Goal: Task Accomplishment & Management: Manage account settings

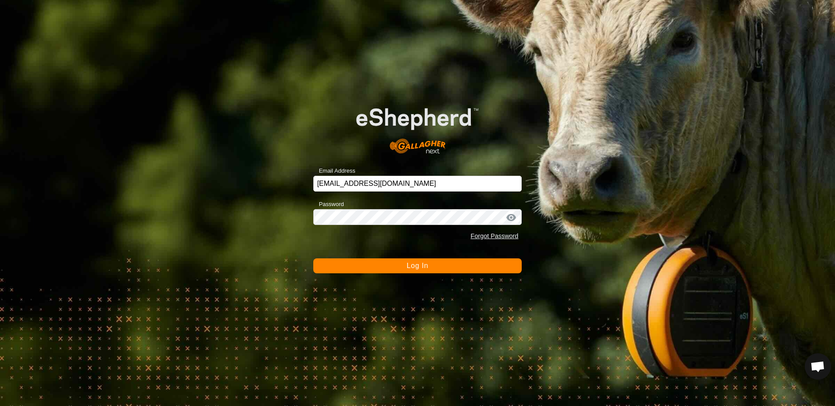
click at [418, 268] on span "Log In" at bounding box center [418, 265] width 22 height 7
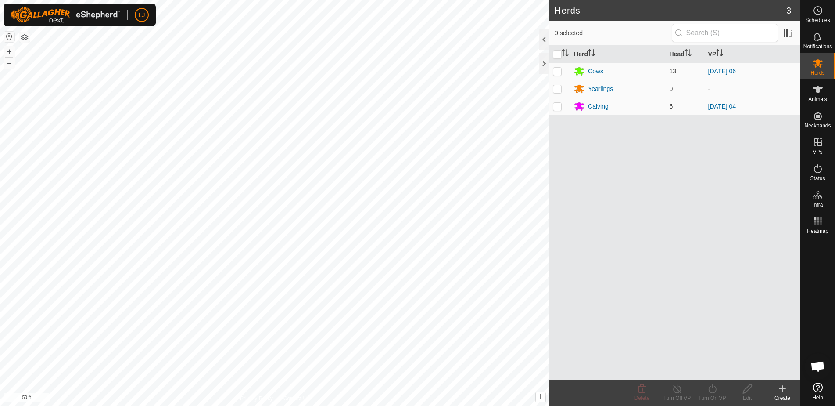
click at [558, 108] on p-checkbox at bounding box center [557, 106] width 9 height 7
checkbox input "false"
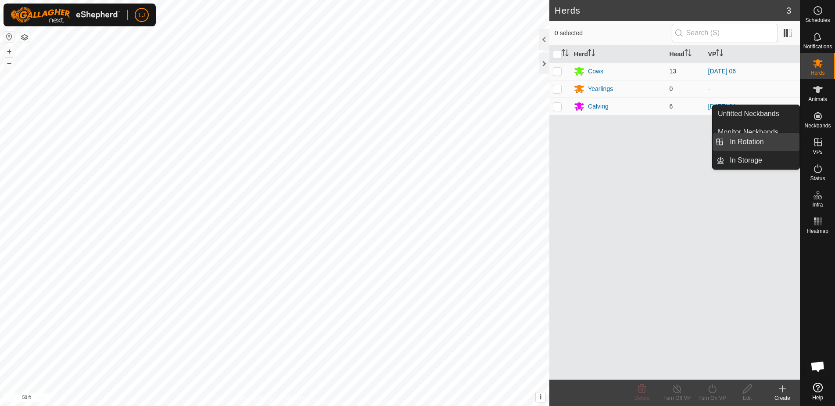
click at [784, 145] on link "In Rotation" at bounding box center [762, 142] width 75 height 18
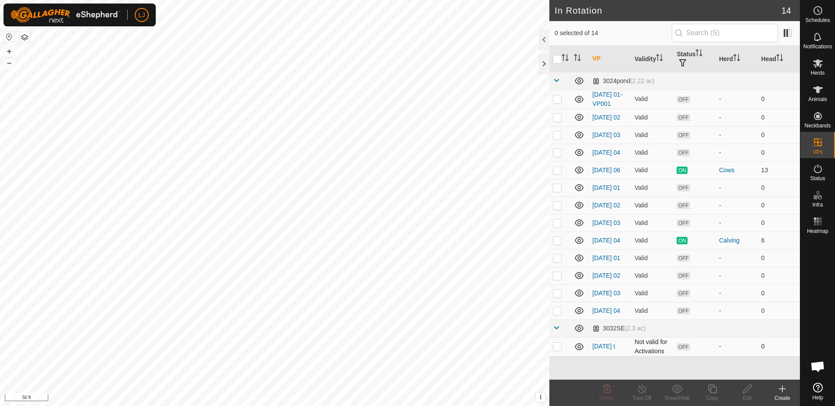
click at [557, 349] on p-checkbox at bounding box center [557, 345] width 9 height 7
checkbox input "false"
click at [784, 389] on icon at bounding box center [782, 388] width 11 height 11
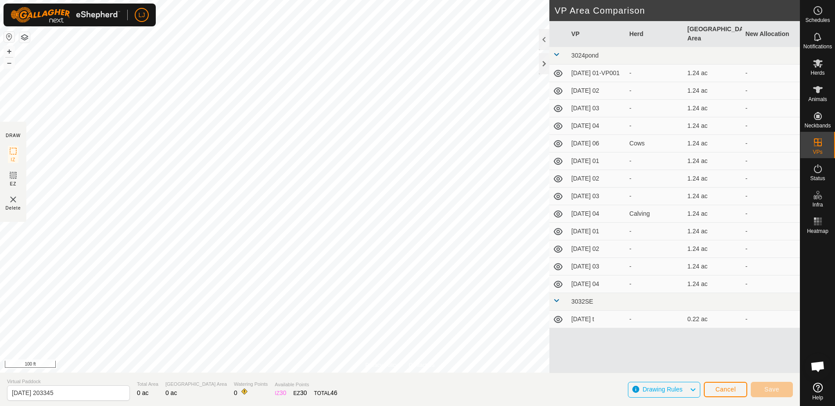
click at [723, 388] on span "Cancel" at bounding box center [725, 388] width 21 height 7
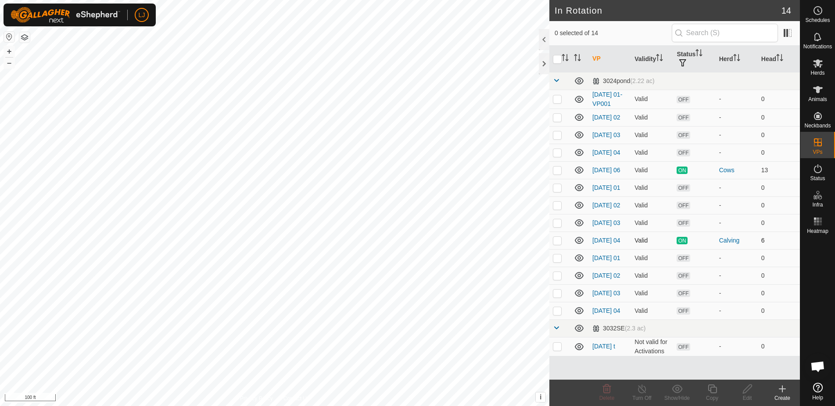
click at [556, 244] on p-checkbox at bounding box center [557, 240] width 9 height 7
checkbox input "true"
click at [708, 387] on icon at bounding box center [712, 388] width 11 height 11
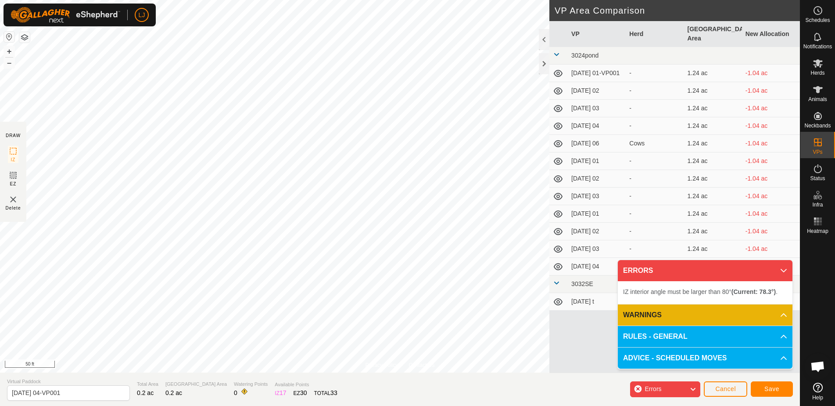
click at [759, 386] on button "Save" at bounding box center [772, 388] width 42 height 15
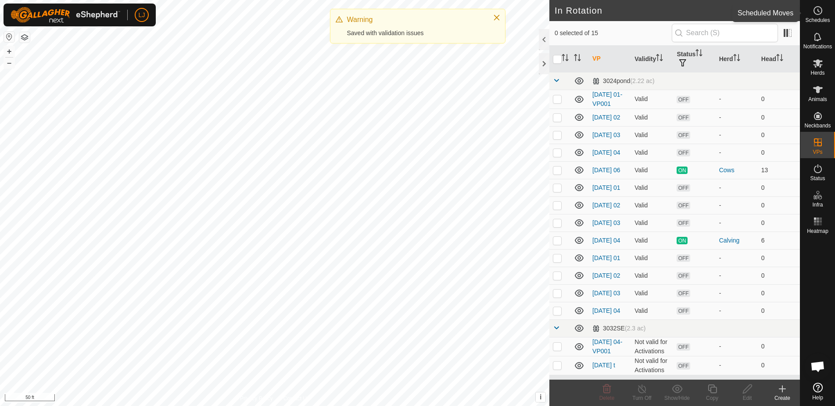
click at [827, 16] on div "Schedules" at bounding box center [818, 13] width 35 height 26
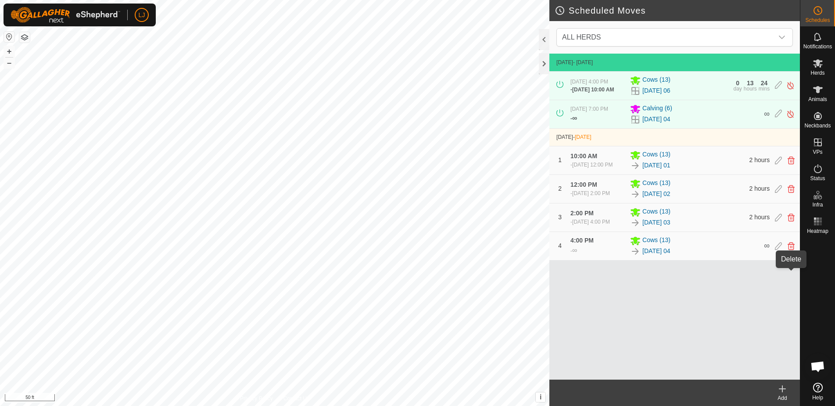
click at [792, 250] on icon at bounding box center [791, 246] width 7 height 8
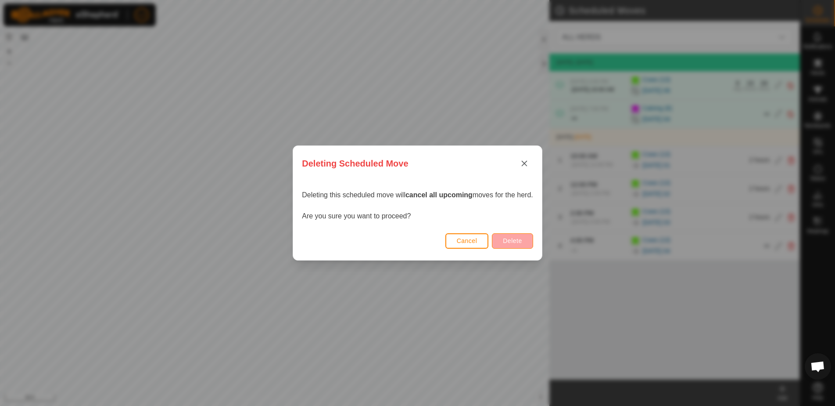
click at [509, 241] on span "Delete" at bounding box center [512, 240] width 19 height 7
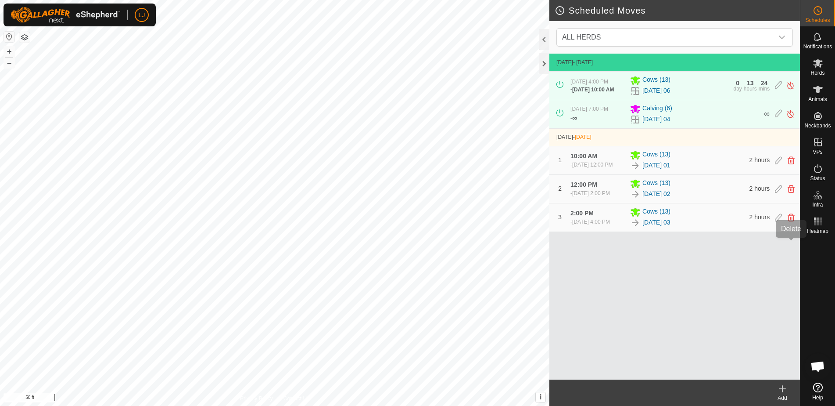
click at [793, 221] on icon at bounding box center [791, 217] width 7 height 8
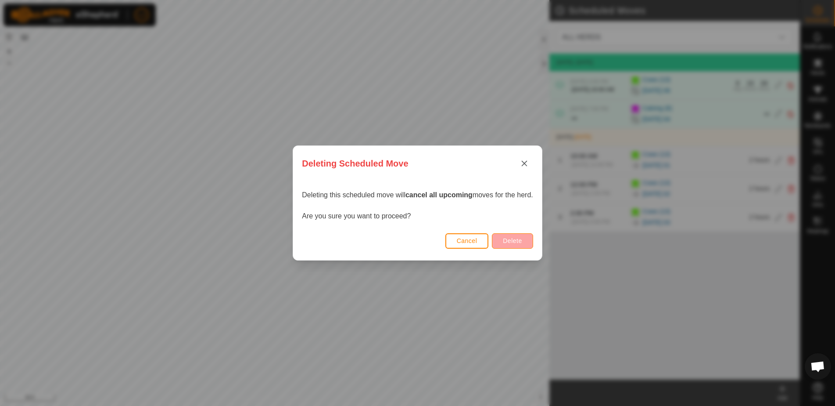
click at [522, 242] on span "Delete" at bounding box center [512, 240] width 19 height 7
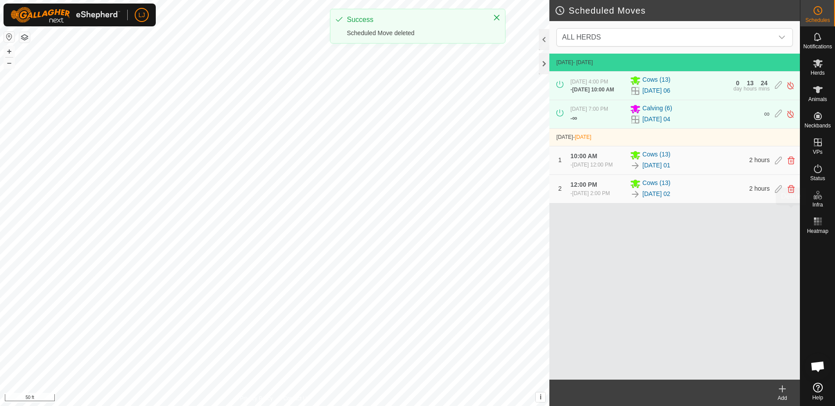
click at [790, 193] on icon at bounding box center [791, 189] width 7 height 8
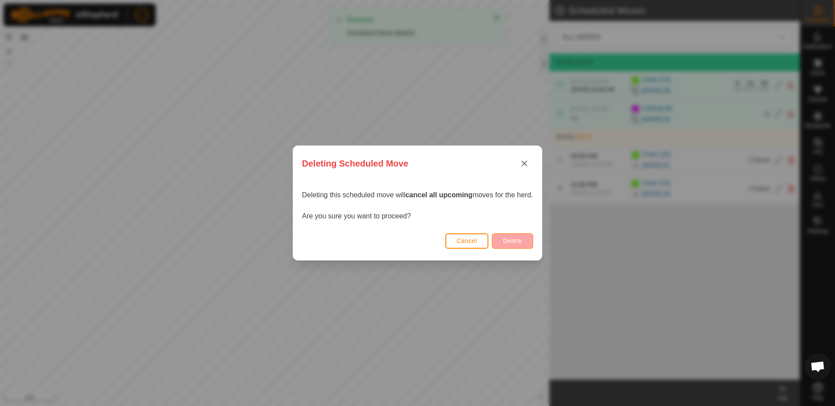
click at [526, 243] on button "Delete" at bounding box center [512, 240] width 41 height 15
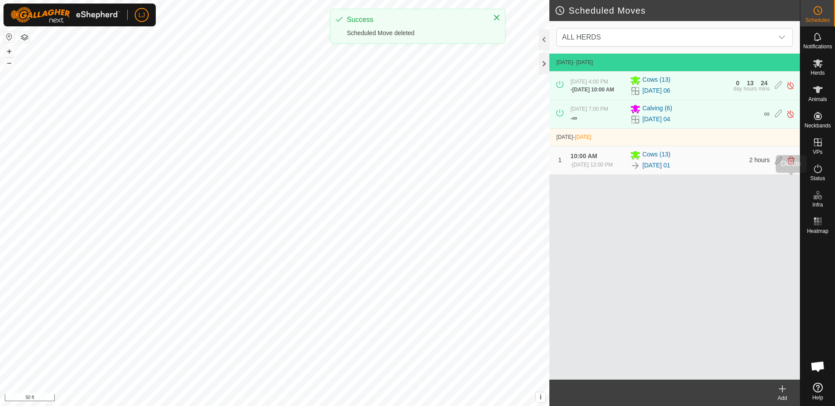
click at [791, 164] on icon at bounding box center [791, 160] width 7 height 8
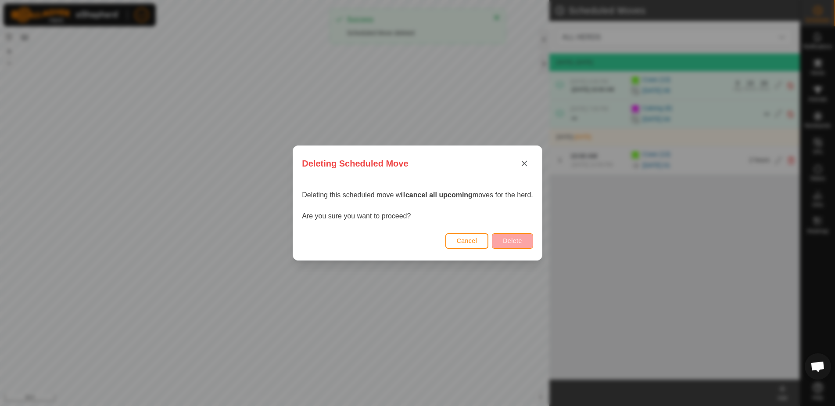
click at [517, 239] on span "Delete" at bounding box center [512, 240] width 19 height 7
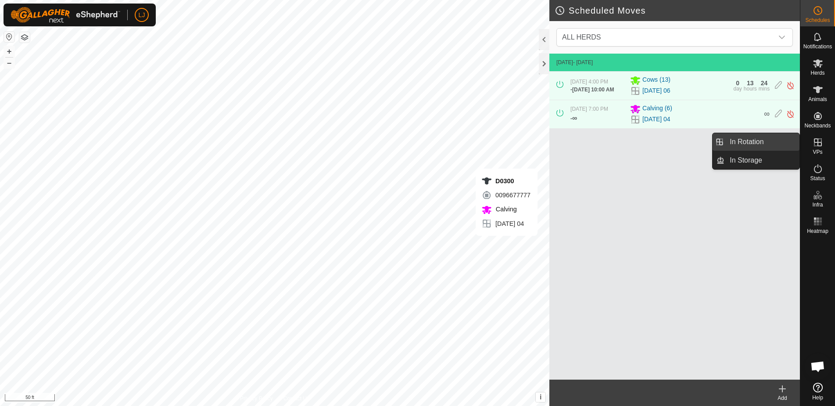
click at [778, 144] on link "In Rotation" at bounding box center [762, 142] width 75 height 18
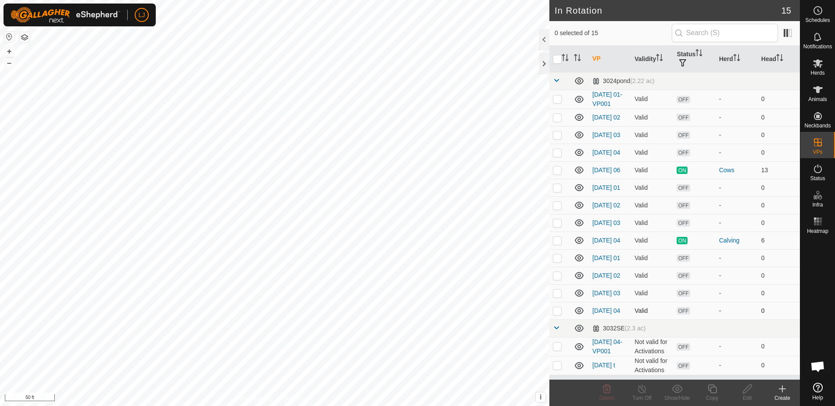
scroll to position [12, 0]
click at [560, 349] on p-checkbox at bounding box center [557, 345] width 9 height 7
checkbox input "false"
click at [561, 149] on p-checkbox at bounding box center [557, 152] width 9 height 7
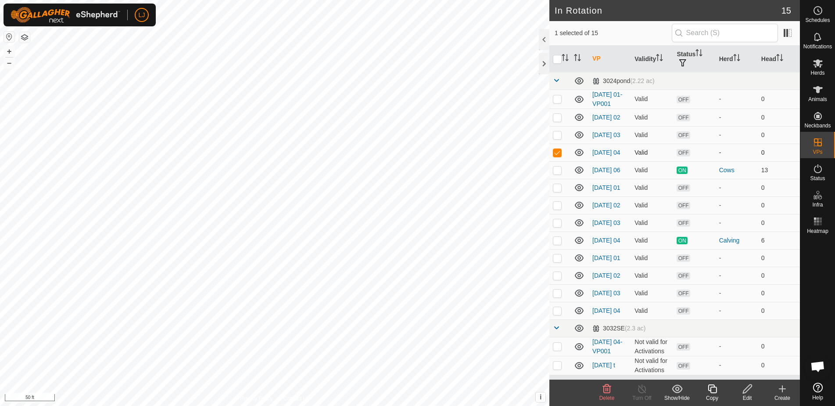
checkbox input "true"
click at [555, 131] on p-checkbox at bounding box center [557, 134] width 9 height 7
checkbox input "true"
click at [557, 114] on p-checkbox at bounding box center [557, 117] width 9 height 7
checkbox input "true"
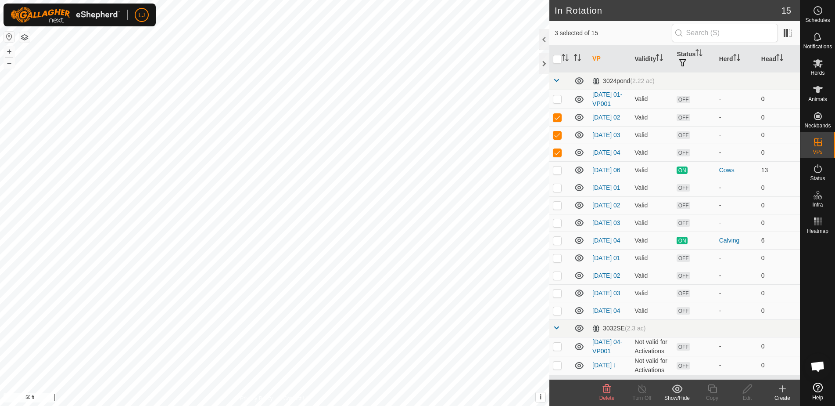
click at [556, 95] on p-checkbox at bounding box center [557, 98] width 9 height 7
click at [609, 394] on div "Delete" at bounding box center [606, 398] width 35 height 8
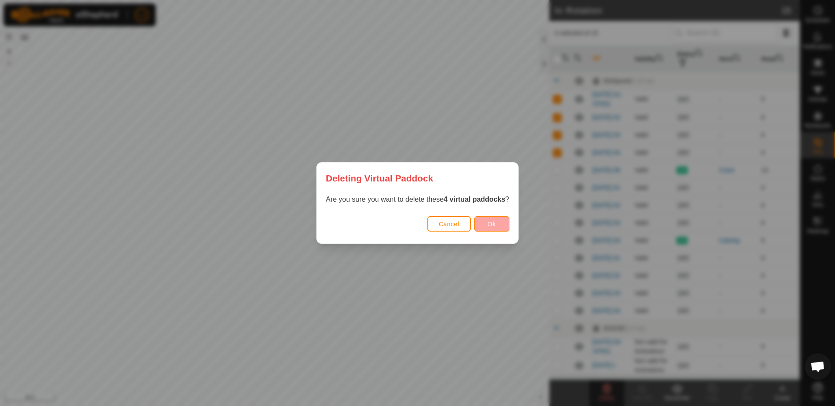
click at [498, 223] on button "Ok" at bounding box center [491, 223] width 35 height 15
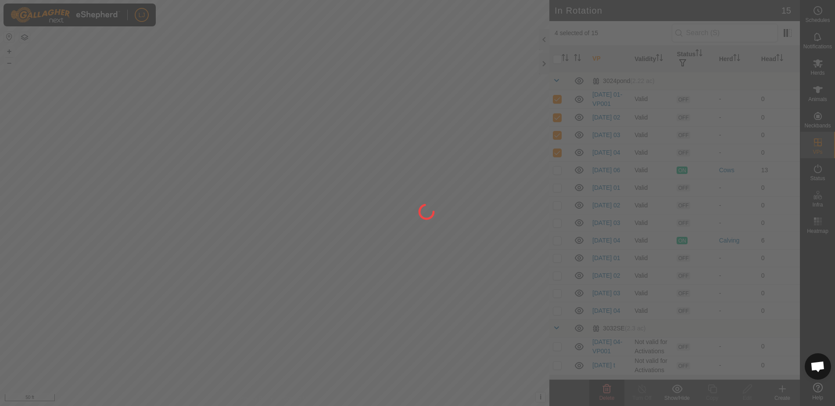
checkbox input "false"
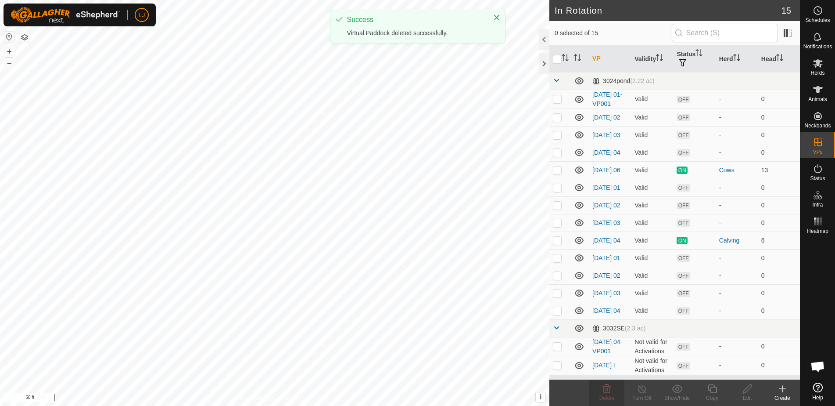
scroll to position [0, 0]
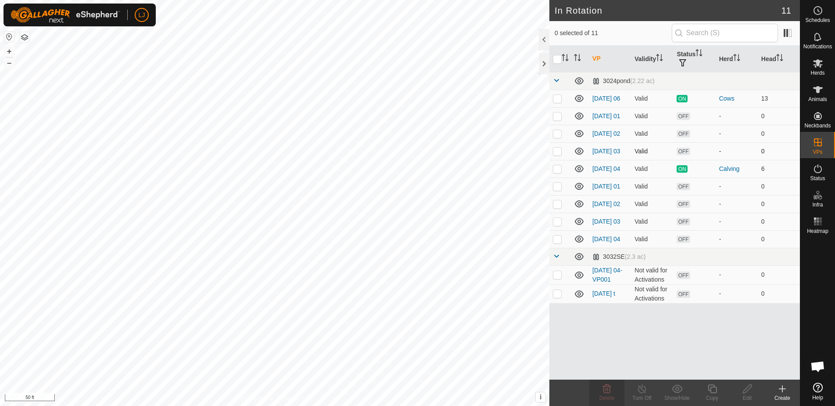
click at [560, 155] on p-checkbox at bounding box center [557, 150] width 9 height 7
checkbox input "true"
click at [556, 135] on p-checkbox at bounding box center [557, 133] width 9 height 7
checkbox input "true"
click at [560, 118] on p-checkbox at bounding box center [557, 115] width 9 height 7
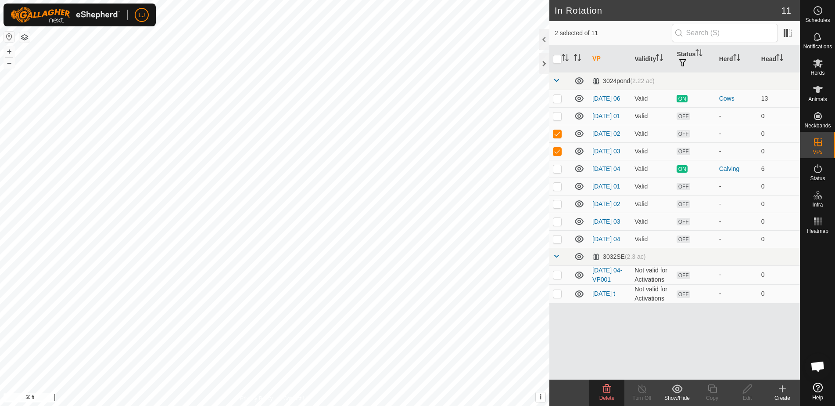
checkbox input "true"
click at [606, 392] on icon at bounding box center [607, 388] width 8 height 9
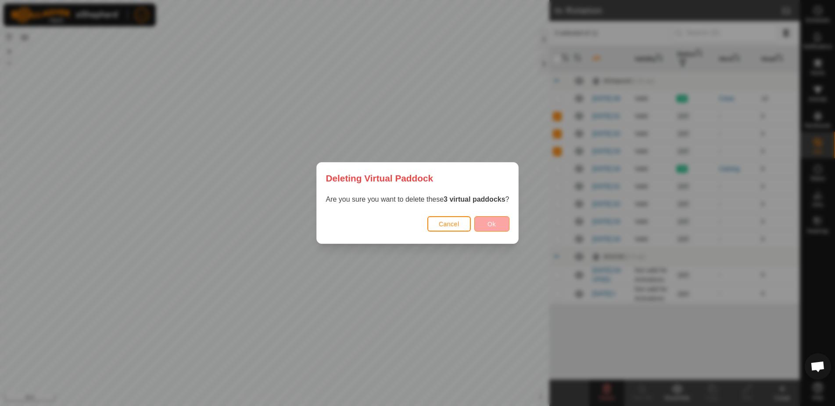
click at [482, 225] on button "Ok" at bounding box center [491, 223] width 35 height 15
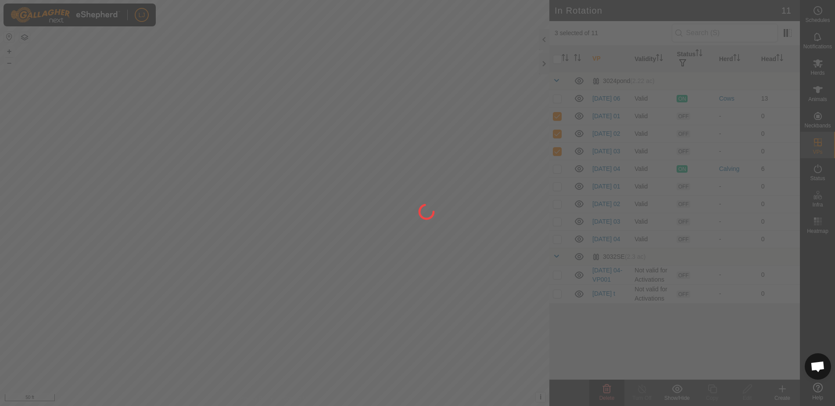
checkbox input "false"
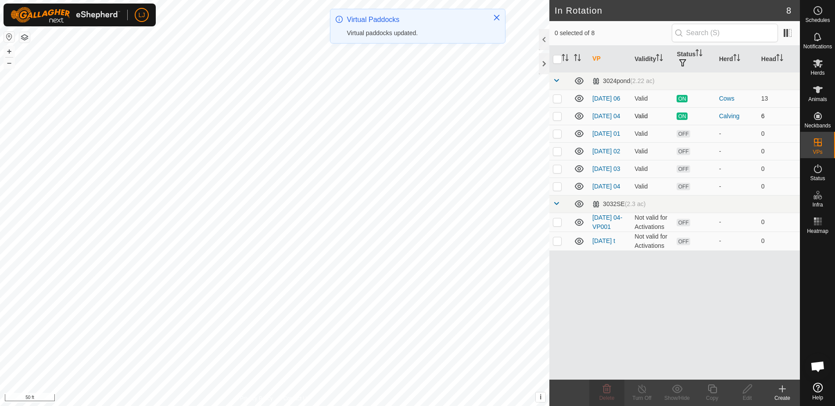
click at [557, 118] on p-checkbox at bounding box center [557, 115] width 9 height 7
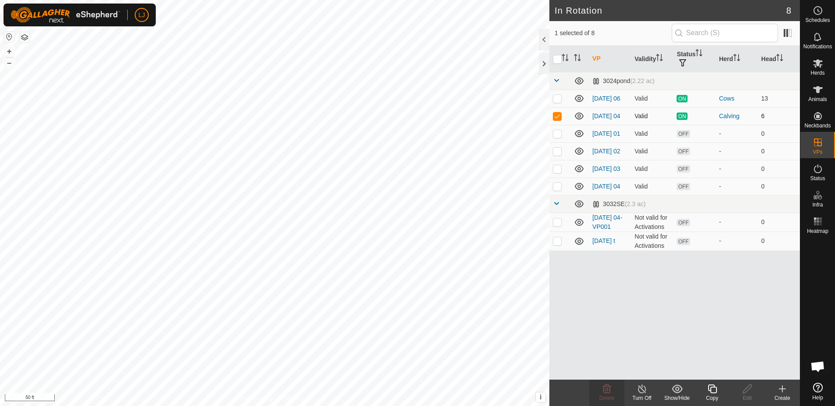
click at [556, 116] on p-checkbox at bounding box center [557, 115] width 9 height 7
checkbox input "false"
click at [556, 100] on p-checkbox at bounding box center [557, 98] width 9 height 7
checkbox input "true"
click at [709, 390] on icon at bounding box center [712, 388] width 9 height 9
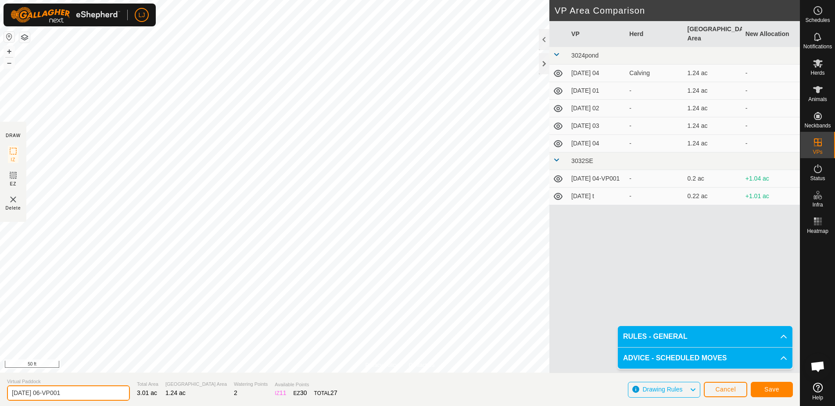
drag, startPoint x: 40, startPoint y: 393, endPoint x: 119, endPoint y: 395, distance: 79.0
click at [119, 395] on section "Virtual Paddock [DATE] 06-VP001 Total Area 3.01 ac Grazing Area 1.24 ac Waterin…" at bounding box center [400, 388] width 800 height 33
type input "[DATE] 4"
click at [770, 389] on span "Save" at bounding box center [772, 388] width 15 height 7
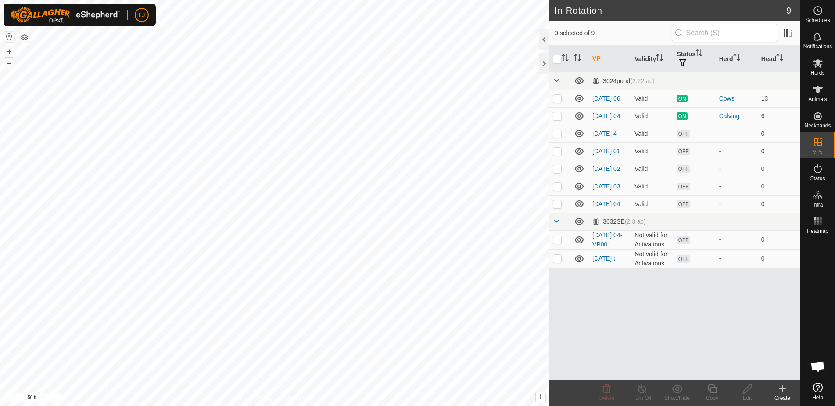
click at [557, 137] on p-checkbox at bounding box center [557, 133] width 9 height 7
checkbox input "true"
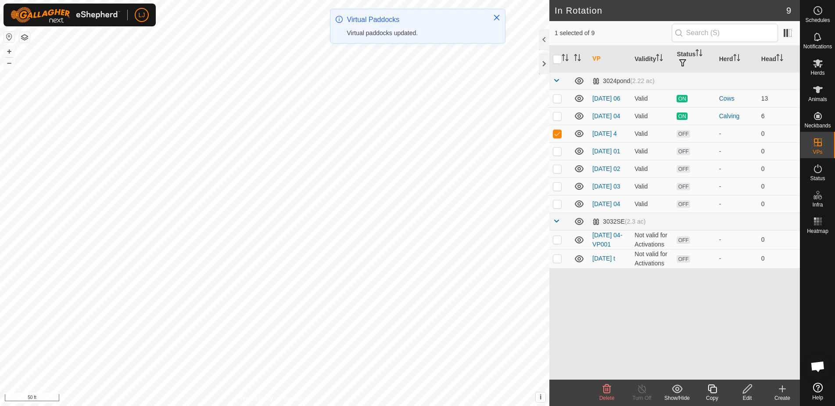
click at [712, 389] on icon at bounding box center [712, 388] width 11 height 11
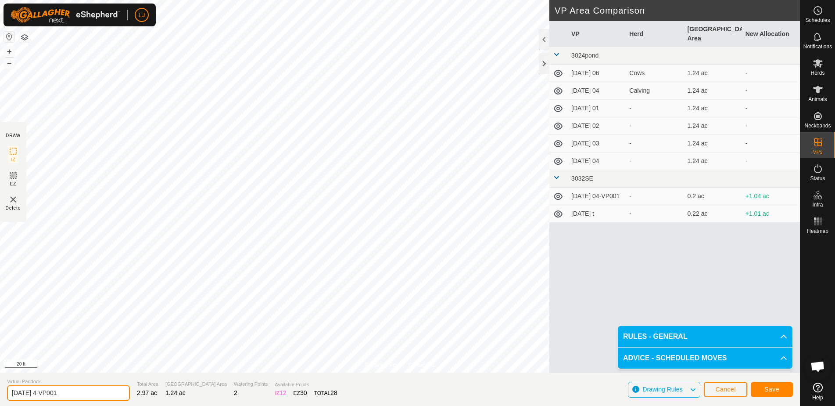
drag, startPoint x: 45, startPoint y: 393, endPoint x: 132, endPoint y: 391, distance: 86.9
click at [132, 391] on section "Virtual Paddock [DATE] 4-VP001 Total Area 2.97 ac Grazing Area 1.24 ac Watering…" at bounding box center [400, 388] width 800 height 33
type input "[DATE] 3"
click at [778, 388] on span "Save" at bounding box center [772, 388] width 15 height 7
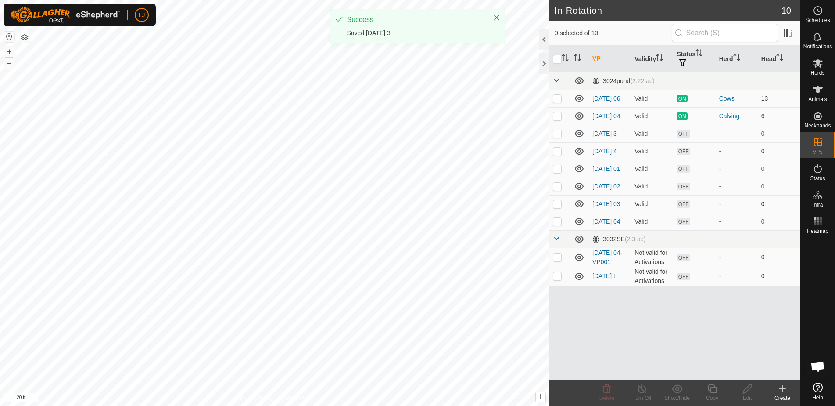
click at [556, 207] on p-checkbox at bounding box center [557, 203] width 9 height 7
checkbox input "true"
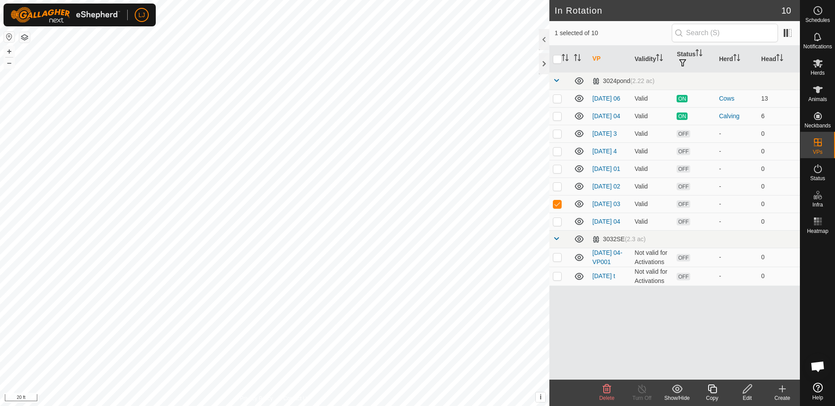
click at [712, 392] on icon at bounding box center [712, 388] width 11 height 11
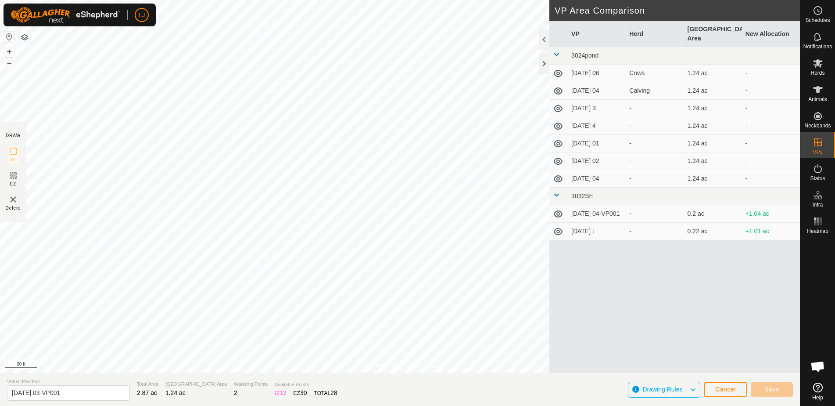
click at [714, 387] on button "Cancel" at bounding box center [725, 388] width 43 height 15
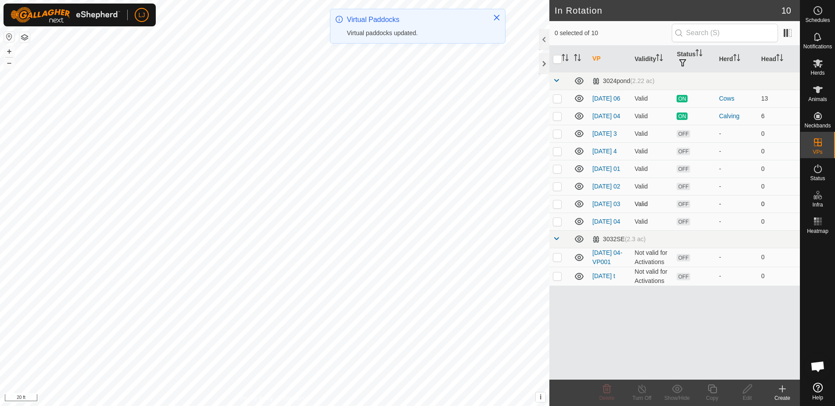
click at [558, 207] on p-checkbox at bounding box center [557, 203] width 9 height 7
click at [559, 207] on p-checkbox at bounding box center [557, 203] width 9 height 7
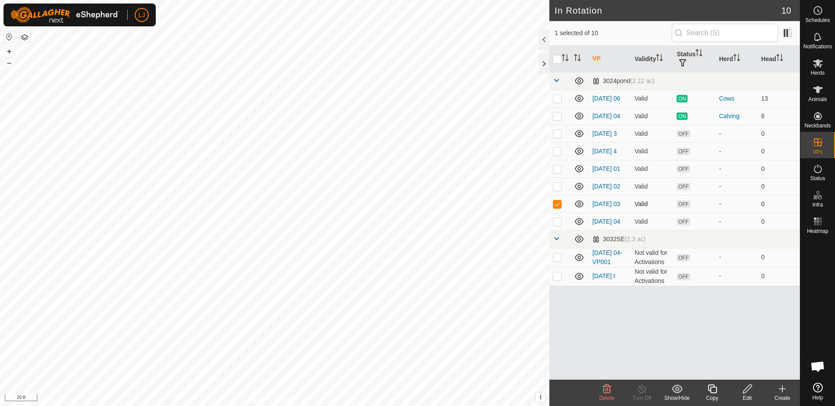
click at [559, 207] on p-checkbox at bounding box center [557, 203] width 9 height 7
checkbox input "false"
click at [558, 225] on p-checkbox at bounding box center [557, 221] width 9 height 7
checkbox input "false"
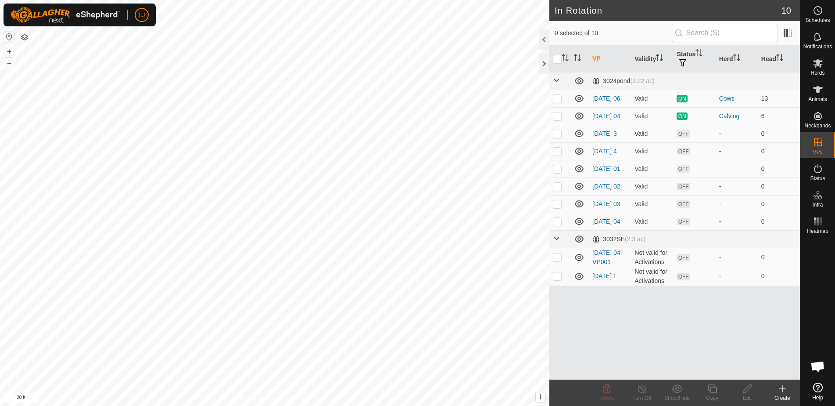
click at [557, 137] on p-checkbox at bounding box center [557, 133] width 9 height 7
checkbox input "true"
click at [712, 392] on icon at bounding box center [712, 388] width 11 height 11
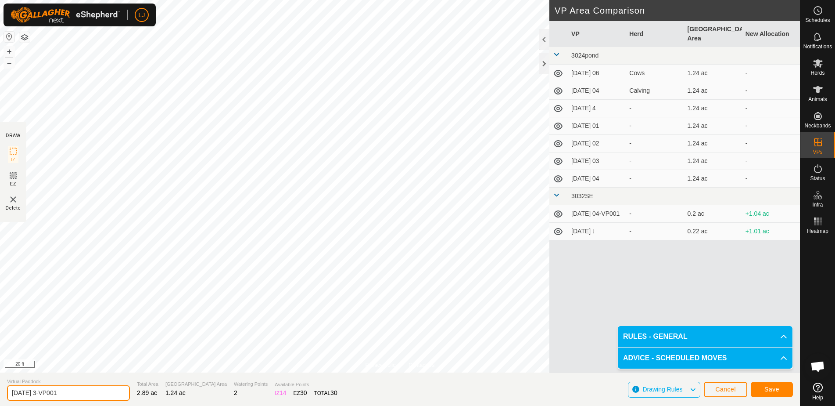
drag, startPoint x: 45, startPoint y: 393, endPoint x: 115, endPoint y: 392, distance: 69.4
click at [114, 392] on section "Virtual Paddock [DATE] 3-VP001 Total Area 2.89 ac Grazing Area 1.24 ac Watering…" at bounding box center [400, 388] width 800 height 33
click at [725, 384] on button "Cancel" at bounding box center [725, 388] width 43 height 15
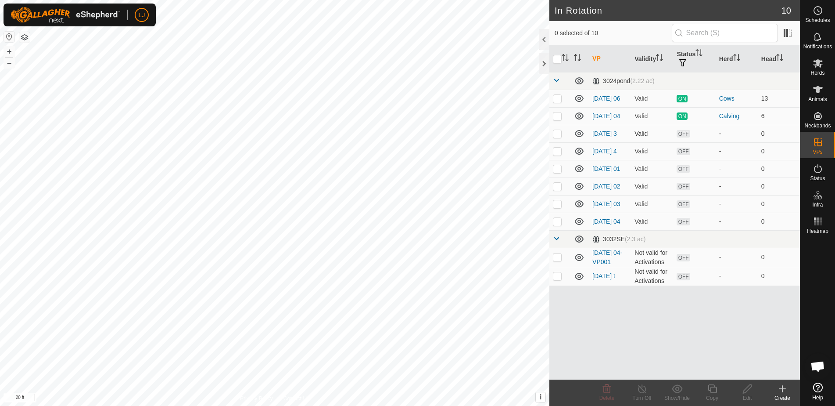
click at [560, 137] on p-checkbox at bounding box center [557, 133] width 9 height 7
checkbox input "true"
click at [714, 387] on icon at bounding box center [712, 388] width 9 height 9
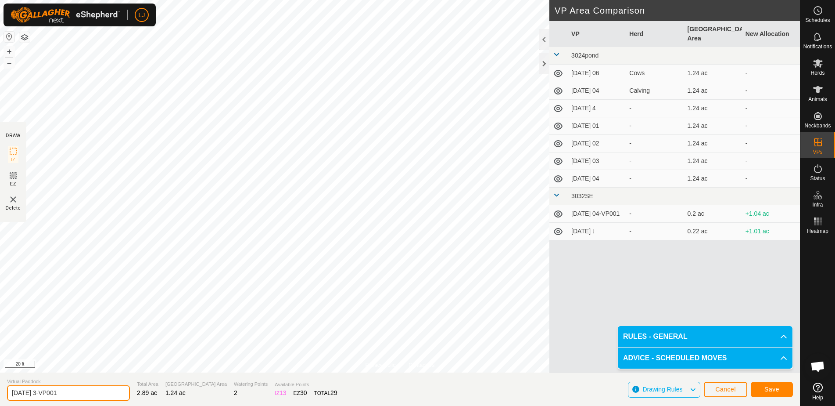
drag, startPoint x: 46, startPoint y: 393, endPoint x: 109, endPoint y: 392, distance: 63.2
click at [108, 392] on input "[DATE] 3-VP001" at bounding box center [68, 392] width 123 height 15
type input "[DATE] 2"
click at [769, 388] on span "Save" at bounding box center [772, 388] width 15 height 7
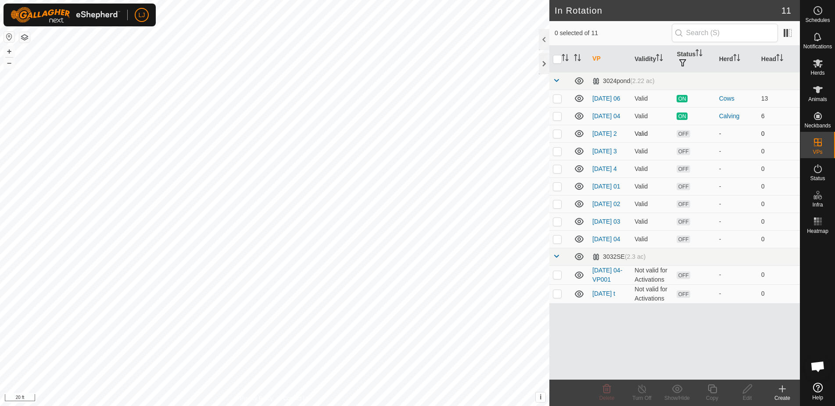
click at [554, 137] on p-checkbox at bounding box center [557, 133] width 9 height 7
checkbox input "true"
click at [717, 393] on icon at bounding box center [712, 388] width 11 height 11
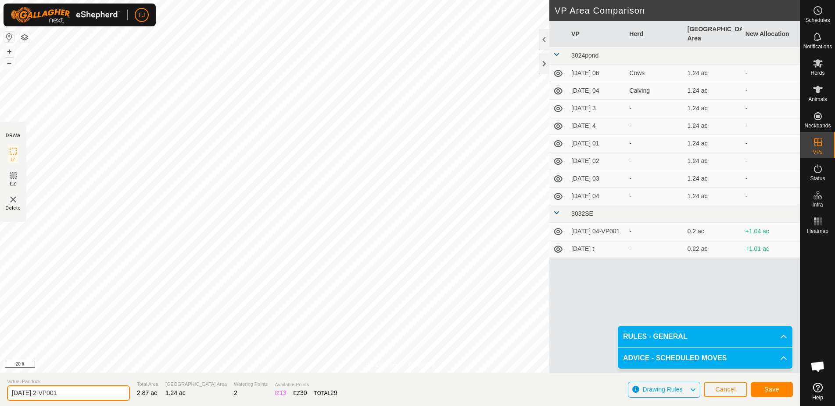
drag, startPoint x: 46, startPoint y: 394, endPoint x: 101, endPoint y: 394, distance: 54.9
click at [100, 394] on input "[DATE] 2-VP001" at bounding box center [68, 392] width 123 height 15
type input "[DATE] 1"
click at [766, 390] on span "Save" at bounding box center [772, 388] width 15 height 7
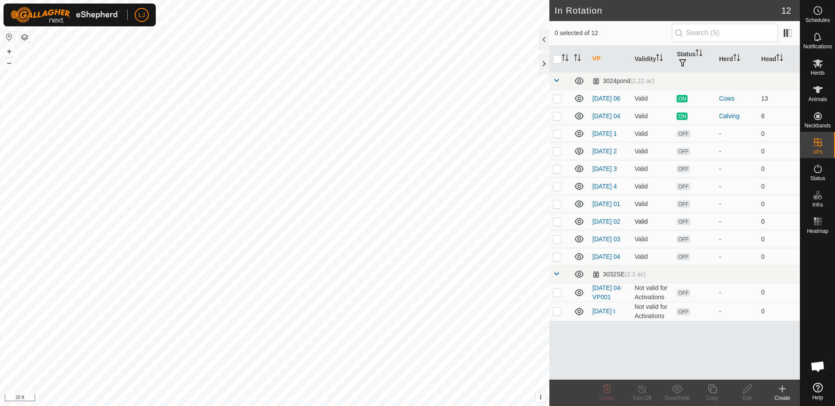
drag, startPoint x: 556, startPoint y: 194, endPoint x: 557, endPoint y: 226, distance: 31.2
click at [556, 190] on p-checkbox at bounding box center [557, 186] width 9 height 7
checkbox input "true"
drag, startPoint x: 822, startPoint y: 71, endPoint x: 801, endPoint y: 100, distance: 35.6
click at [822, 71] on span "Herds" at bounding box center [818, 72] width 14 height 5
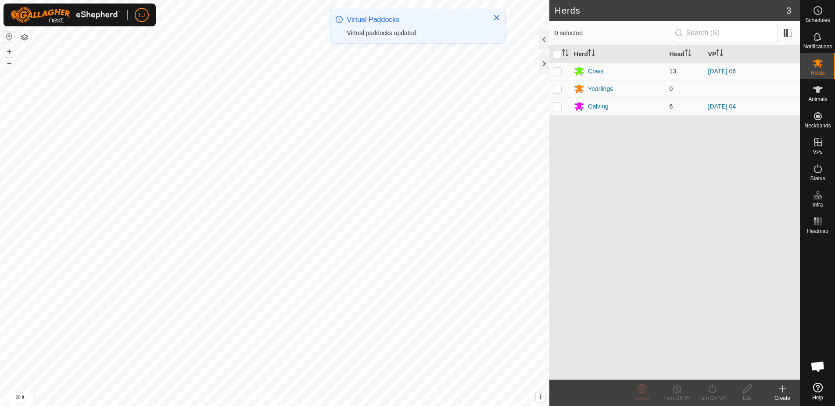
click at [556, 106] on p-checkbox at bounding box center [557, 106] width 9 height 7
checkbox input "true"
click at [717, 388] on icon at bounding box center [712, 388] width 11 height 11
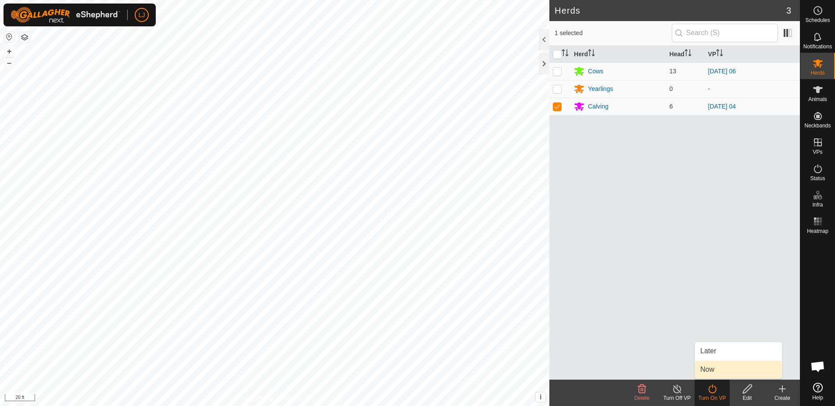
click at [719, 367] on link "Now" at bounding box center [738, 369] width 87 height 18
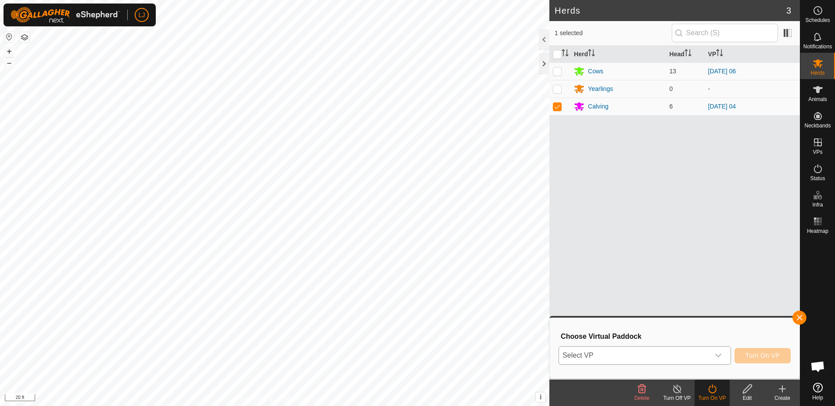
click at [722, 353] on icon "dropdown trigger" at bounding box center [718, 355] width 7 height 7
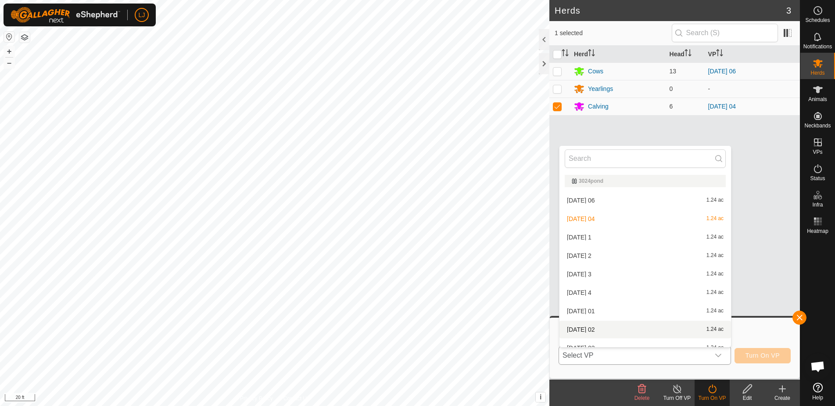
scroll to position [10, 0]
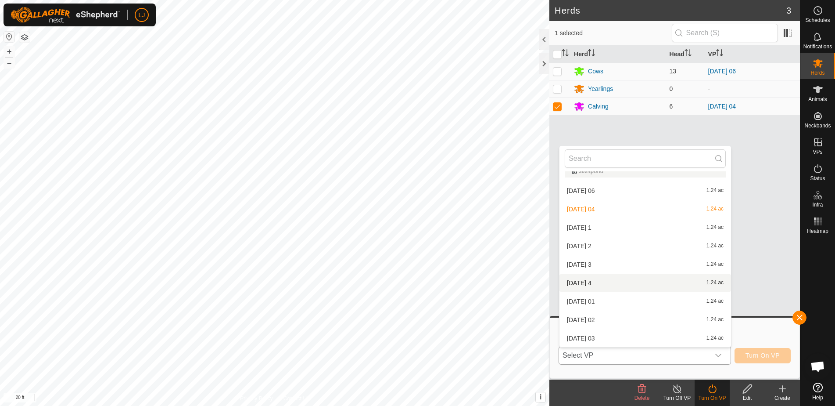
click at [643, 284] on div "[DATE] 4 1.24 ac" at bounding box center [645, 282] width 161 height 11
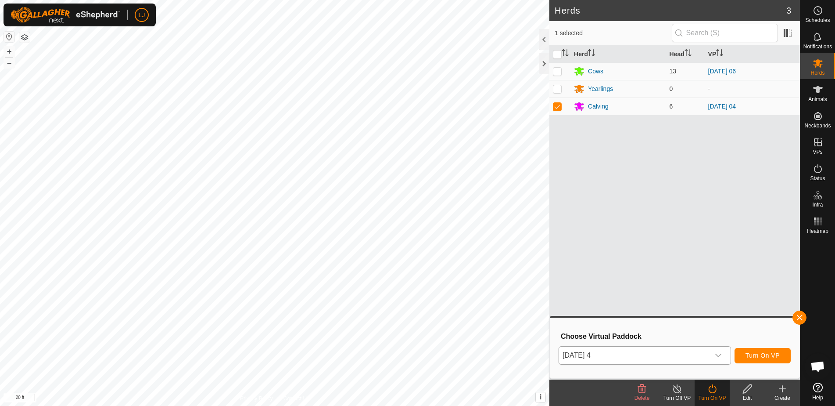
click at [751, 356] on span "Turn On VP" at bounding box center [763, 355] width 34 height 7
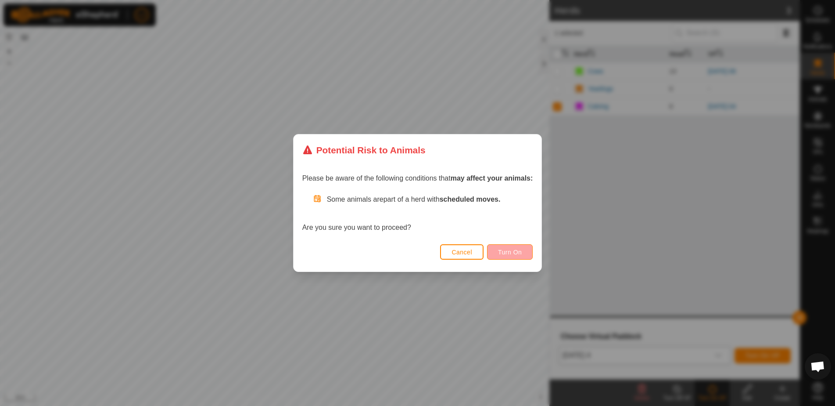
click at [516, 255] on span "Turn On" at bounding box center [510, 251] width 24 height 7
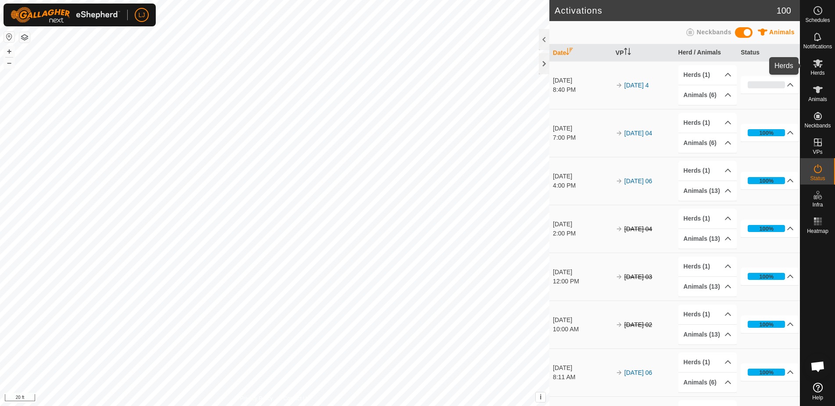
click at [816, 65] on icon at bounding box center [818, 63] width 10 height 8
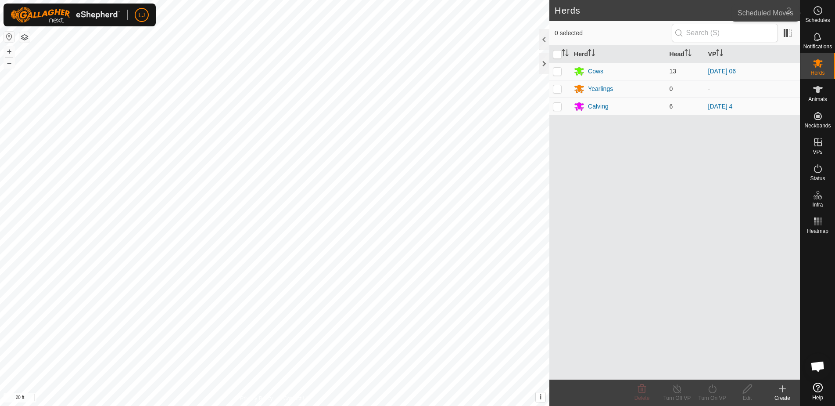
click at [826, 14] on es-schedule-vp-svg-icon at bounding box center [818, 11] width 16 height 14
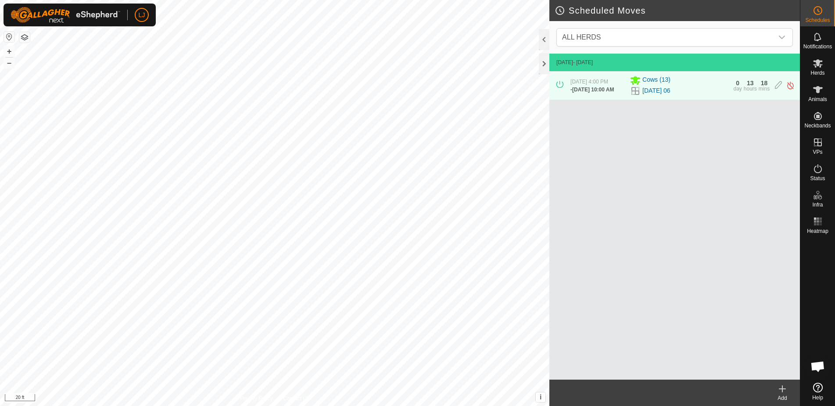
click at [784, 388] on icon at bounding box center [783, 388] width 6 height 0
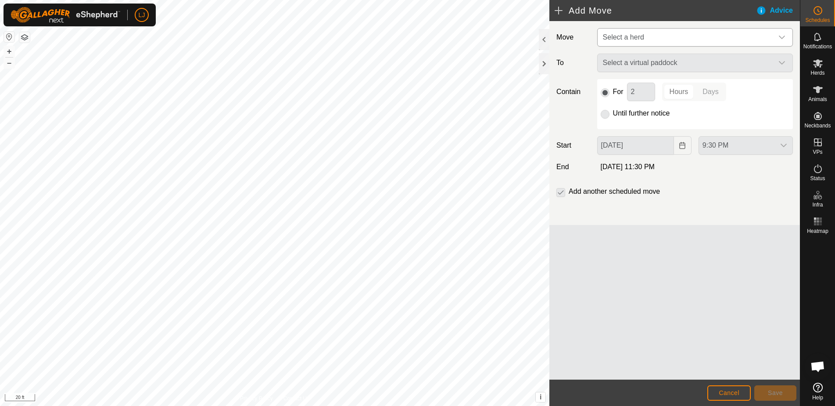
click at [683, 39] on span "Select a herd" at bounding box center [687, 38] width 174 height 18
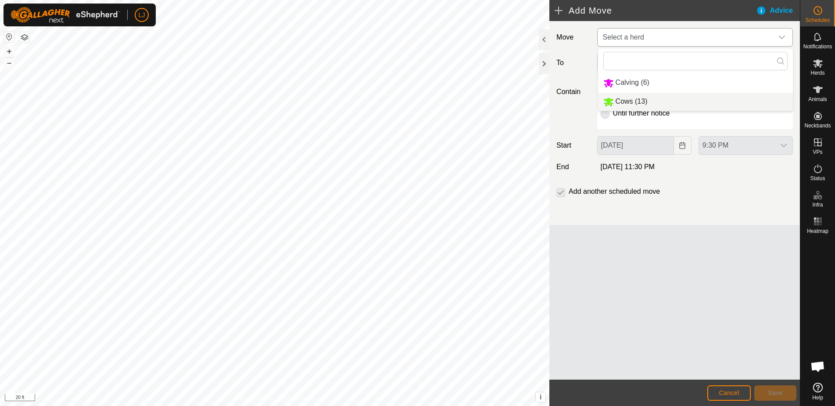
click at [675, 102] on li "Cows (13)" at bounding box center [695, 102] width 195 height 18
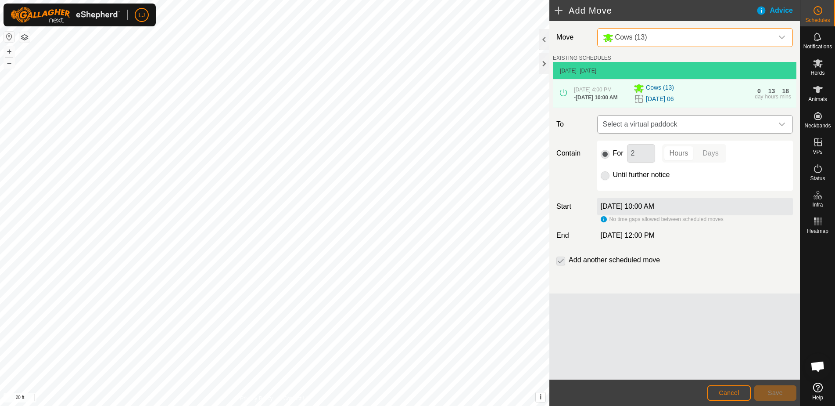
click at [709, 133] on span "Select a virtual paddock" at bounding box center [687, 124] width 174 height 18
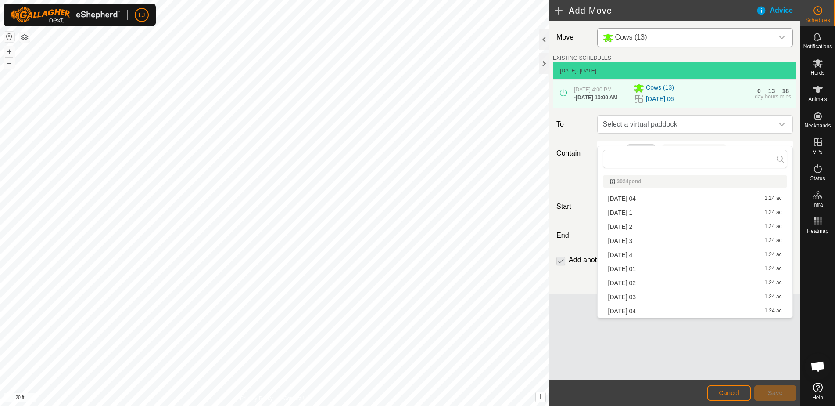
click at [669, 211] on li "[DATE] 1 1.24 ac" at bounding box center [695, 212] width 184 height 13
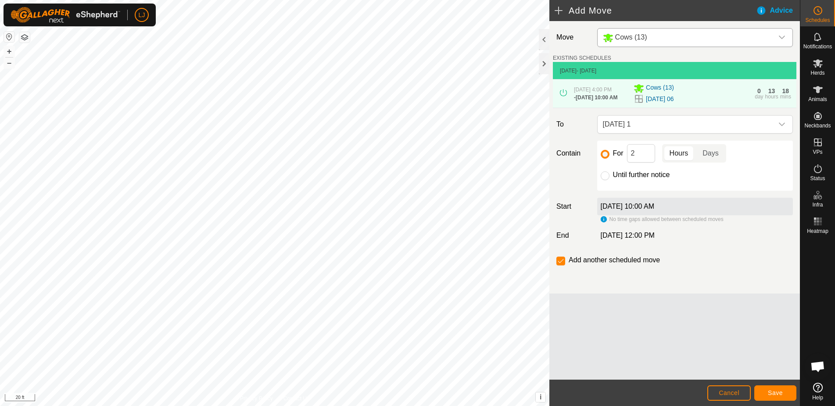
click at [770, 392] on span "Save" at bounding box center [775, 392] width 15 height 7
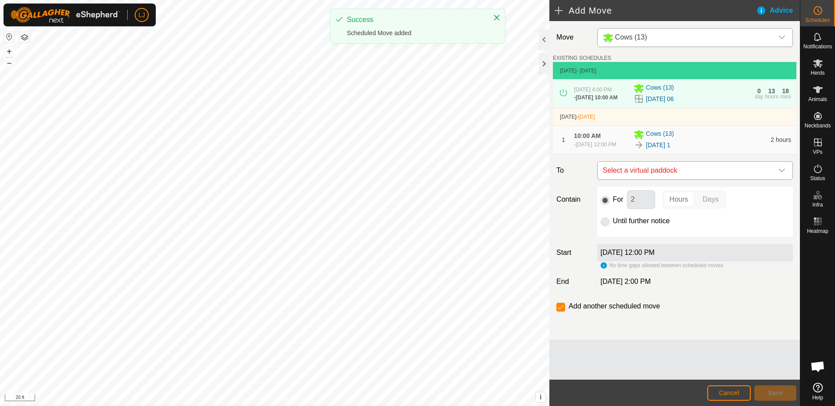
click at [700, 179] on span "Select a virtual paddock" at bounding box center [687, 171] width 174 height 18
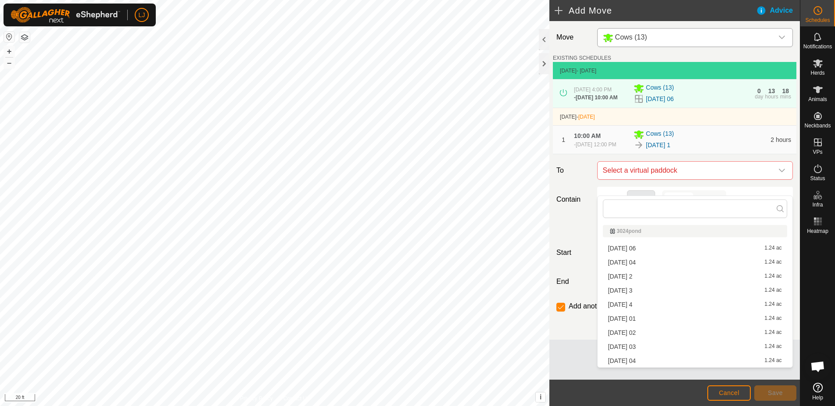
click at [698, 277] on div "[DATE] 2 1.24 ac" at bounding box center [695, 276] width 174 height 6
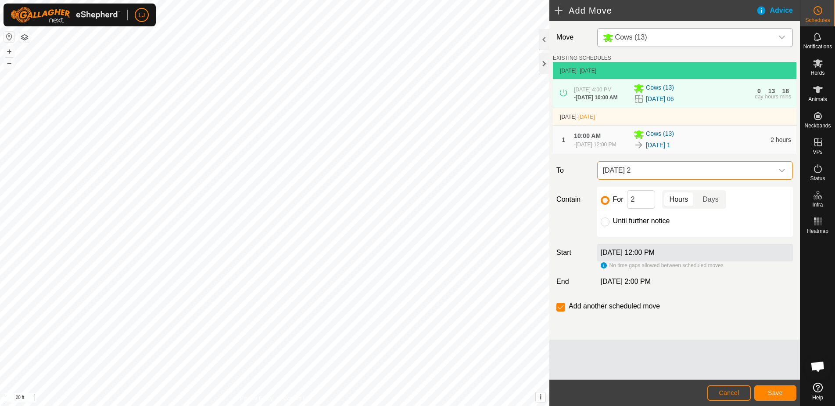
click at [771, 391] on span "Save" at bounding box center [775, 392] width 15 height 7
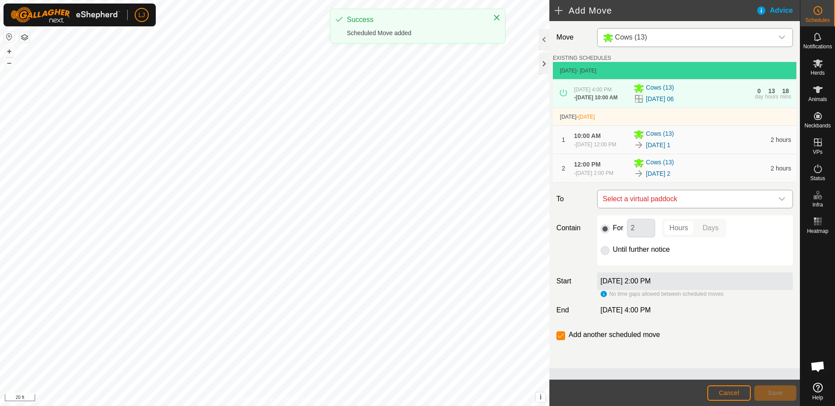
click at [673, 208] on span "Select a virtual paddock" at bounding box center [687, 199] width 174 height 18
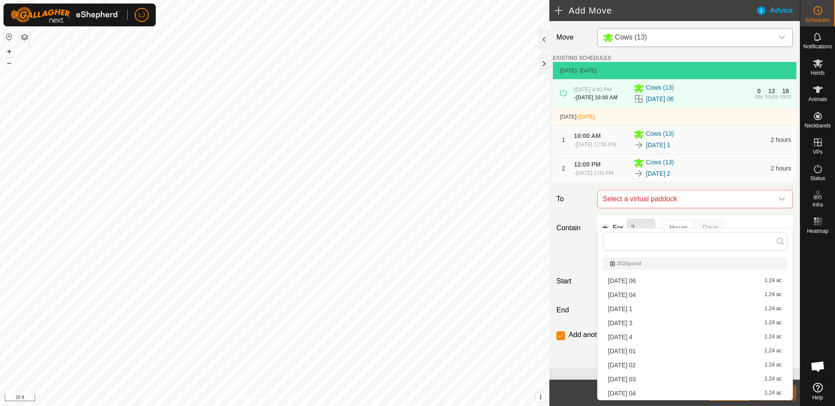
click at [672, 324] on li "[DATE] 3 1.24 ac" at bounding box center [695, 322] width 184 height 13
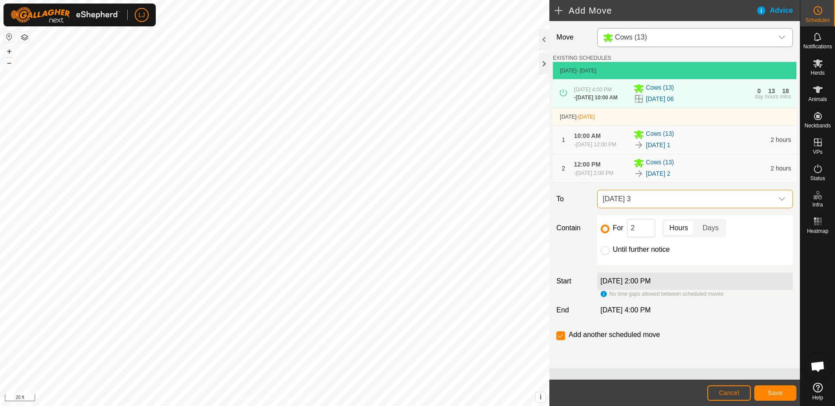
click at [785, 398] on button "Save" at bounding box center [776, 392] width 42 height 15
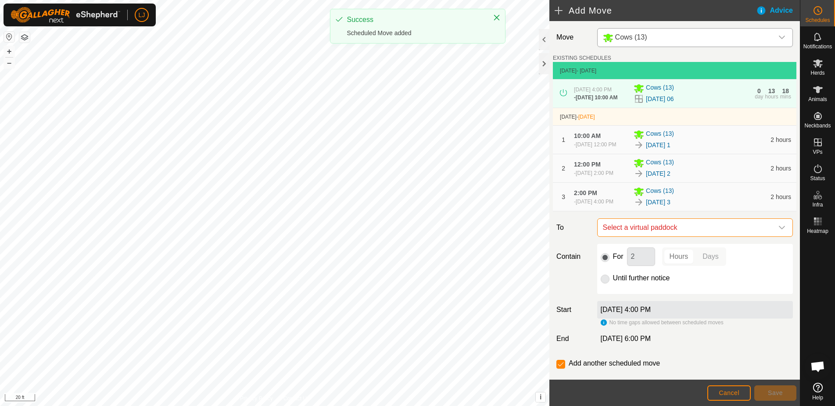
click at [662, 236] on span "Select a virtual paddock" at bounding box center [687, 228] width 174 height 18
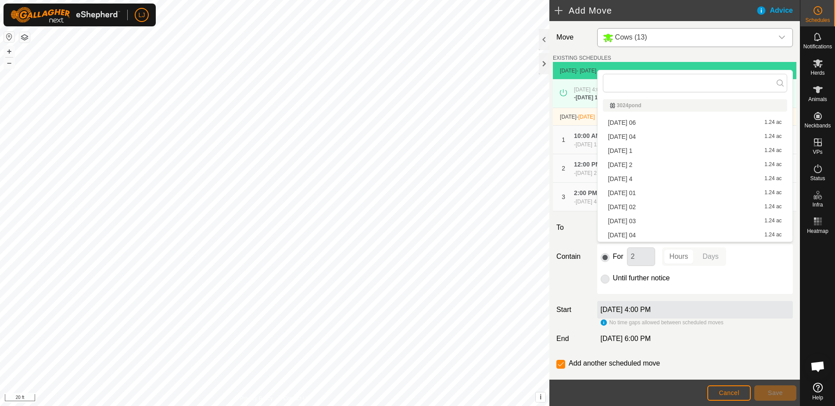
click at [664, 181] on li "[DATE] 4 1.24 ac" at bounding box center [695, 178] width 184 height 13
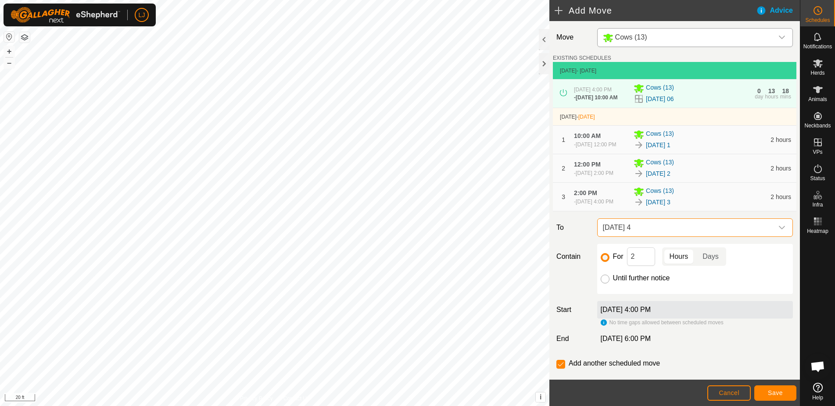
click at [606, 283] on input "Until further notice" at bounding box center [605, 278] width 9 height 9
radio input "true"
checkbox input "false"
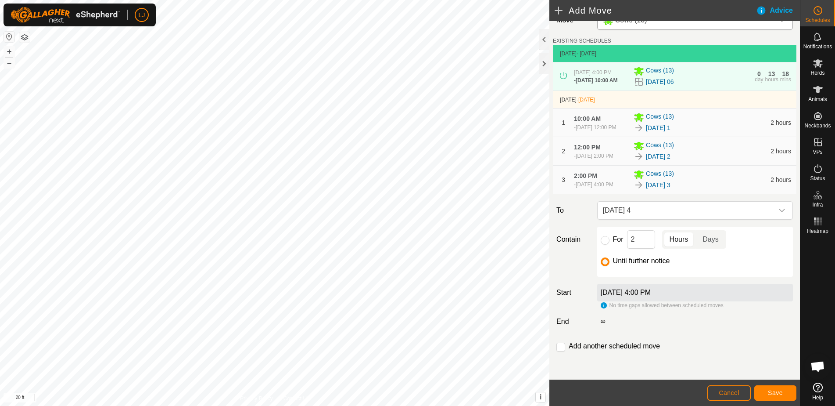
scroll to position [40, 0]
click at [776, 393] on span "Save" at bounding box center [775, 392] width 15 height 7
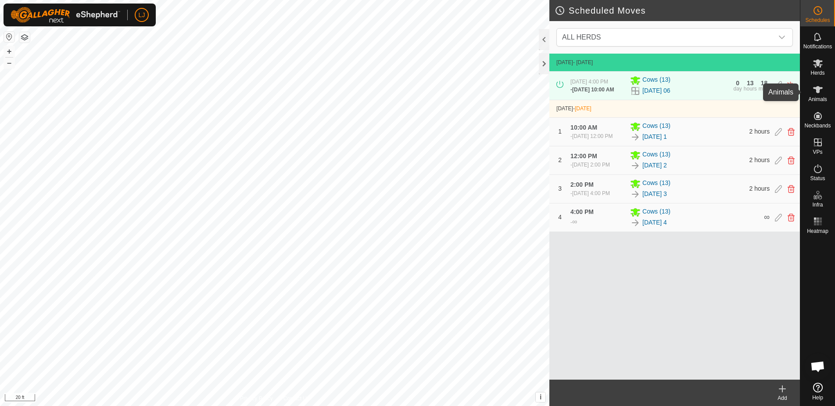
click at [819, 63] on icon at bounding box center [818, 63] width 10 height 8
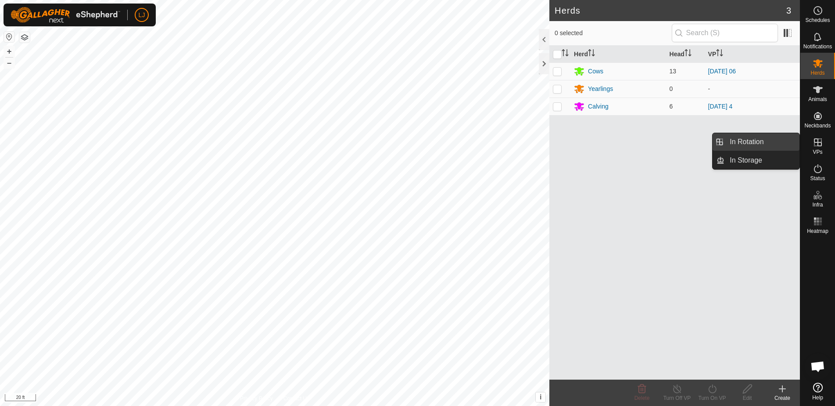
click at [762, 143] on link "In Rotation" at bounding box center [762, 142] width 75 height 18
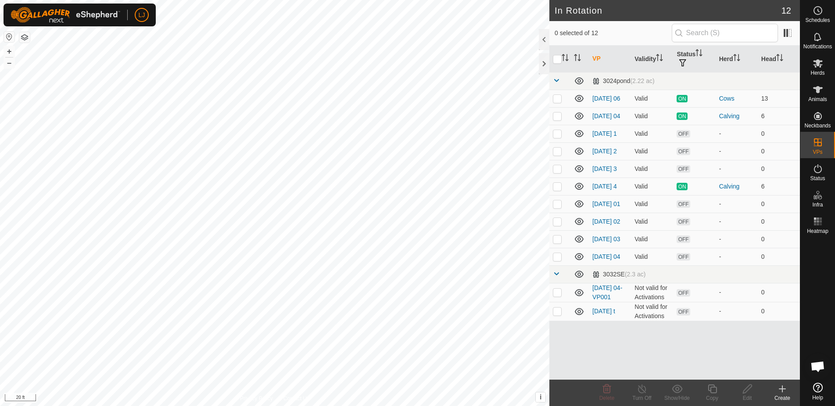
click at [784, 385] on icon at bounding box center [782, 388] width 11 height 11
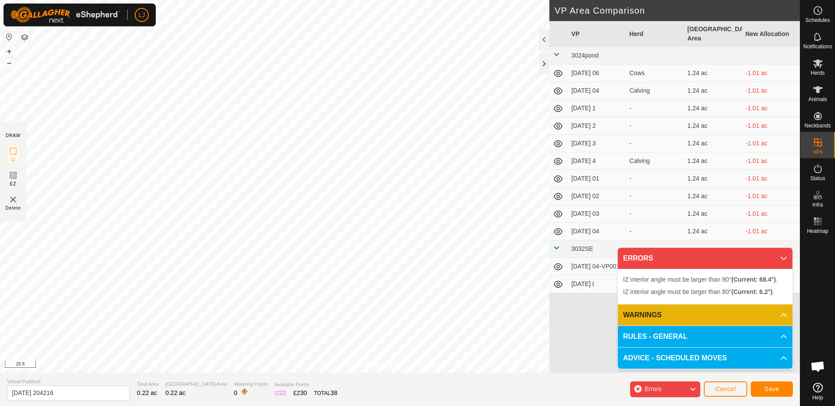
click at [728, 390] on span "Cancel" at bounding box center [725, 388] width 21 height 7
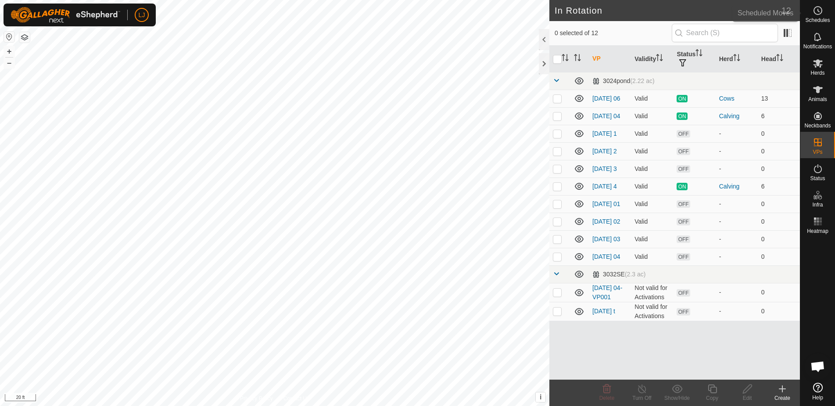
click at [823, 19] on span "Schedules" at bounding box center [817, 20] width 25 height 5
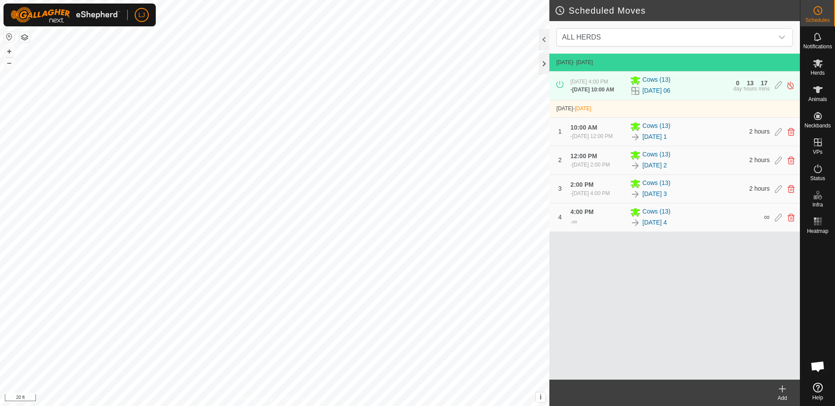
click at [784, 387] on icon at bounding box center [782, 388] width 11 height 11
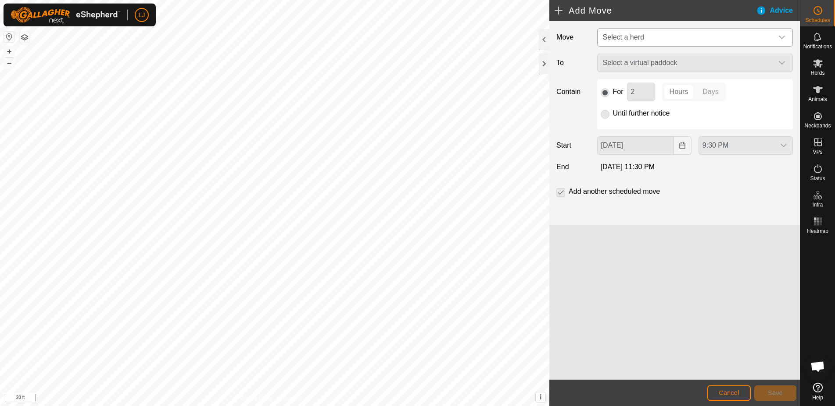
click at [647, 36] on span "Select a herd" at bounding box center [687, 38] width 174 height 18
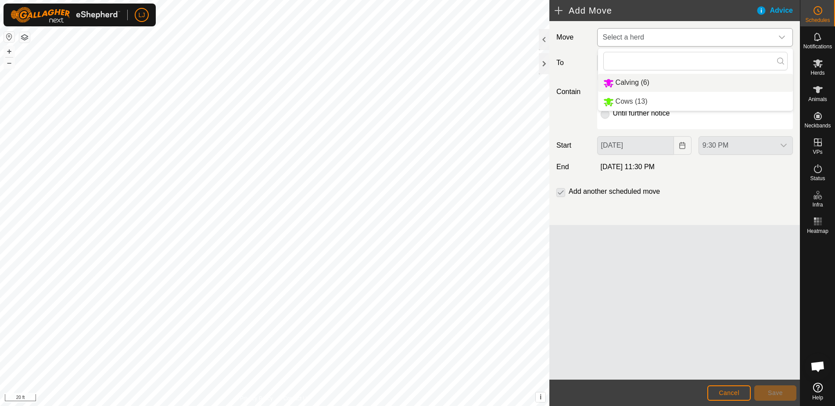
click at [651, 81] on li "Calving (6)" at bounding box center [695, 83] width 195 height 18
click at [723, 392] on span "Cancel" at bounding box center [729, 392] width 21 height 7
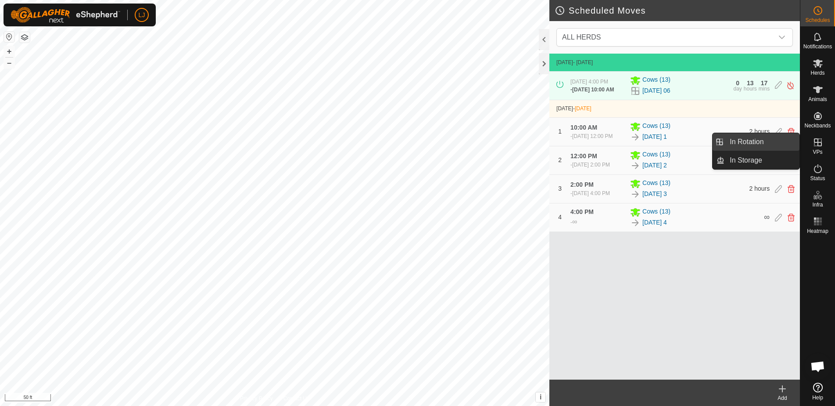
click at [771, 146] on link "In Rotation" at bounding box center [762, 142] width 75 height 18
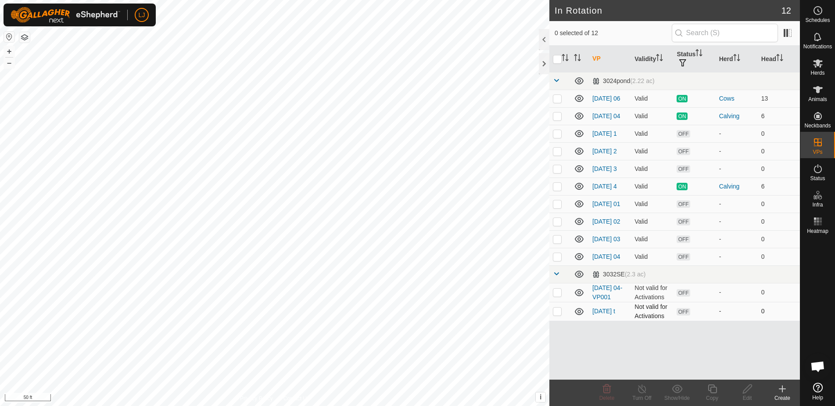
click at [559, 314] on p-checkbox at bounding box center [557, 310] width 9 height 7
checkbox input "false"
click at [559, 207] on p-checkbox at bounding box center [557, 203] width 9 height 7
checkbox input "true"
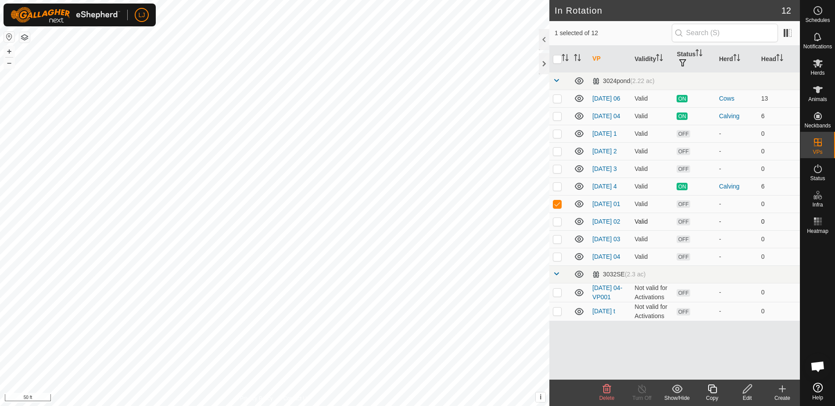
click at [557, 225] on p-checkbox at bounding box center [557, 221] width 9 height 7
checkbox input "true"
click at [557, 242] on p-checkbox at bounding box center [557, 238] width 9 height 7
checkbox input "true"
click at [557, 260] on p-checkbox at bounding box center [557, 256] width 9 height 7
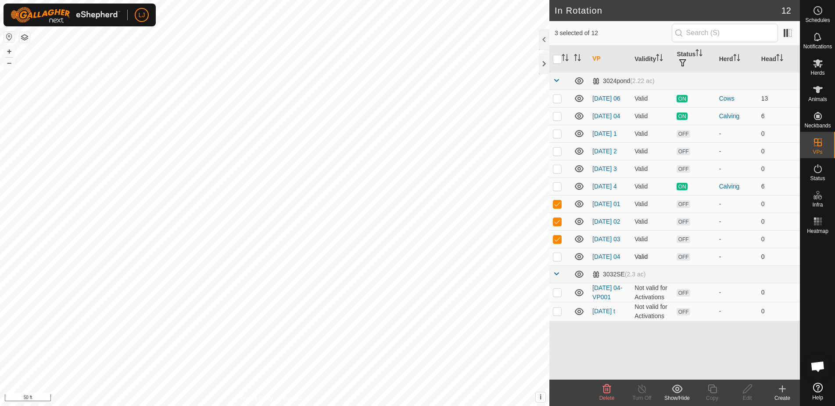
checkbox input "true"
click at [557, 207] on p-checkbox at bounding box center [557, 203] width 9 height 7
checkbox input "false"
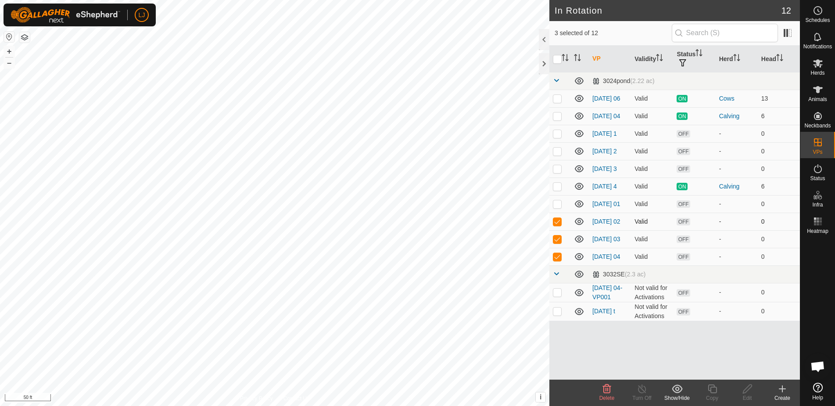
click at [557, 225] on p-checkbox at bounding box center [557, 221] width 9 height 7
checkbox input "false"
click at [556, 242] on p-checkbox at bounding box center [557, 238] width 9 height 7
checkbox input "false"
click at [557, 260] on p-checkbox at bounding box center [557, 256] width 9 height 7
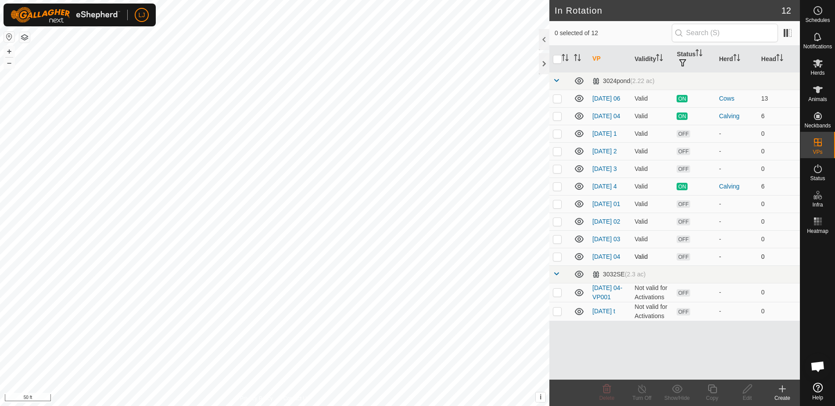
click at [557, 260] on p-checkbox at bounding box center [557, 256] width 9 height 7
checkbox input "true"
click at [558, 242] on p-checkbox at bounding box center [557, 238] width 9 height 7
checkbox input "false"
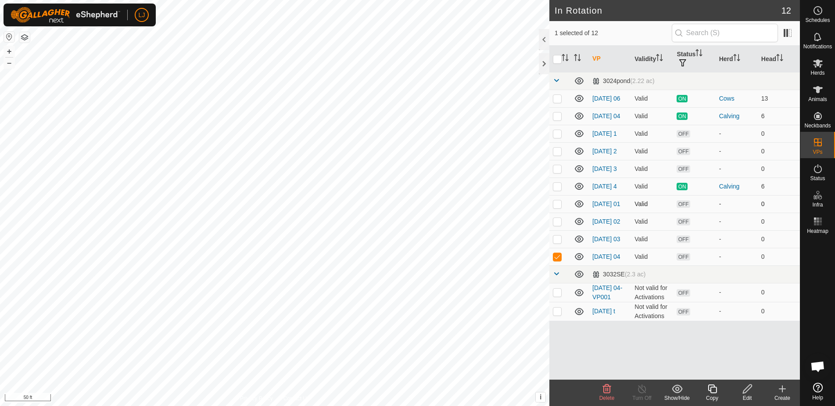
click at [555, 212] on td at bounding box center [560, 204] width 21 height 18
checkbox input "true"
click at [561, 225] on p-checkbox at bounding box center [557, 221] width 9 height 7
checkbox input "true"
click at [557, 242] on p-checkbox at bounding box center [557, 238] width 9 height 7
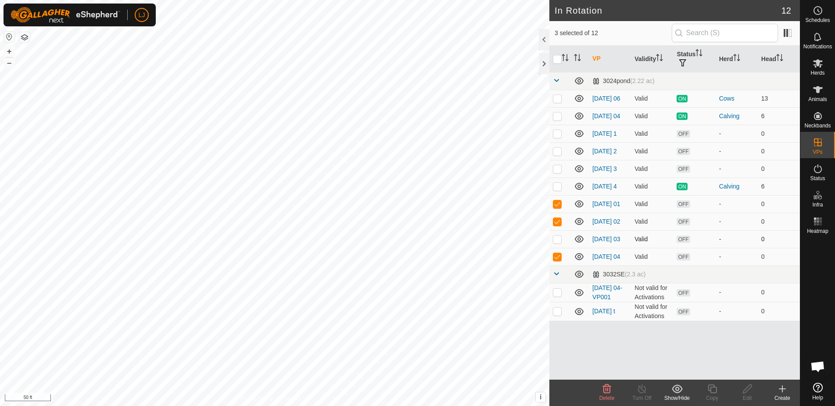
checkbox input "true"
click at [554, 206] on td at bounding box center [560, 204] width 21 height 18
checkbox input "false"
click at [557, 225] on p-checkbox at bounding box center [557, 221] width 9 height 7
checkbox input "false"
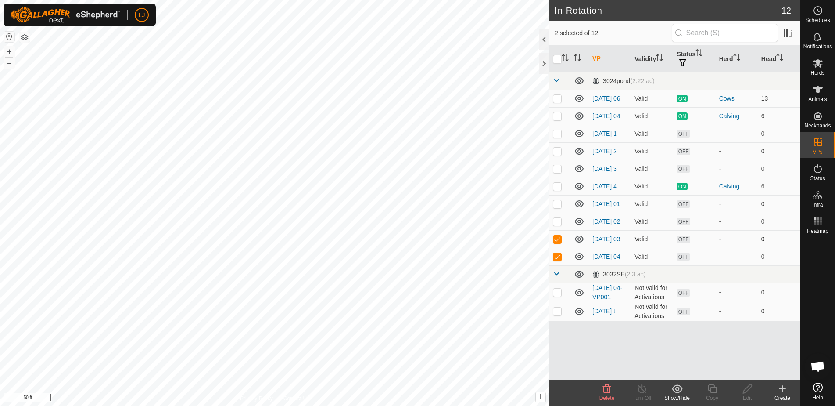
click at [556, 242] on p-checkbox at bounding box center [557, 238] width 9 height 7
checkbox input "false"
click at [557, 260] on p-checkbox at bounding box center [557, 256] width 9 height 7
checkbox input "false"
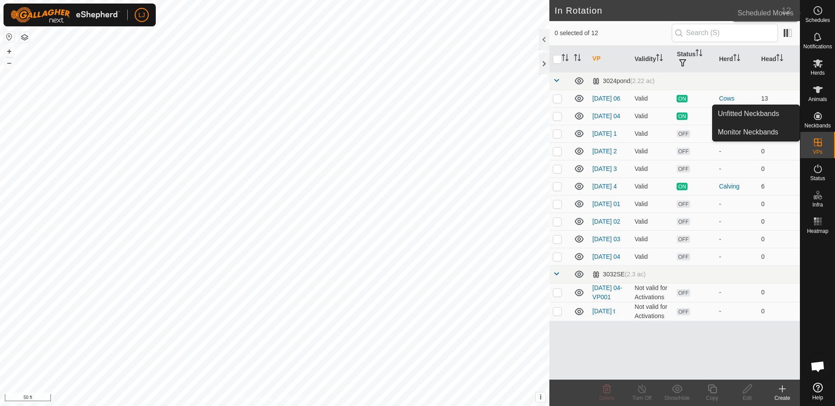
click at [814, 13] on icon at bounding box center [818, 10] width 11 height 11
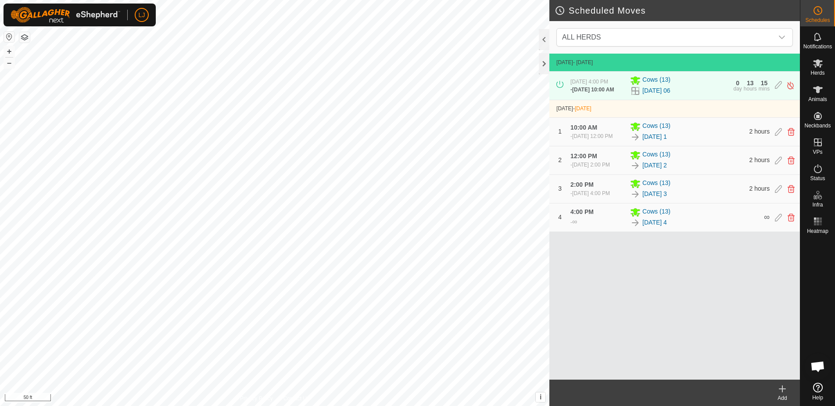
click at [783, 393] on icon at bounding box center [782, 388] width 11 height 11
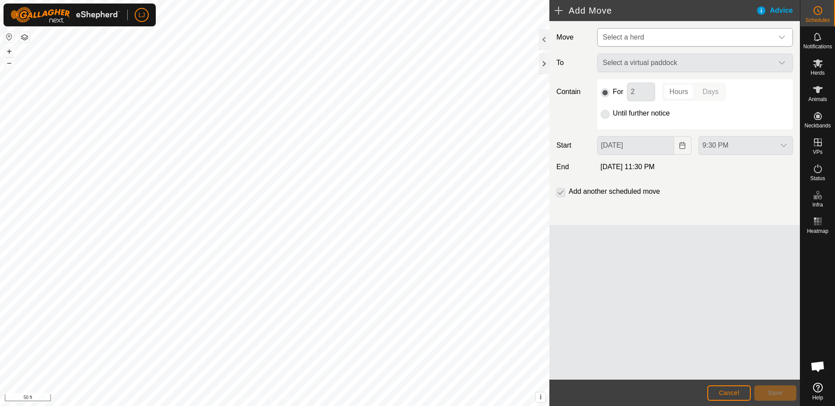
click at [663, 39] on span "Select a herd" at bounding box center [687, 38] width 174 height 18
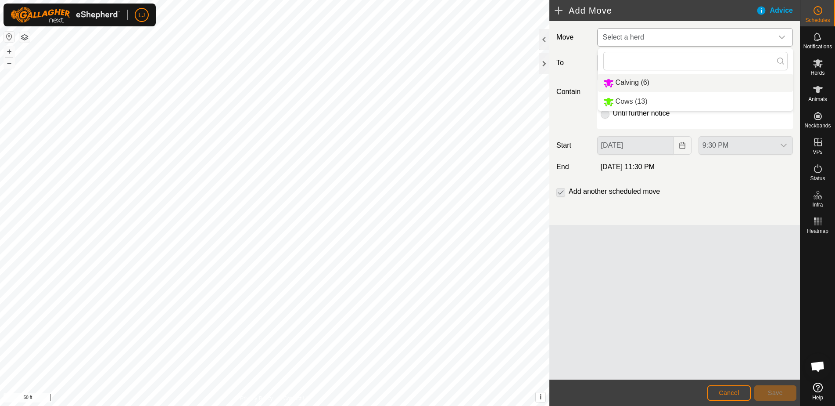
click at [672, 87] on li "Calving (6)" at bounding box center [695, 83] width 195 height 18
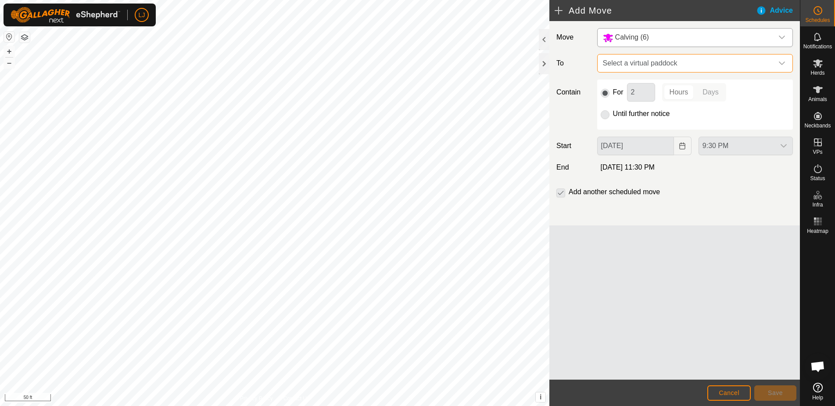
click at [640, 61] on span "Select a virtual paddock" at bounding box center [687, 63] width 174 height 18
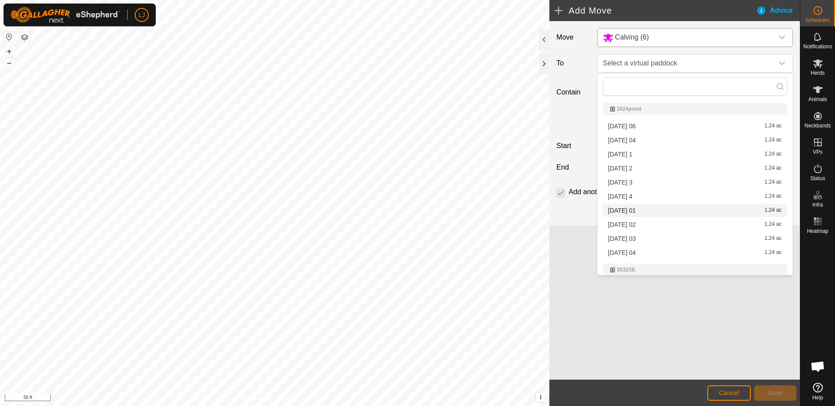
click at [679, 211] on div "[DATE] 01 1.24 ac" at bounding box center [695, 210] width 174 height 6
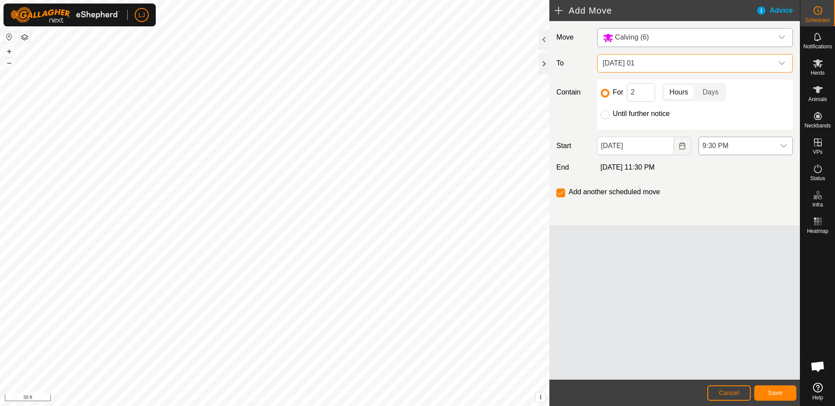
click at [715, 146] on span "9:30 PM" at bounding box center [737, 146] width 76 height 18
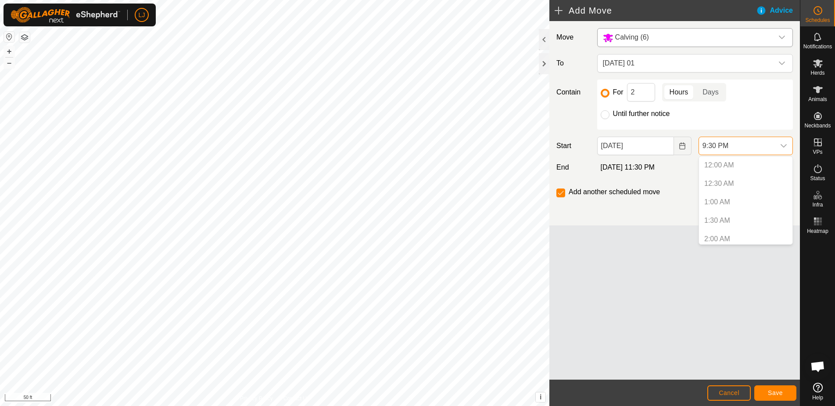
scroll to position [722, 0]
click at [674, 150] on button "Choose Date" at bounding box center [683, 146] width 18 height 18
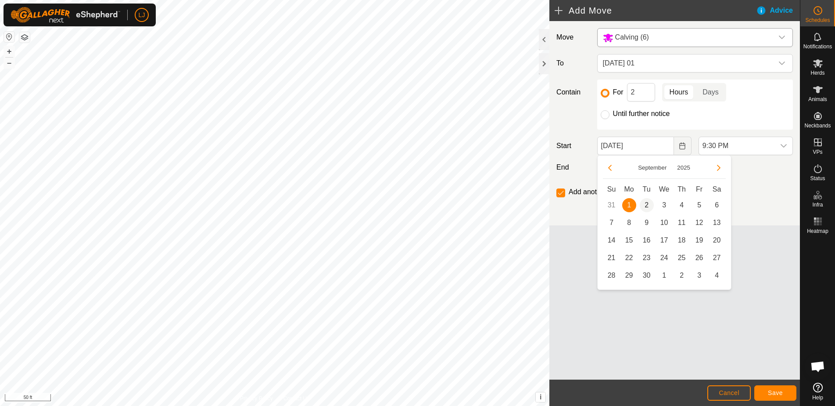
click at [645, 202] on span "2" at bounding box center [647, 205] width 14 height 14
type input "[DATE]"
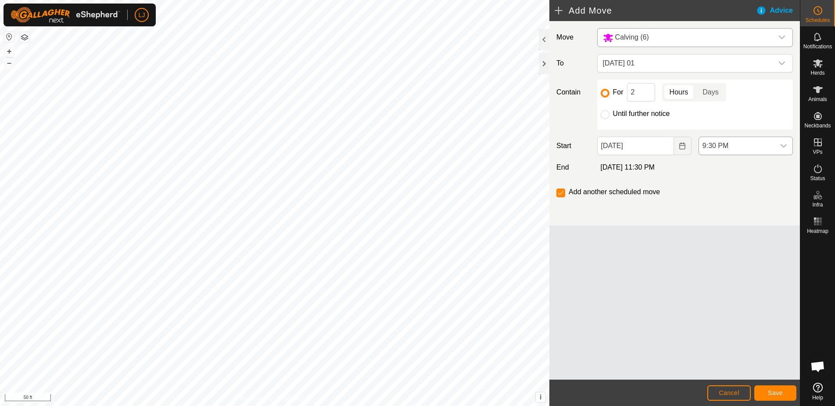
click at [731, 145] on span "9:30 PM" at bounding box center [737, 146] width 76 height 18
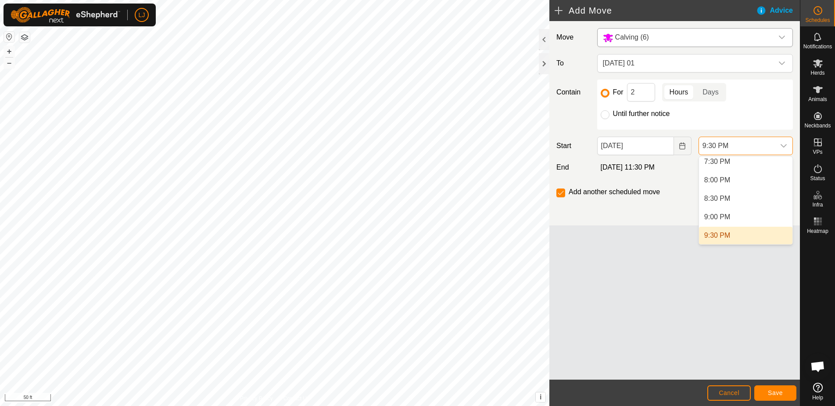
scroll to position [719, 0]
click at [738, 183] on li "8:00 PM" at bounding box center [745, 184] width 93 height 18
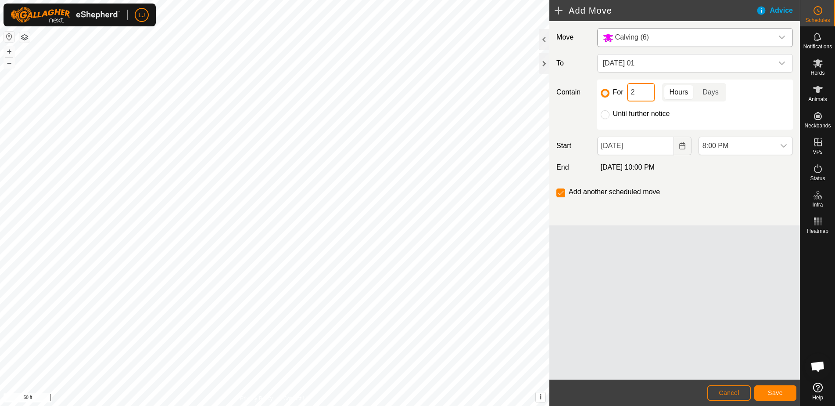
drag, startPoint x: 635, startPoint y: 91, endPoint x: 617, endPoint y: 91, distance: 17.6
click at [617, 91] on div "For 2 Hours Days" at bounding box center [695, 92] width 189 height 18
click at [730, 391] on span "Cancel" at bounding box center [729, 392] width 21 height 7
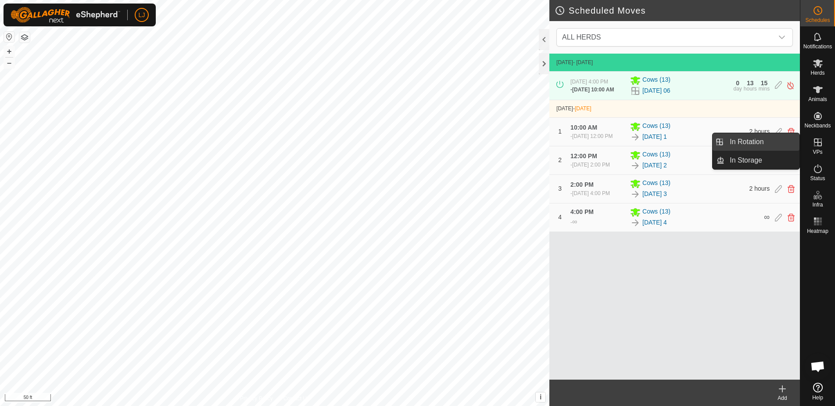
click at [760, 142] on link "In Rotation" at bounding box center [762, 142] width 75 height 18
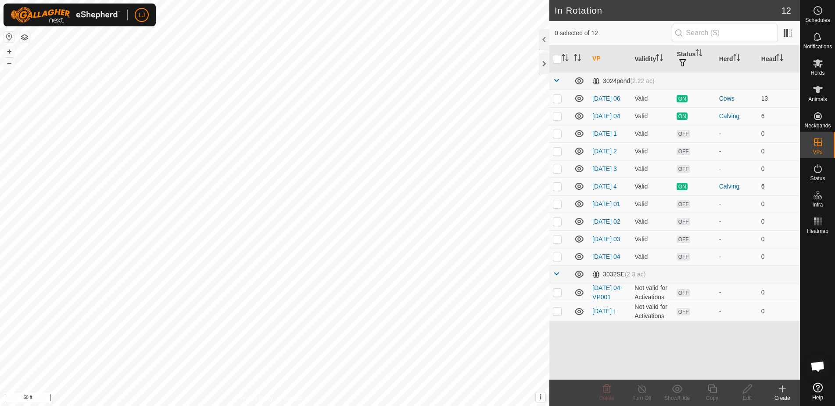
click at [557, 190] on p-checkbox at bounding box center [557, 186] width 9 height 7
checkbox input "true"
click at [714, 390] on icon at bounding box center [712, 388] width 11 height 11
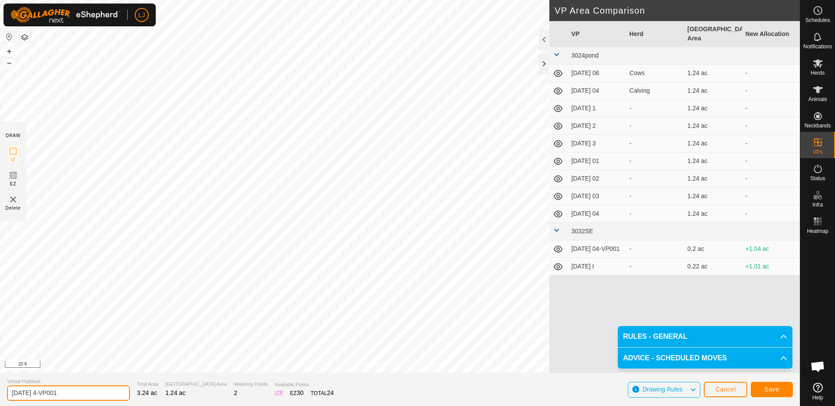
drag, startPoint x: 57, startPoint y: 395, endPoint x: 109, endPoint y: 396, distance: 52.7
click at [109, 396] on section "Virtual Paddock [DATE] 4-VP001 Total Area 3.24 ac Grazing Area 1.24 ac Watering…" at bounding box center [400, 388] width 800 height 33
click at [71, 392] on input "[DATE] 4-VP001" at bounding box center [68, 392] width 123 height 15
drag, startPoint x: 54, startPoint y: 393, endPoint x: 104, endPoint y: 394, distance: 50.0
click at [104, 394] on input "[DATE] 4-VP001" at bounding box center [68, 392] width 123 height 15
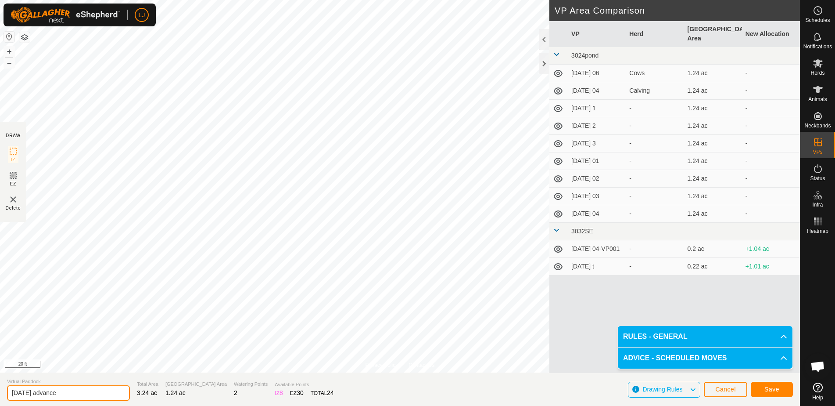
type input "[DATE] advance"
click at [771, 386] on span "Save" at bounding box center [772, 388] width 15 height 7
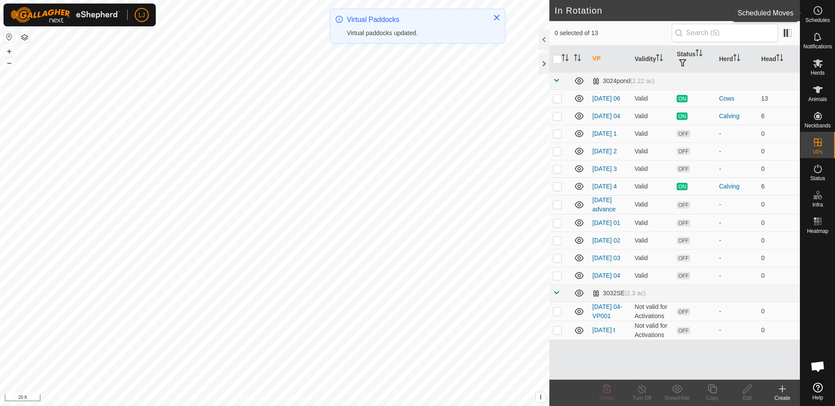
click at [809, 18] on span "Schedules" at bounding box center [817, 20] width 25 height 5
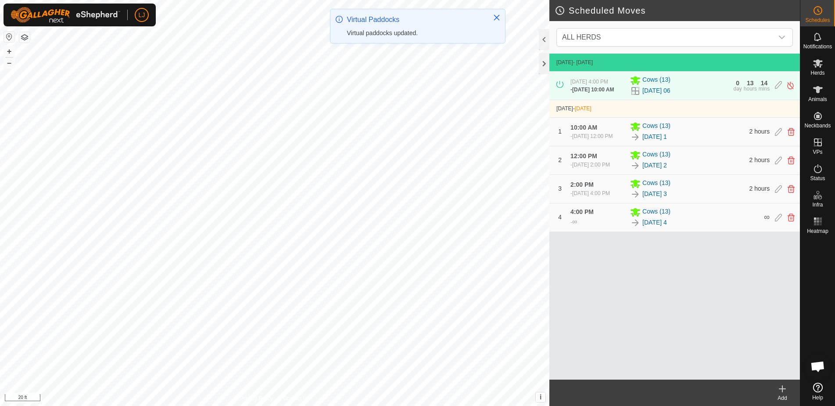
click at [782, 391] on icon at bounding box center [782, 388] width 11 height 11
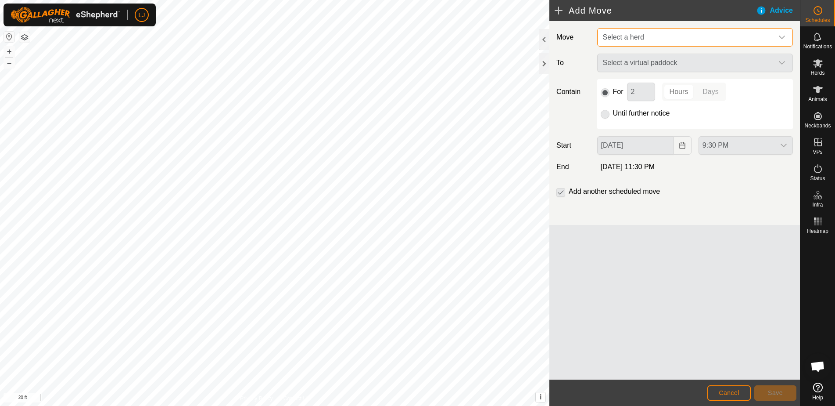
click at [630, 31] on span "Select a herd" at bounding box center [687, 38] width 174 height 18
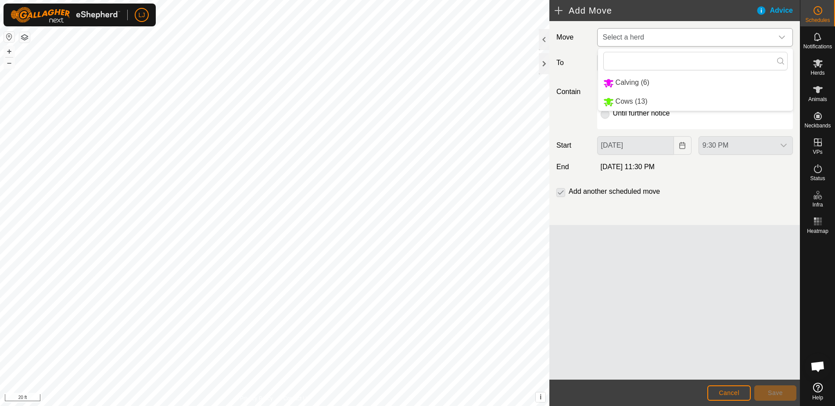
click at [652, 82] on li "Calving (6)" at bounding box center [695, 83] width 195 height 18
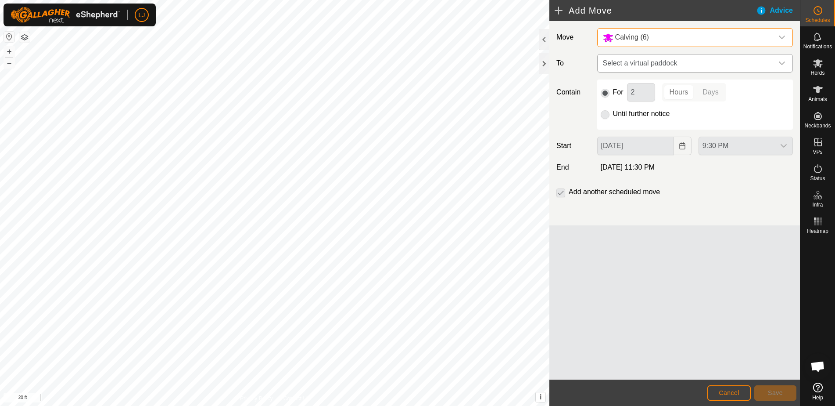
click at [652, 62] on span "Select a virtual paddock" at bounding box center [687, 63] width 174 height 18
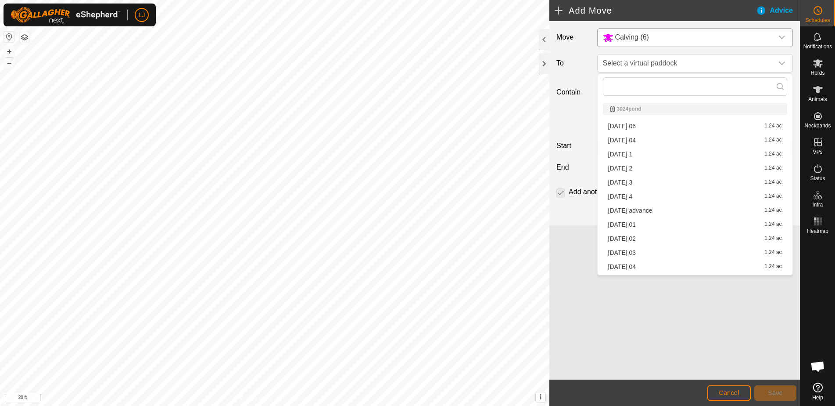
click at [687, 208] on li "[DATE] advance 1.24 ac" at bounding box center [695, 210] width 184 height 13
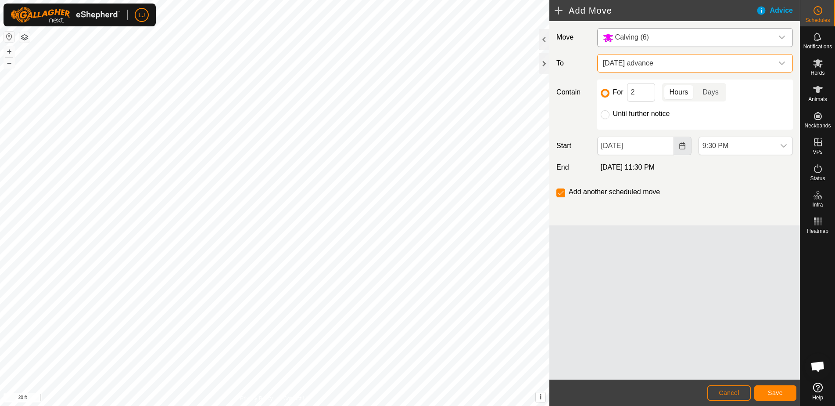
click at [681, 147] on icon "Choose Date" at bounding box center [682, 145] width 7 height 7
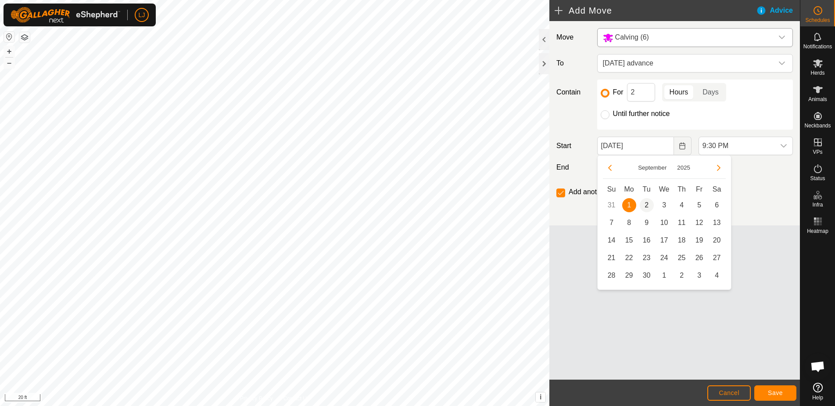
click at [647, 207] on span "2" at bounding box center [647, 205] width 14 height 14
type input "[DATE]"
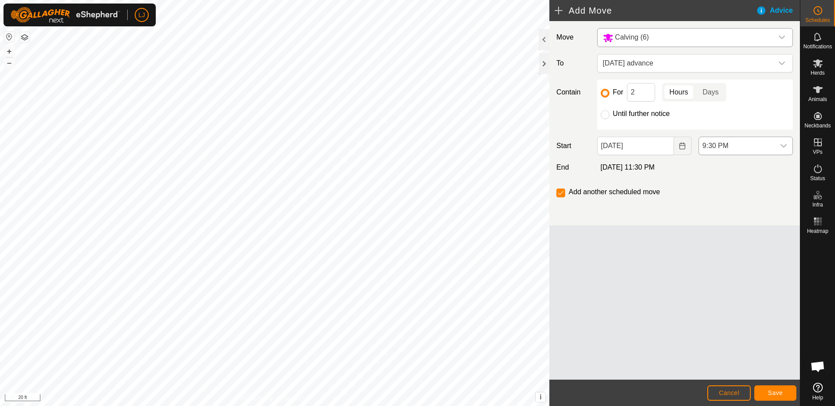
click at [783, 146] on icon "dropdown trigger" at bounding box center [784, 146] width 6 height 4
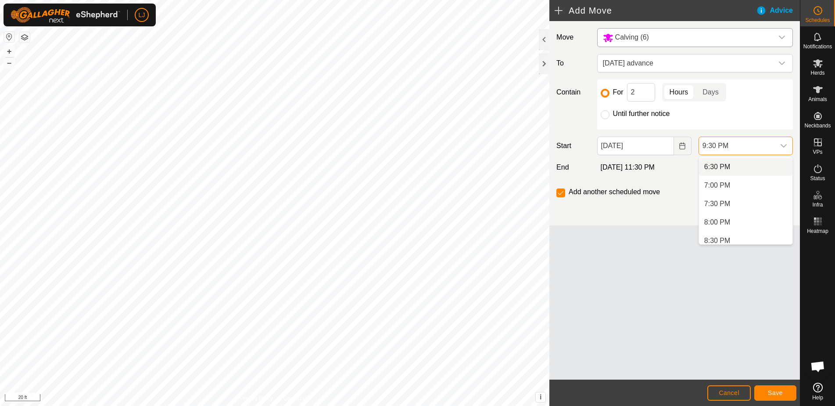
scroll to position [677, 0]
click at [743, 187] on li "7:00 PM" at bounding box center [745, 189] width 93 height 18
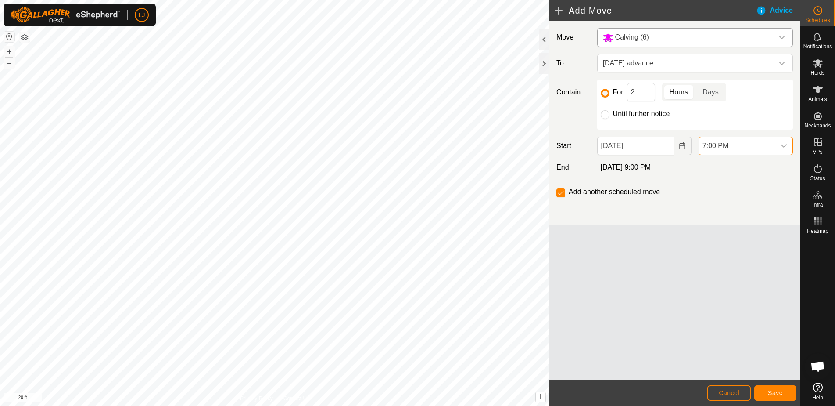
click at [776, 396] on button "Save" at bounding box center [776, 392] width 42 height 15
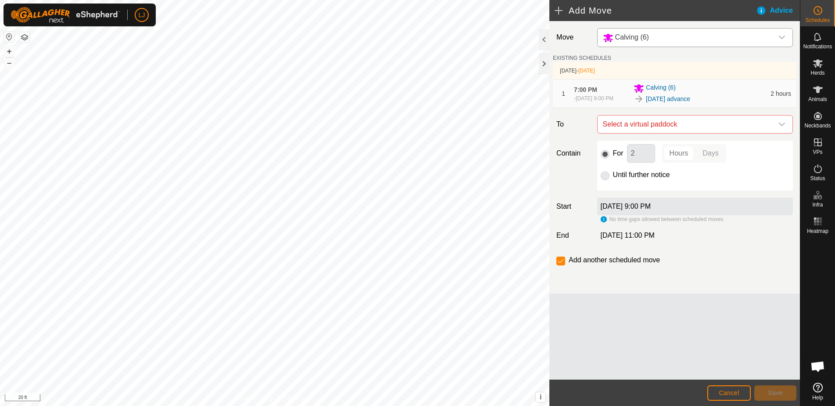
click at [730, 395] on span "Cancel" at bounding box center [729, 392] width 21 height 7
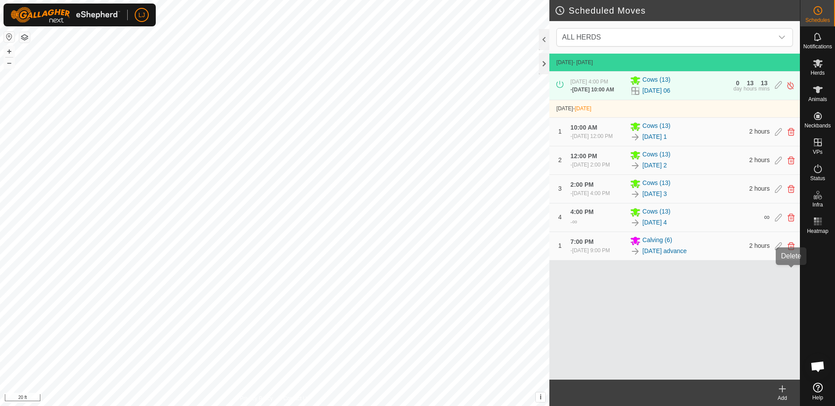
click at [794, 250] on icon at bounding box center [791, 246] width 7 height 8
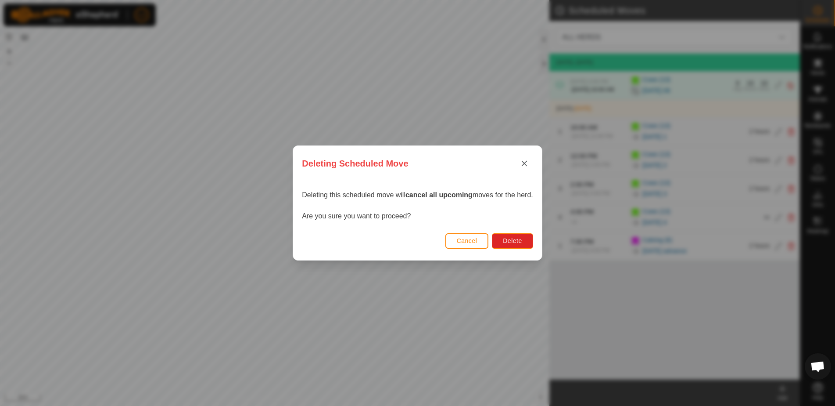
click at [464, 246] on button "Cancel" at bounding box center [467, 240] width 43 height 15
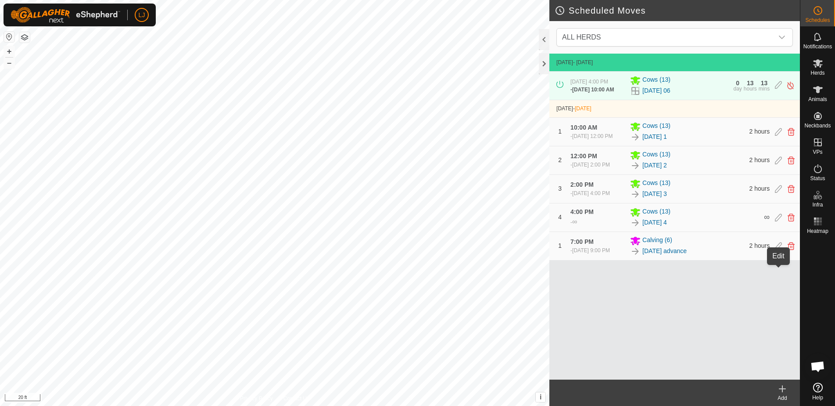
click at [779, 250] on icon at bounding box center [778, 246] width 7 height 8
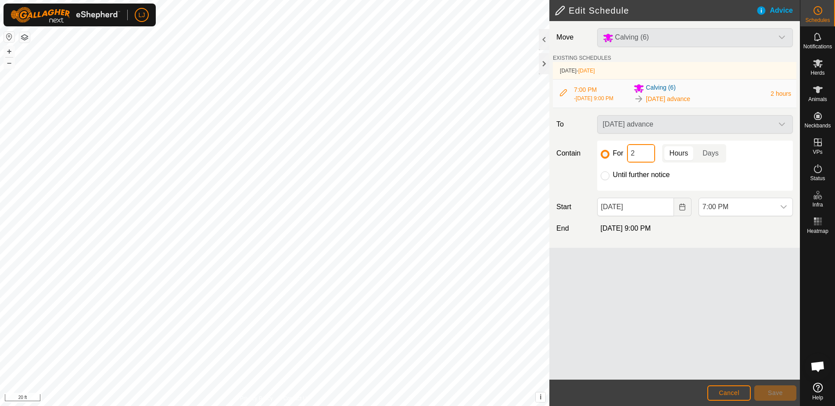
drag, startPoint x: 636, startPoint y: 157, endPoint x: 613, endPoint y: 158, distance: 22.4
click at [613, 158] on div "For 2 Hours Days" at bounding box center [695, 153] width 189 height 18
drag, startPoint x: 640, startPoint y: 158, endPoint x: 611, endPoint y: 160, distance: 29.0
click at [613, 159] on div "For 14 Hours Days" at bounding box center [695, 153] width 189 height 18
type input "5"
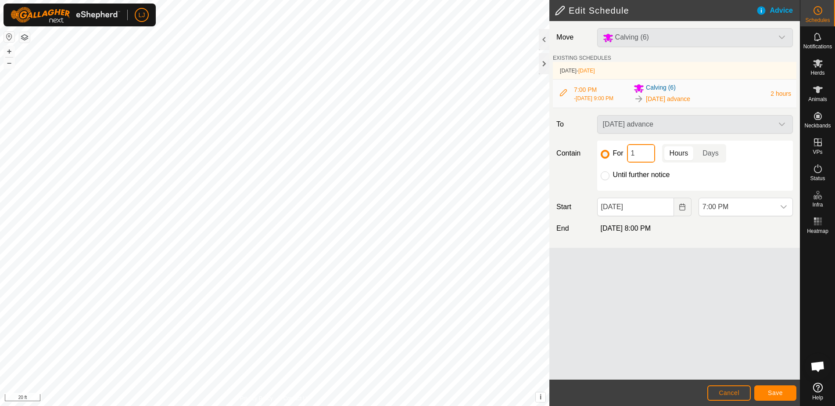
type input "15"
drag, startPoint x: 644, startPoint y: 158, endPoint x: 608, endPoint y: 160, distance: 36.0
click at [608, 160] on div "For 15 Hours Days" at bounding box center [695, 153] width 189 height 18
drag, startPoint x: 608, startPoint y: 181, endPoint x: 634, endPoint y: 193, distance: 28.9
click at [608, 180] on input "Until further notice" at bounding box center [605, 175] width 9 height 9
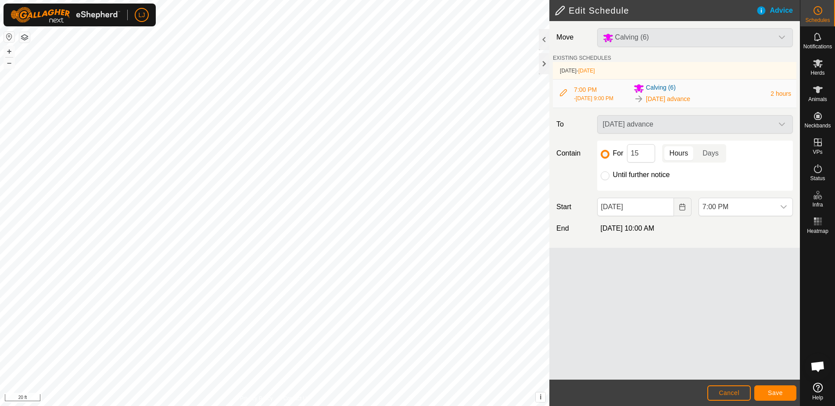
radio input "true"
click at [611, 158] on div "For 15 Hours Days" at bounding box center [695, 153] width 189 height 18
type input "1"
type input "16"
drag, startPoint x: 641, startPoint y: 158, endPoint x: 614, endPoint y: 160, distance: 27.3
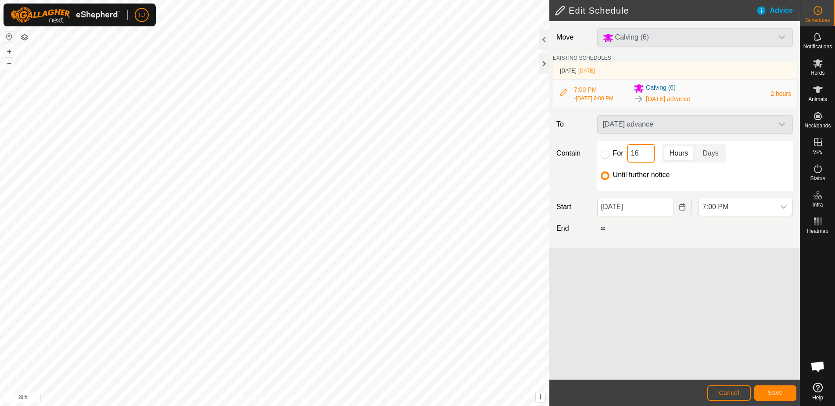
click at [614, 160] on div "For 16 Hours Days" at bounding box center [695, 153] width 189 height 18
click at [607, 158] on input "For" at bounding box center [605, 154] width 9 height 9
radio input "true"
drag, startPoint x: 640, startPoint y: 159, endPoint x: 610, endPoint y: 158, distance: 29.4
click at [610, 158] on div "For 16 Hours Days" at bounding box center [695, 153] width 189 height 18
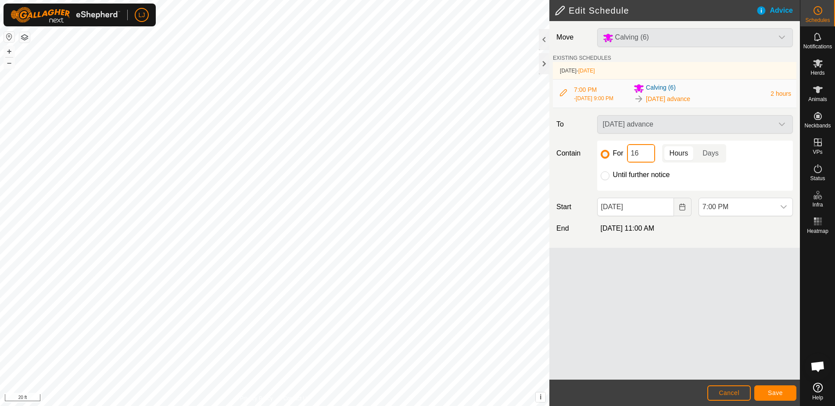
click at [644, 159] on input "16" at bounding box center [641, 153] width 28 height 18
click at [640, 158] on input "16" at bounding box center [641, 153] width 28 height 18
drag, startPoint x: 636, startPoint y: 158, endPoint x: 642, endPoint y: 158, distance: 5.3
click at [642, 158] on input "16" at bounding box center [641, 153] width 28 height 18
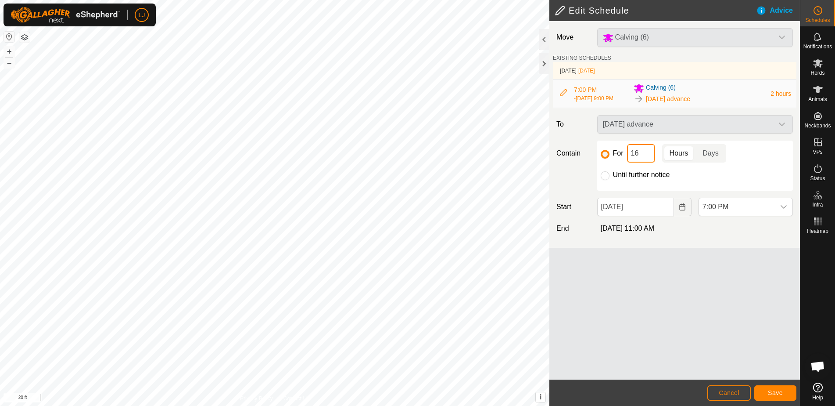
drag, startPoint x: 647, startPoint y: 157, endPoint x: 623, endPoint y: 157, distance: 24.6
click at [623, 157] on div "For 16 Hours Days" at bounding box center [695, 153] width 189 height 18
type input "21"
click at [777, 392] on span "Save" at bounding box center [775, 392] width 15 height 7
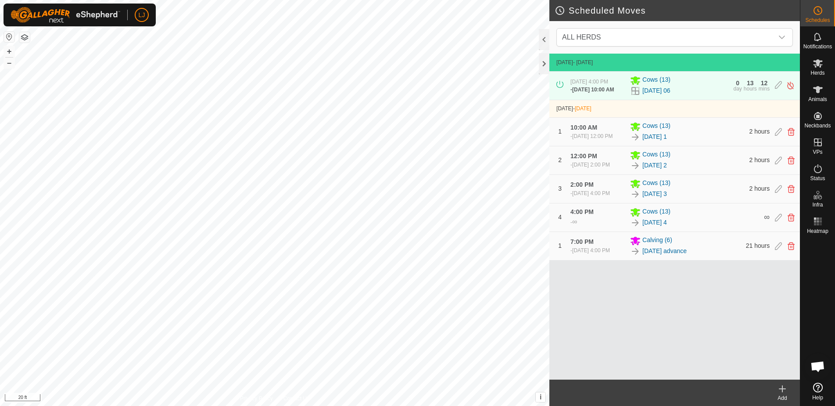
click at [784, 387] on icon at bounding box center [782, 388] width 11 height 11
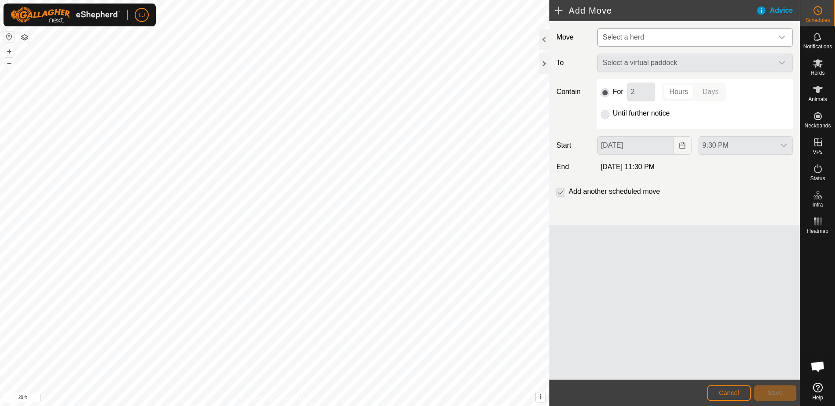
click at [615, 40] on span "Select a herd" at bounding box center [623, 36] width 41 height 7
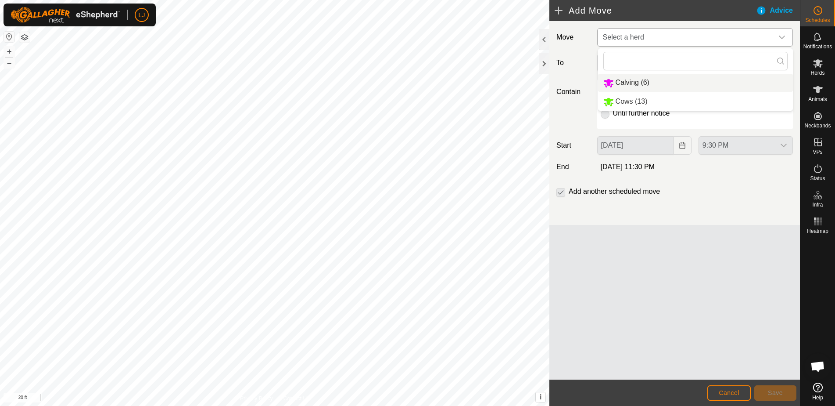
click at [633, 78] on li "Calving (6)" at bounding box center [695, 83] width 195 height 18
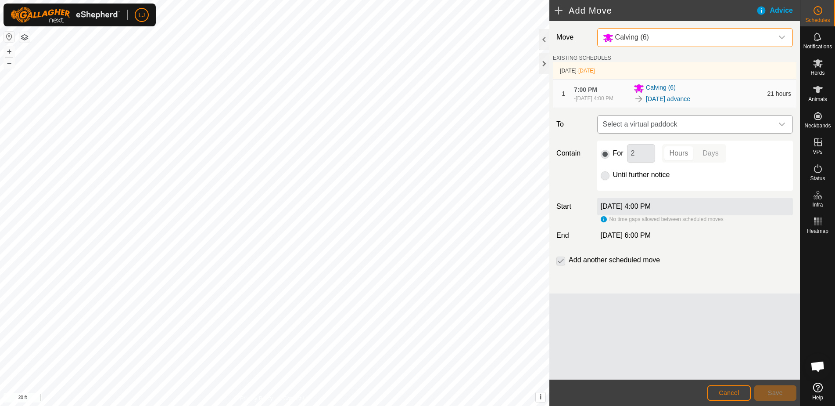
click at [665, 130] on span "Select a virtual paddock" at bounding box center [687, 124] width 174 height 18
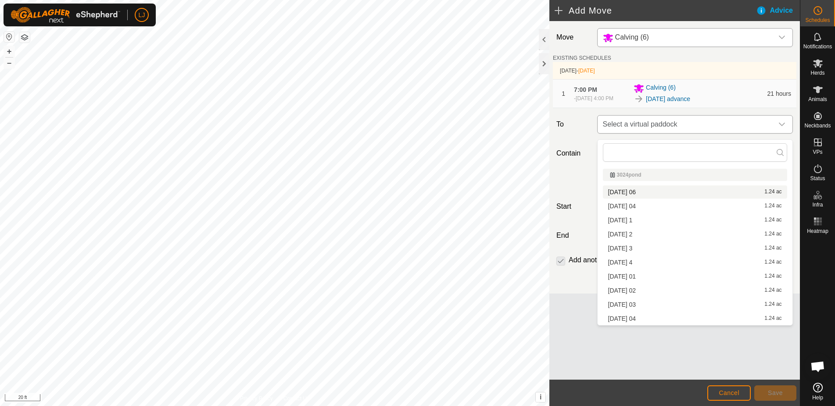
click at [656, 127] on span "Select a virtual paddock" at bounding box center [687, 124] width 174 height 18
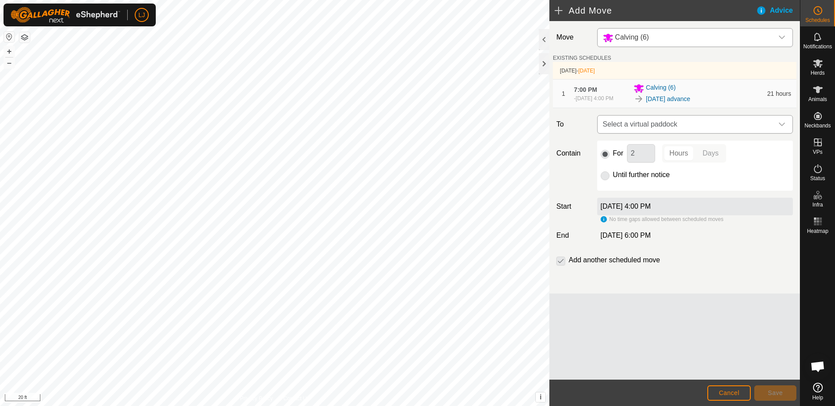
click at [780, 128] on icon "dropdown trigger" at bounding box center [782, 124] width 7 height 7
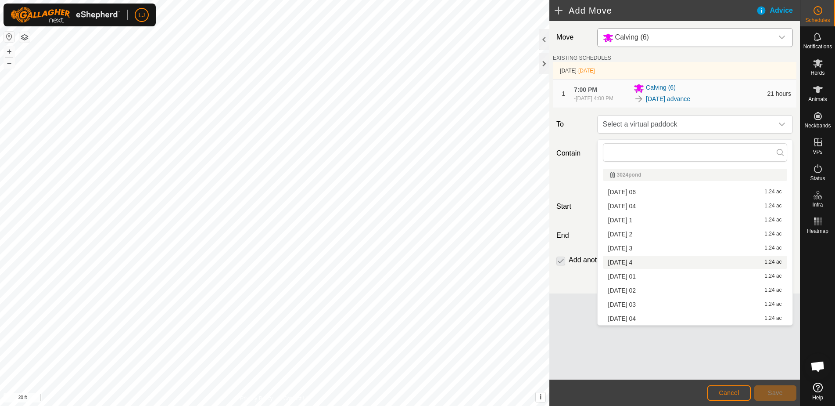
click at [667, 259] on div "[DATE] 4 1.24 ac" at bounding box center [695, 262] width 174 height 6
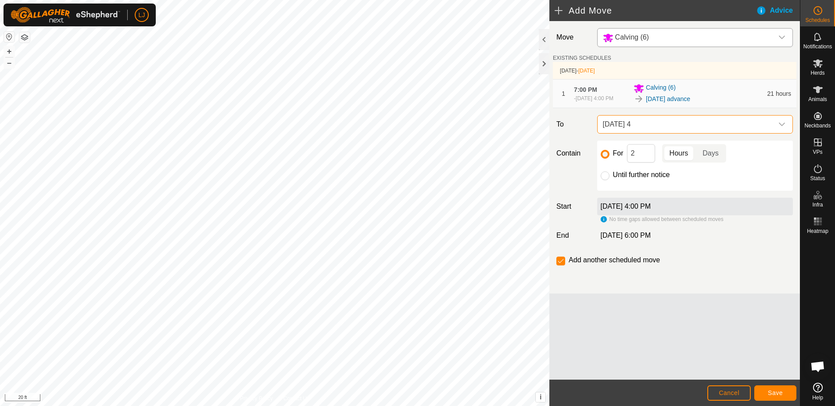
click at [605, 180] on input "Until further notice" at bounding box center [605, 175] width 9 height 9
radio input "true"
checkbox input "false"
click at [725, 392] on span "Cancel" at bounding box center [729, 392] width 21 height 7
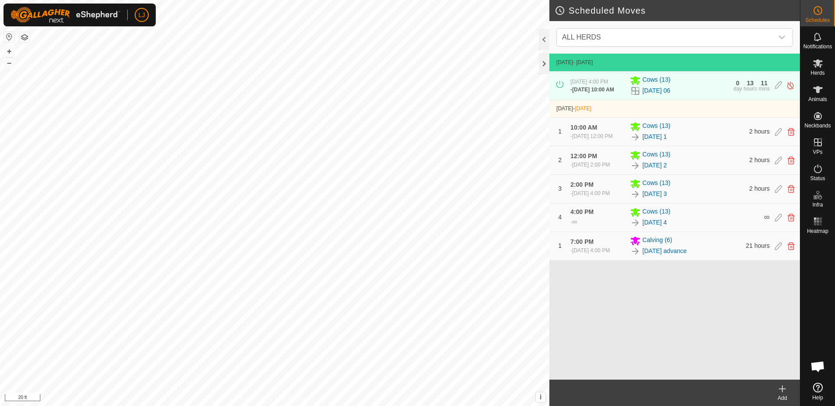
click at [582, 253] on span "[DATE] 4:00 PM" at bounding box center [591, 250] width 38 height 6
drag, startPoint x: 588, startPoint y: 270, endPoint x: 619, endPoint y: 270, distance: 31.2
click at [610, 253] on span "[DATE] 4:00 PM" at bounding box center [591, 250] width 38 height 6
click at [687, 255] on link "[DATE] advance" at bounding box center [665, 250] width 44 height 9
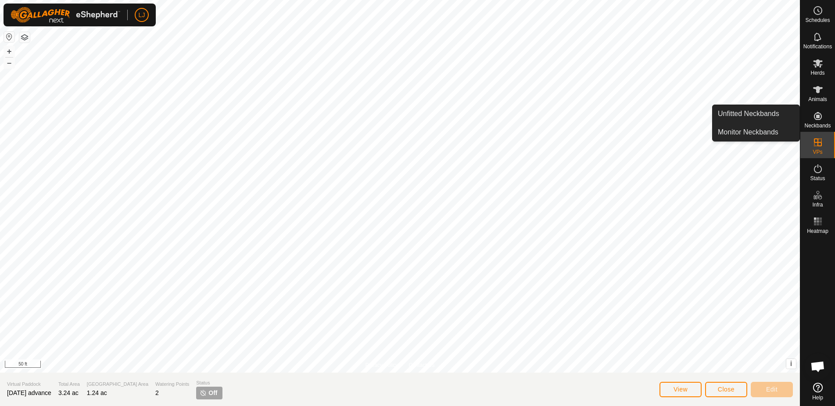
click at [824, 119] on es-neckbands-svg-icon at bounding box center [818, 116] width 16 height 14
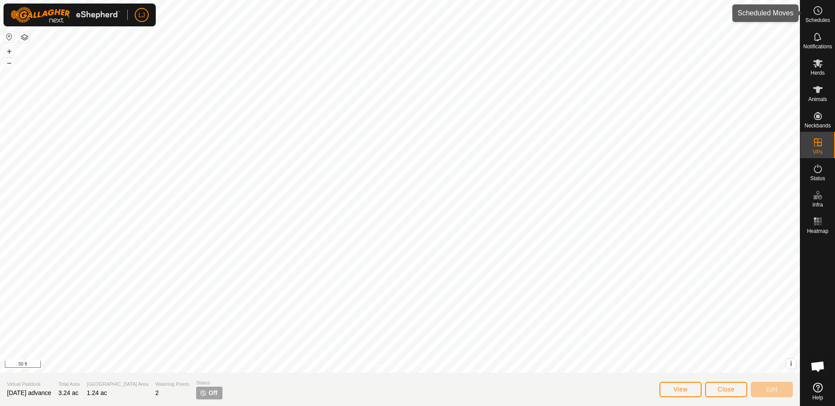
click at [813, 15] on icon at bounding box center [818, 10] width 11 height 11
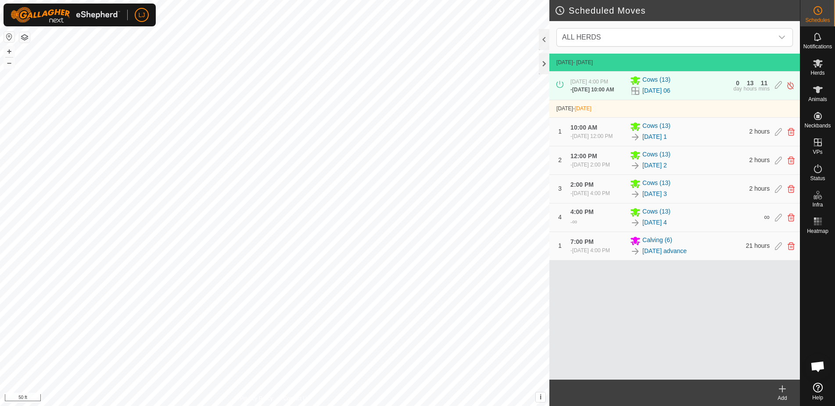
click at [784, 392] on icon at bounding box center [782, 388] width 11 height 11
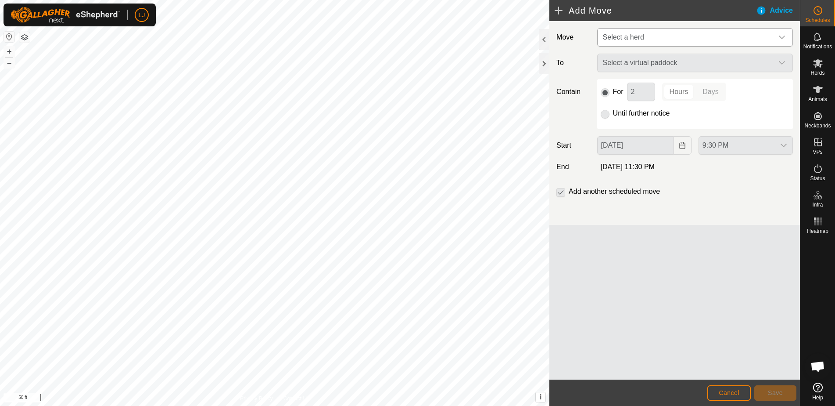
click at [725, 35] on span "Select a herd" at bounding box center [687, 38] width 174 height 18
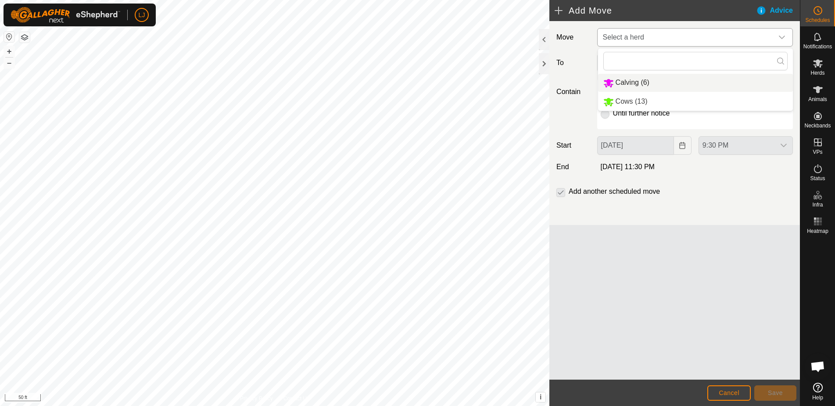
click at [654, 78] on li "Calving (6)" at bounding box center [695, 83] width 195 height 18
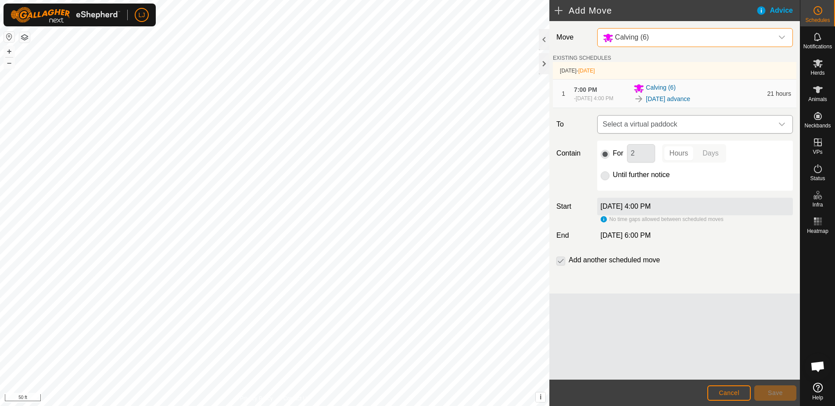
click at [689, 128] on span "Select a virtual paddock" at bounding box center [687, 124] width 174 height 18
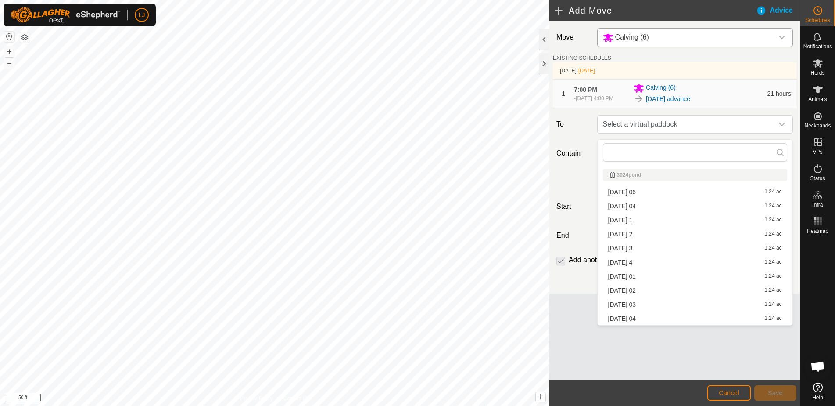
click at [708, 318] on li "[DATE] 04 1.24 ac" at bounding box center [695, 318] width 184 height 13
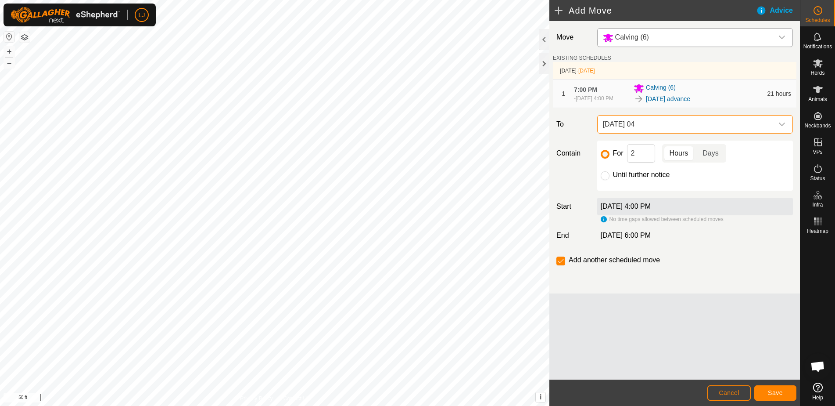
click at [776, 394] on span "Save" at bounding box center [775, 392] width 15 height 7
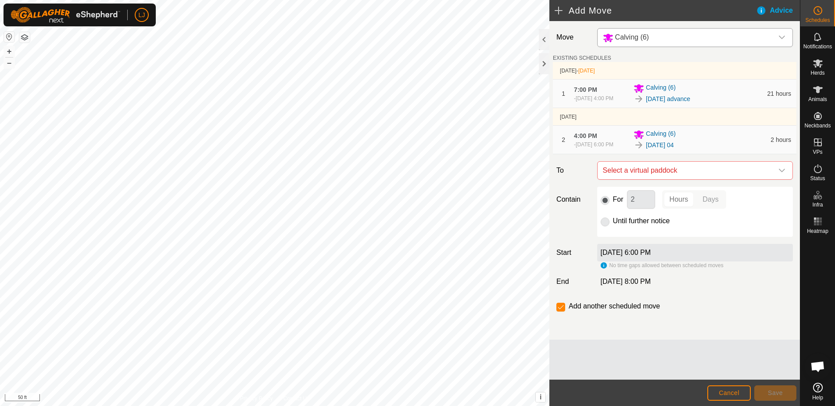
click at [732, 395] on span "Cancel" at bounding box center [729, 392] width 21 height 7
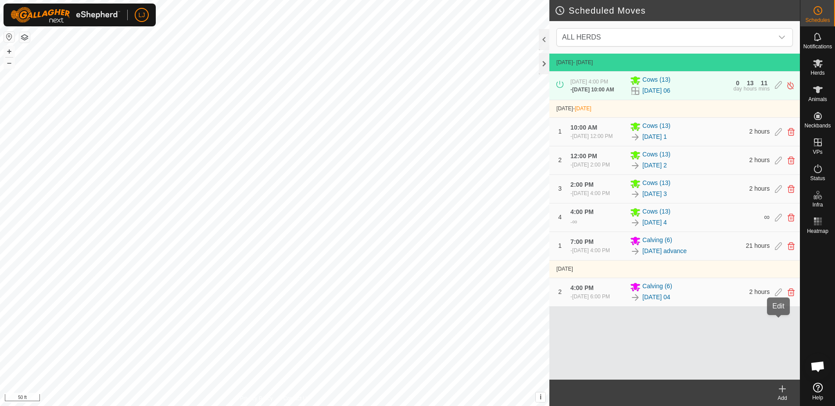
click at [779, 296] on icon at bounding box center [778, 292] width 7 height 8
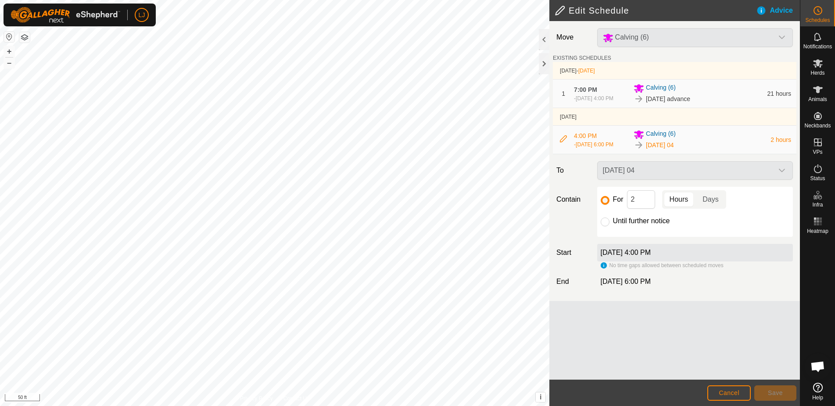
drag, startPoint x: 605, startPoint y: 231, endPoint x: 615, endPoint y: 244, distance: 16.9
click at [605, 226] on input "Until further notice" at bounding box center [605, 221] width 9 height 9
radio input "true"
click at [769, 396] on button "Save" at bounding box center [776, 392] width 42 height 15
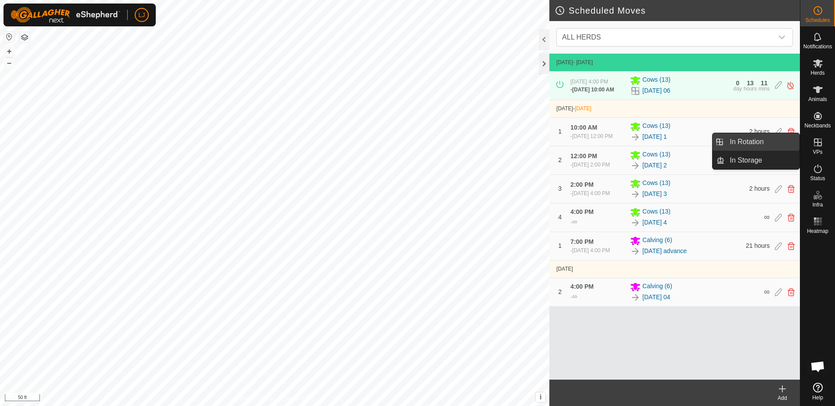
click at [758, 143] on link "In Rotation" at bounding box center [762, 142] width 75 height 18
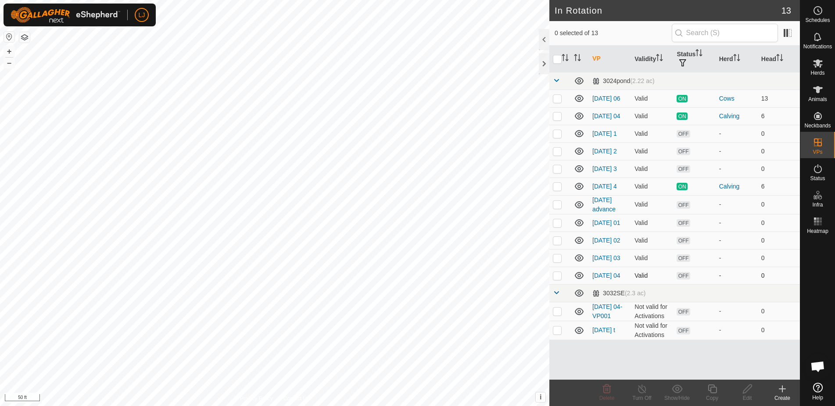
click at [557, 279] on p-checkbox at bounding box center [557, 275] width 9 height 7
checkbox input "false"
click at [826, 20] on span "Schedules" at bounding box center [817, 20] width 25 height 5
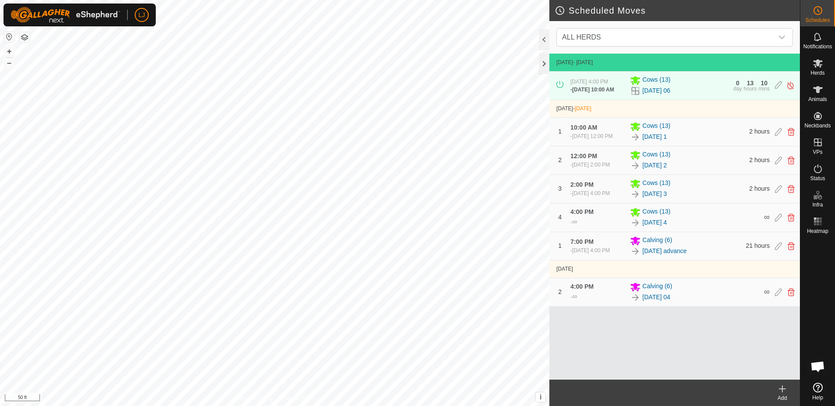
click at [780, 388] on icon at bounding box center [783, 388] width 6 height 0
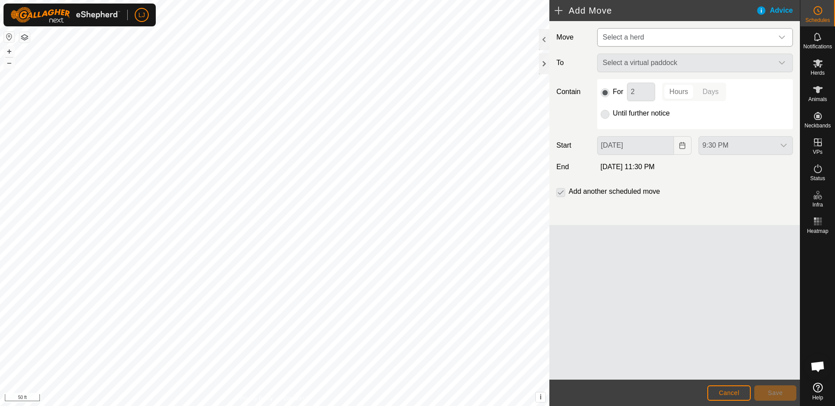
click at [626, 42] on span "Select a herd" at bounding box center [687, 38] width 174 height 18
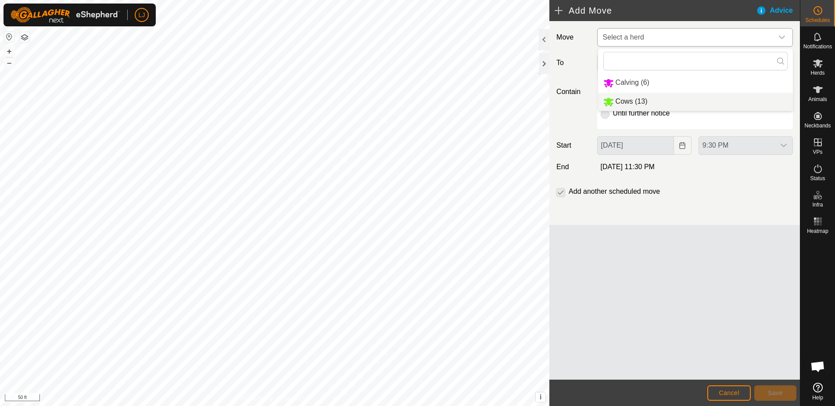
click at [640, 98] on li "Cows (13)" at bounding box center [695, 102] width 195 height 18
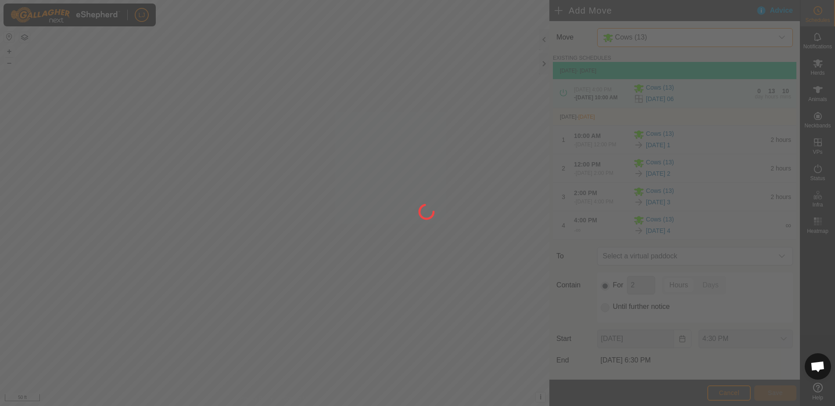
type input "[DATE]"
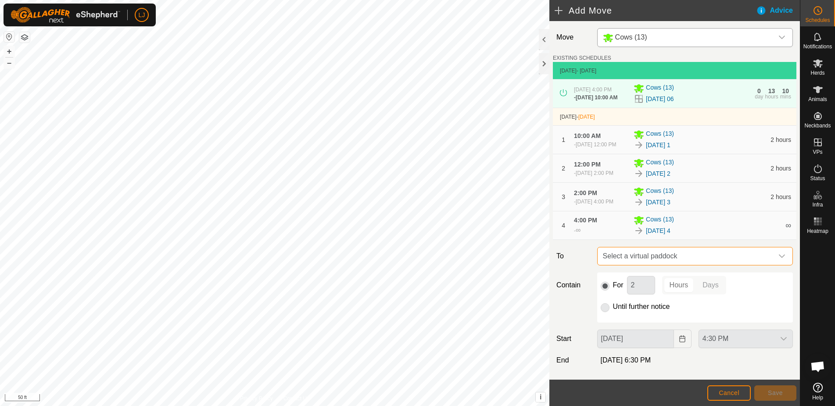
click at [696, 265] on span "Select a virtual paddock" at bounding box center [687, 256] width 174 height 18
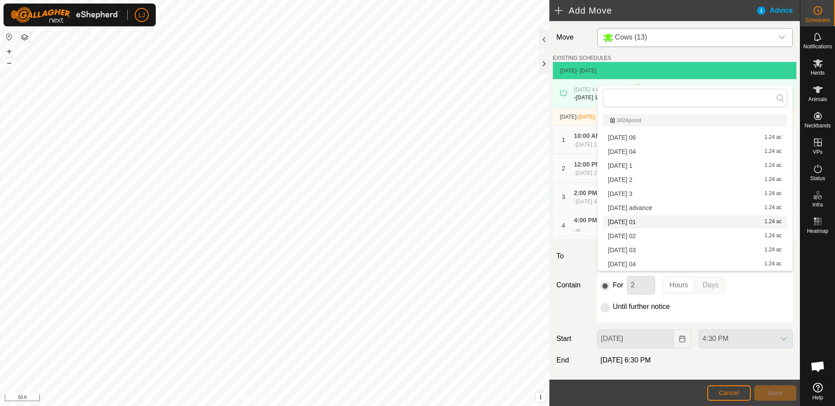
click at [658, 224] on div "[DATE] 01 1.24 ac" at bounding box center [695, 222] width 174 height 6
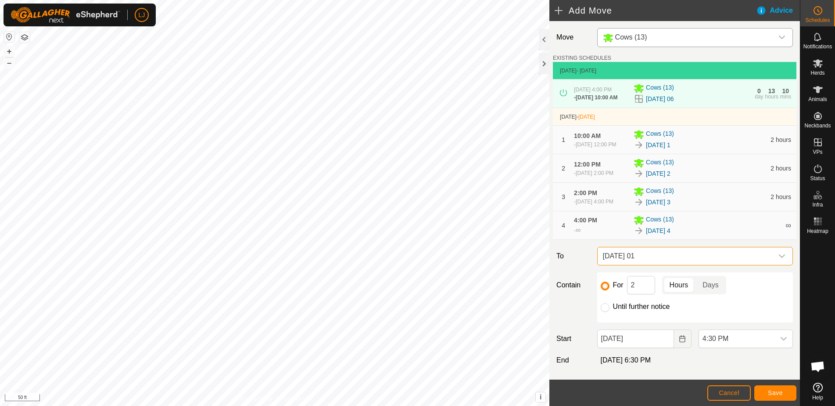
click at [741, 397] on button "Cancel" at bounding box center [729, 392] width 43 height 15
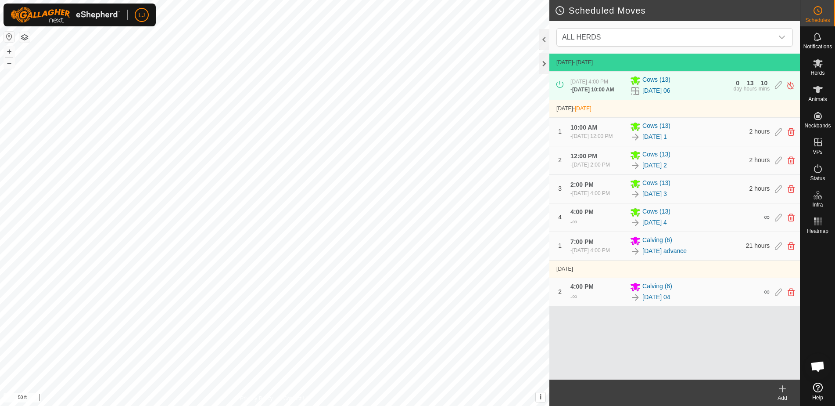
click at [784, 388] on icon at bounding box center [783, 388] width 6 height 0
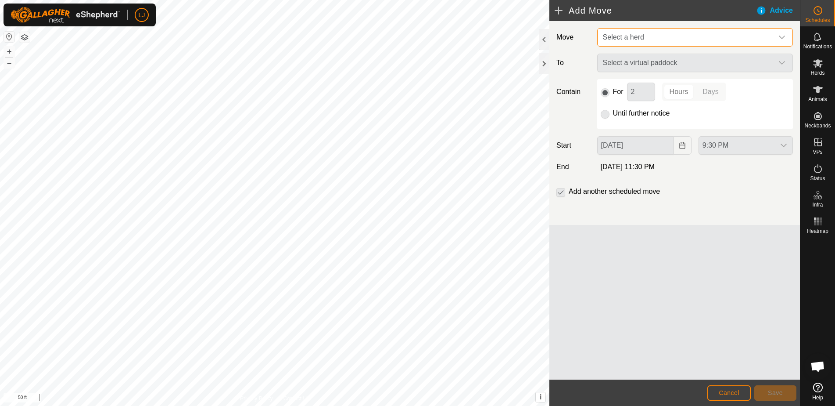
drag, startPoint x: 622, startPoint y: 36, endPoint x: 623, endPoint y: 41, distance: 5.6
click at [622, 36] on span "Select a herd" at bounding box center [623, 36] width 41 height 7
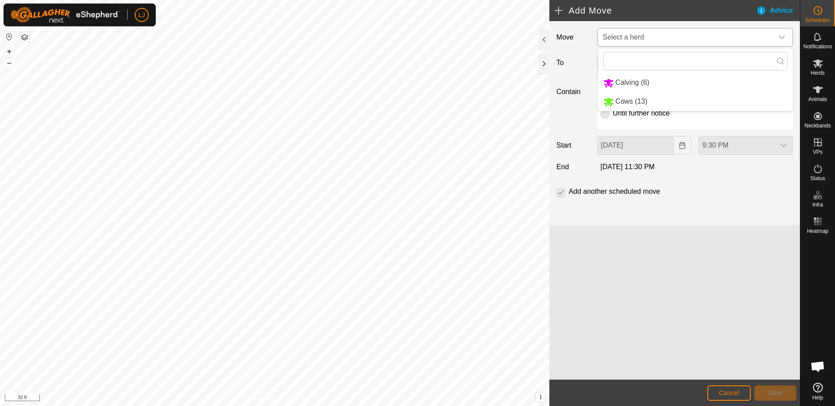
click at [637, 99] on li "Cows (13)" at bounding box center [695, 102] width 195 height 18
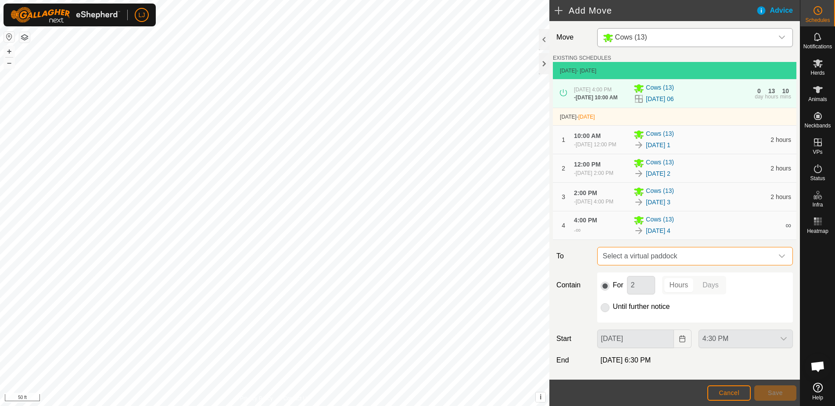
click at [639, 265] on span "Select a virtual paddock" at bounding box center [687, 256] width 174 height 18
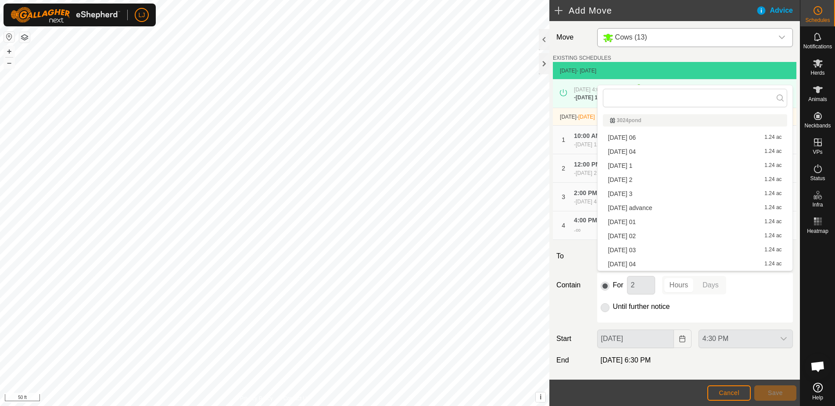
click at [649, 225] on li "[DATE] 01 1.24 ac" at bounding box center [695, 221] width 184 height 13
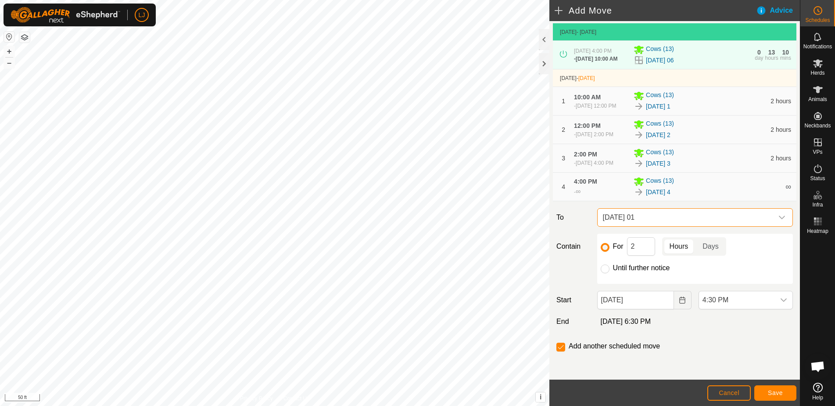
scroll to position [62, 0]
click at [738, 301] on span "4:30 PM" at bounding box center [737, 300] width 76 height 18
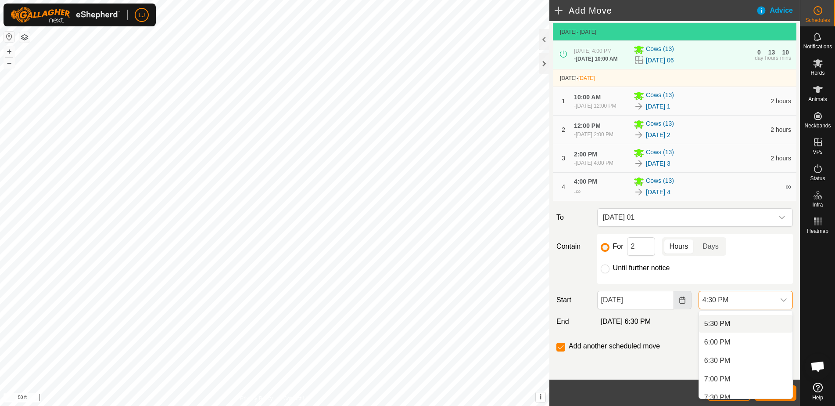
scroll to position [642, 0]
click at [681, 302] on icon "Choose Date" at bounding box center [682, 299] width 7 height 7
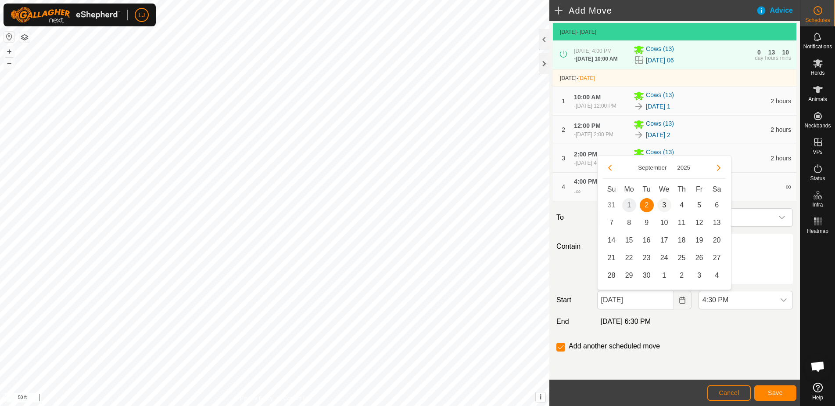
click at [664, 209] on span "3" at bounding box center [665, 205] width 14 height 14
type input "[DATE]"
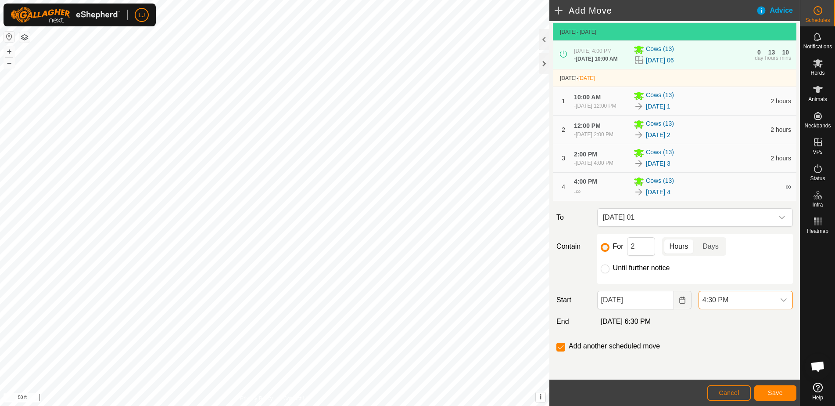
click at [747, 307] on span "4:30 PM" at bounding box center [737, 300] width 76 height 18
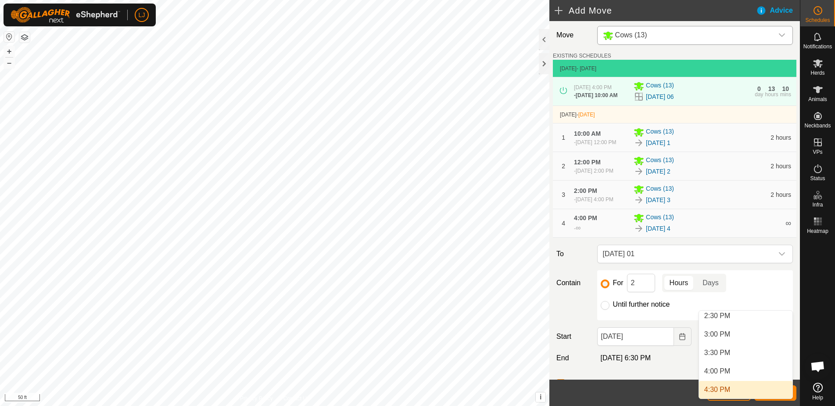
scroll to position [0, 0]
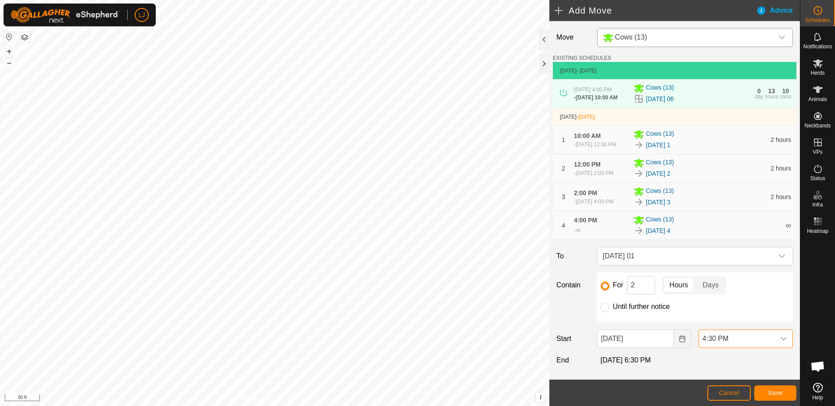
click at [750, 347] on span "4:30 PM" at bounding box center [737, 339] width 76 height 18
click at [730, 316] on span "10:00 AM" at bounding box center [719, 318] width 30 height 11
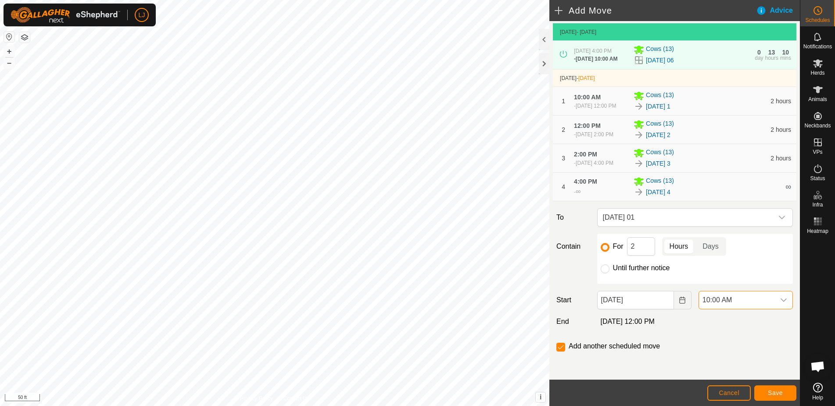
scroll to position [61, 0]
click at [781, 393] on span "Save" at bounding box center [775, 392] width 15 height 7
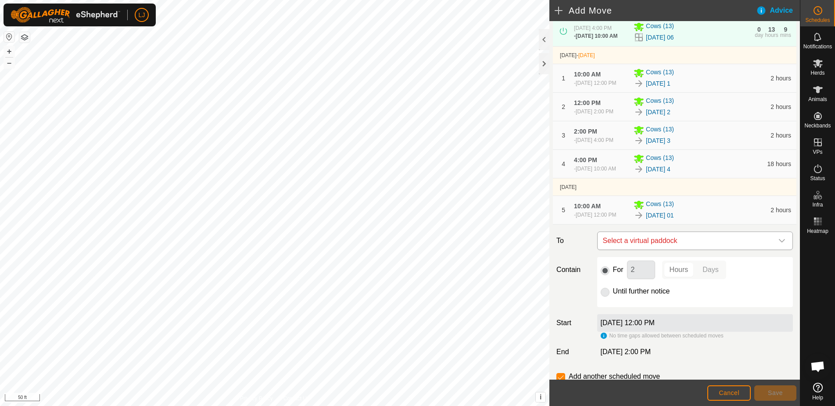
click at [700, 249] on span "Select a virtual paddock" at bounding box center [687, 241] width 174 height 18
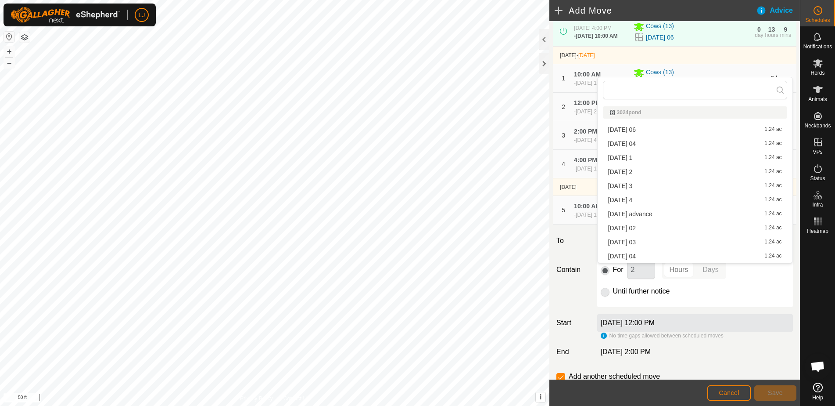
click at [651, 228] on li "[DATE] 02 1.24 ac" at bounding box center [695, 227] width 184 height 13
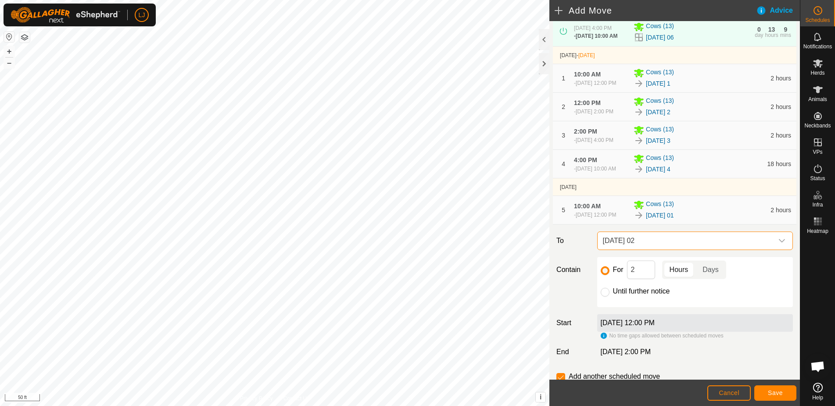
click at [772, 389] on span "Save" at bounding box center [775, 392] width 15 height 7
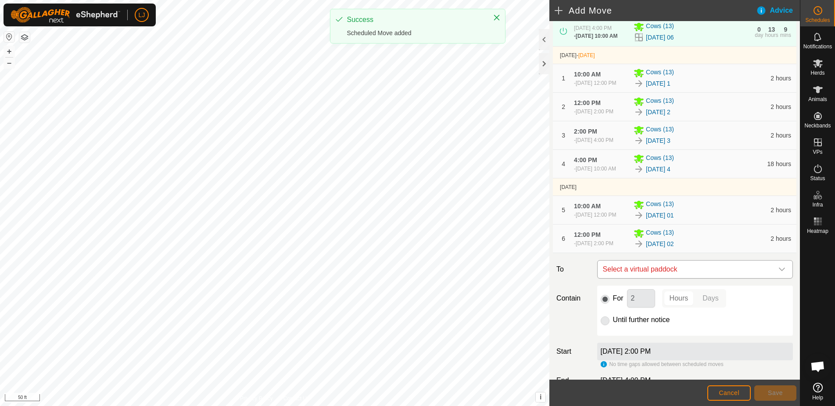
click at [710, 278] on span "Select a virtual paddock" at bounding box center [687, 269] width 174 height 18
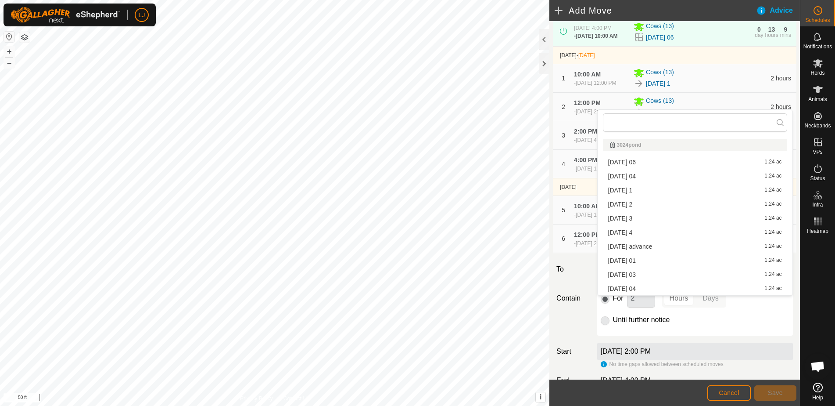
click at [676, 272] on div "[DATE] 03 1.24 ac" at bounding box center [695, 274] width 174 height 6
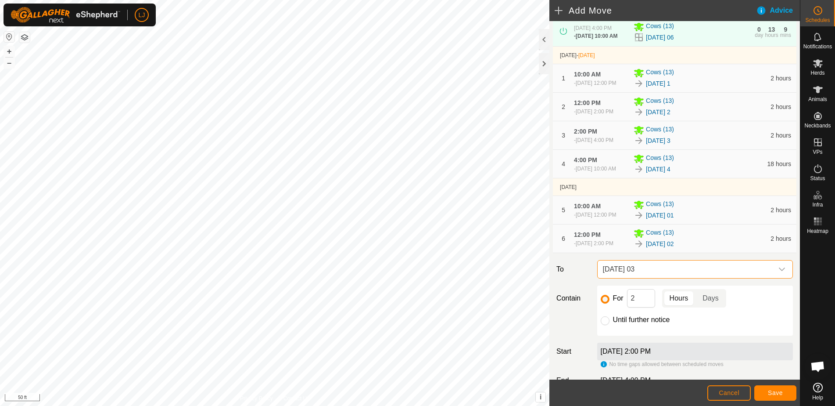
click at [766, 393] on button "Save" at bounding box center [776, 392] width 42 height 15
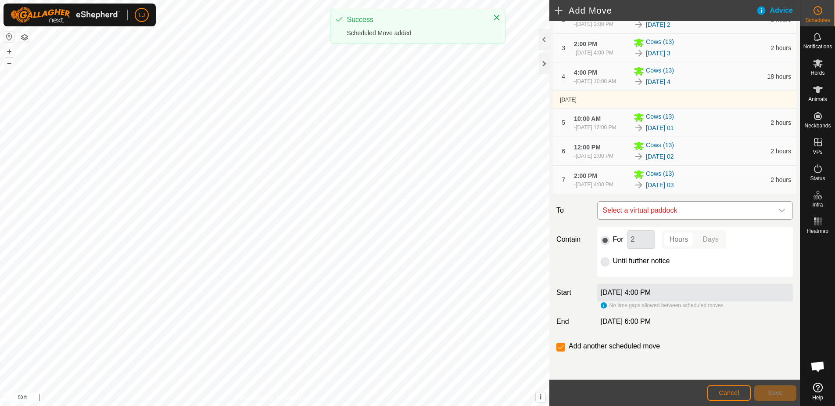
scroll to position [187, 0]
click at [687, 211] on span "Select a virtual paddock" at bounding box center [687, 210] width 174 height 18
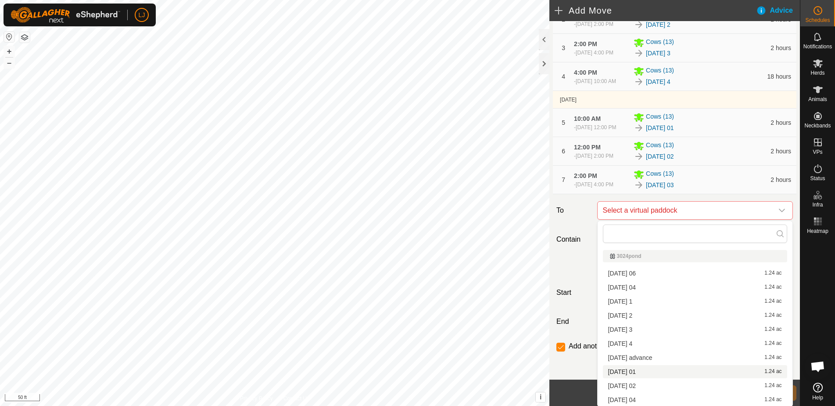
scroll to position [0, 0]
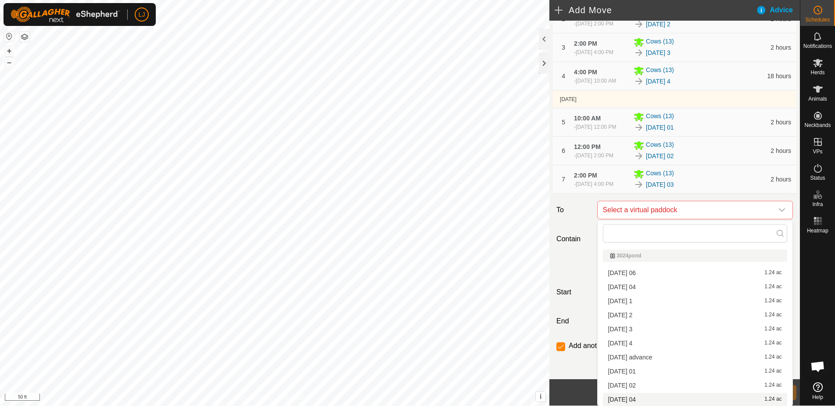
click at [685, 396] on div "[DATE] 04 1.24 ac" at bounding box center [695, 399] width 174 height 6
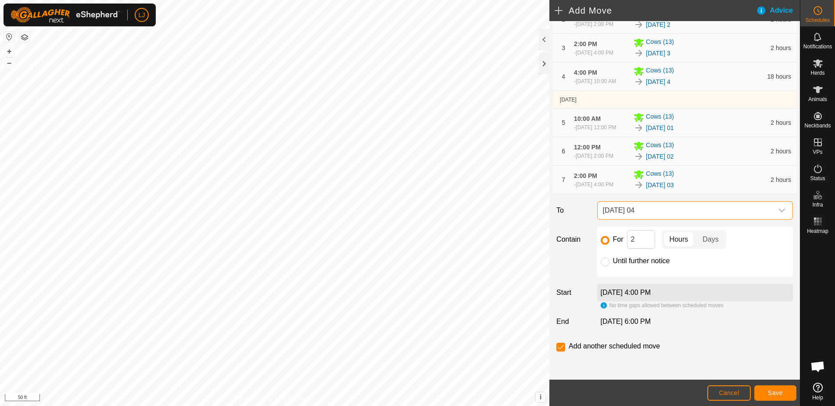
click at [623, 263] on label "Until further notice" at bounding box center [641, 260] width 57 height 7
click at [610, 263] on input "Until further notice" at bounding box center [605, 261] width 9 height 9
radio input "true"
checkbox input "false"
click at [771, 393] on span "Save" at bounding box center [775, 392] width 15 height 7
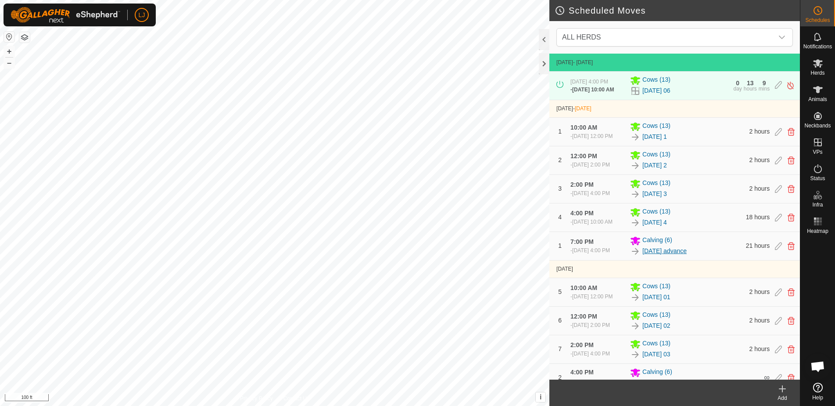
click at [657, 255] on link "[DATE] advance" at bounding box center [665, 250] width 44 height 9
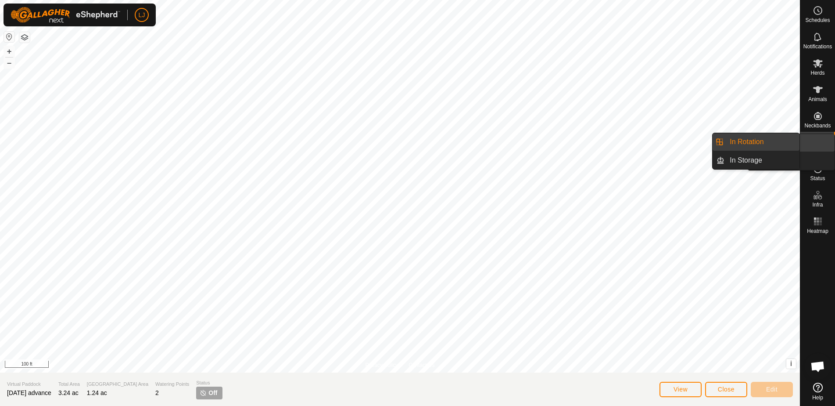
click at [764, 141] on link "In Rotation" at bounding box center [762, 142] width 75 height 18
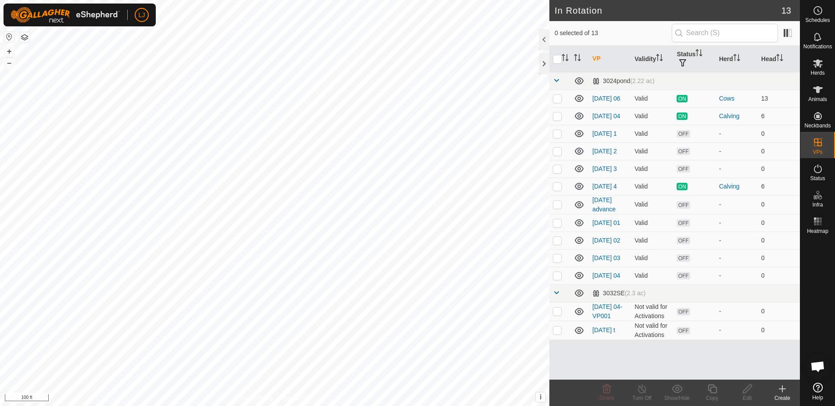
click at [784, 388] on icon at bounding box center [783, 388] width 6 height 0
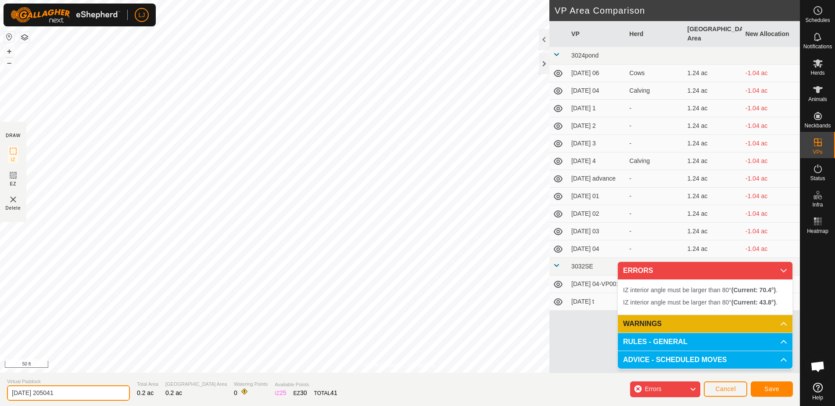
drag, startPoint x: 40, startPoint y: 394, endPoint x: 75, endPoint y: 393, distance: 35.1
click at [75, 393] on input "[DATE] 205041" at bounding box center [68, 392] width 123 height 15
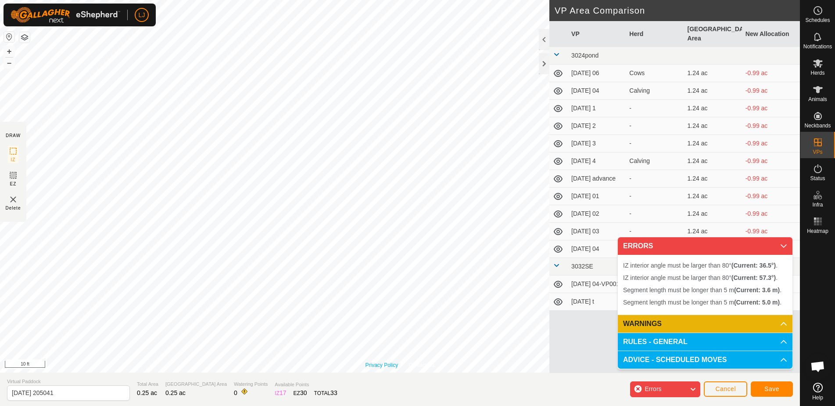
click at [386, 363] on div "Privacy Policy Contact Us + – ⇧ i This application includes HERE Maps. © 2024 H…" at bounding box center [400, 186] width 800 height 372
drag, startPoint x: 41, startPoint y: 393, endPoint x: 103, endPoint y: 392, distance: 61.9
click at [103, 392] on input "[DATE] 205041" at bounding box center [68, 392] width 123 height 15
type input "[DATE] t"
click at [767, 390] on span "Save" at bounding box center [772, 388] width 15 height 7
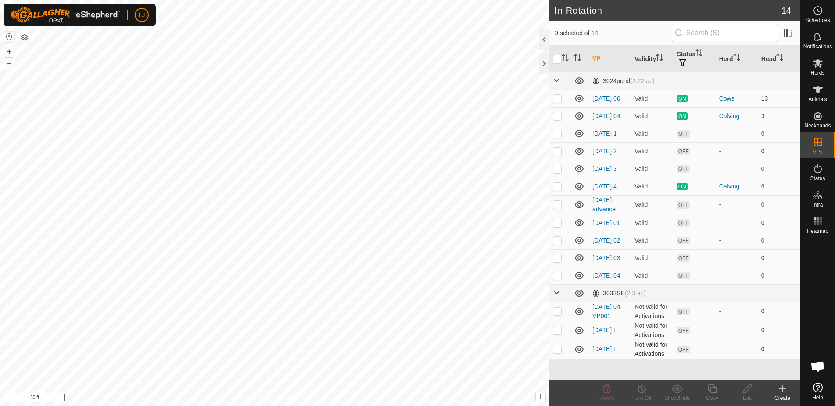
click at [561, 352] on p-checkbox at bounding box center [557, 348] width 9 height 7
checkbox input "true"
click at [713, 389] on icon at bounding box center [712, 388] width 11 height 11
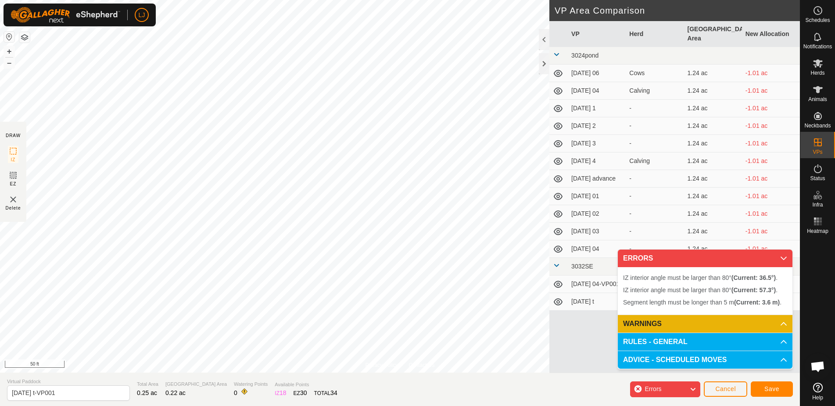
click at [722, 390] on span "Cancel" at bounding box center [725, 388] width 21 height 7
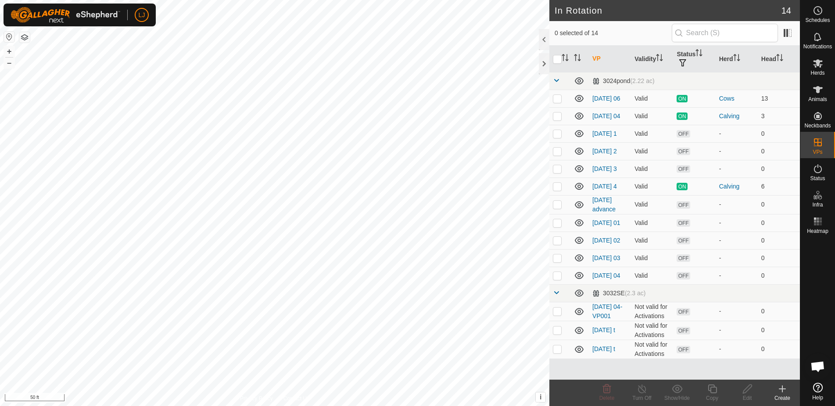
drag, startPoint x: 557, startPoint y: 364, endPoint x: 667, endPoint y: 383, distance: 110.9
click at [557, 352] on p-checkbox at bounding box center [557, 348] width 9 height 7
checkbox input "true"
click at [712, 389] on icon at bounding box center [712, 388] width 11 height 11
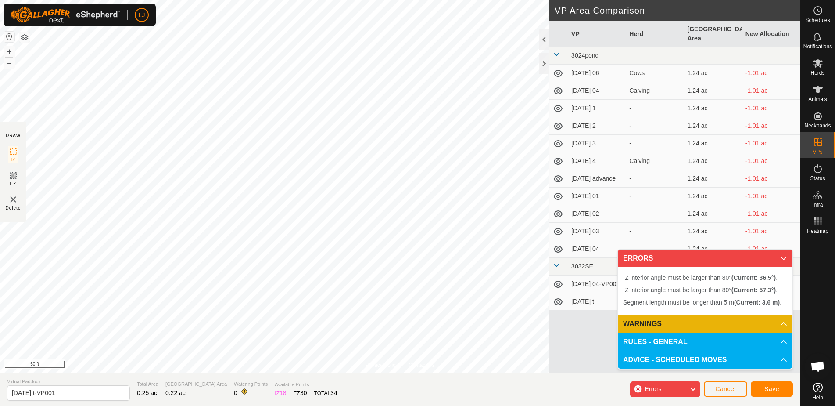
click at [732, 387] on span "Cancel" at bounding box center [725, 388] width 21 height 7
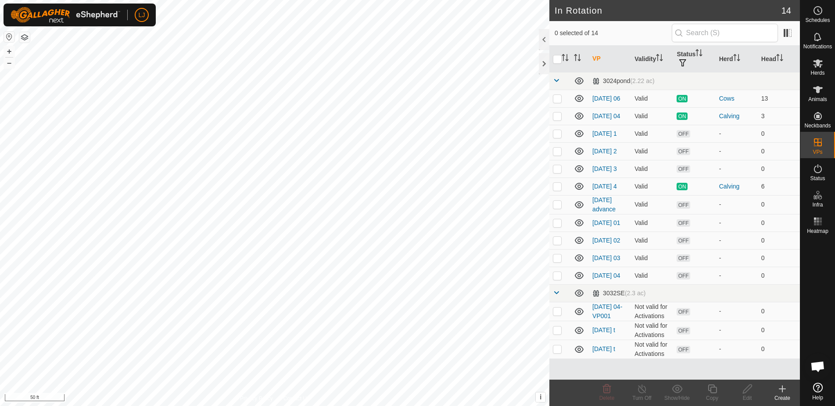
drag, startPoint x: 559, startPoint y: 365, endPoint x: 636, endPoint y: 373, distance: 77.3
click at [559, 352] on p-checkbox at bounding box center [557, 348] width 9 height 7
checkbox input "true"
click at [748, 388] on icon at bounding box center [747, 388] width 11 height 11
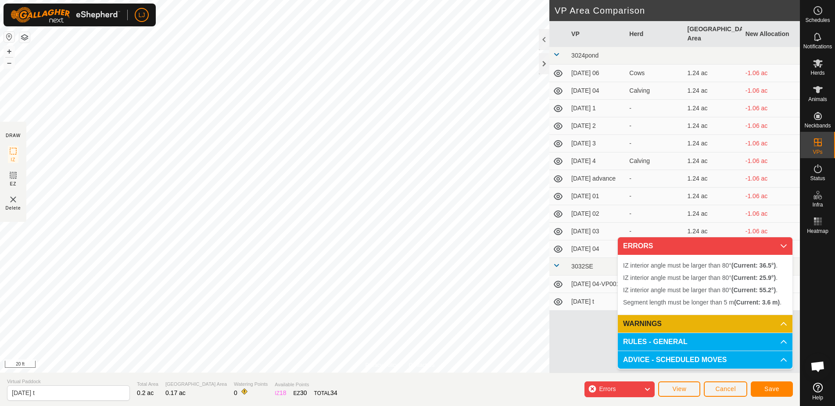
click at [774, 388] on span "Save" at bounding box center [772, 388] width 15 height 7
